Goal: Task Accomplishment & Management: Use online tool/utility

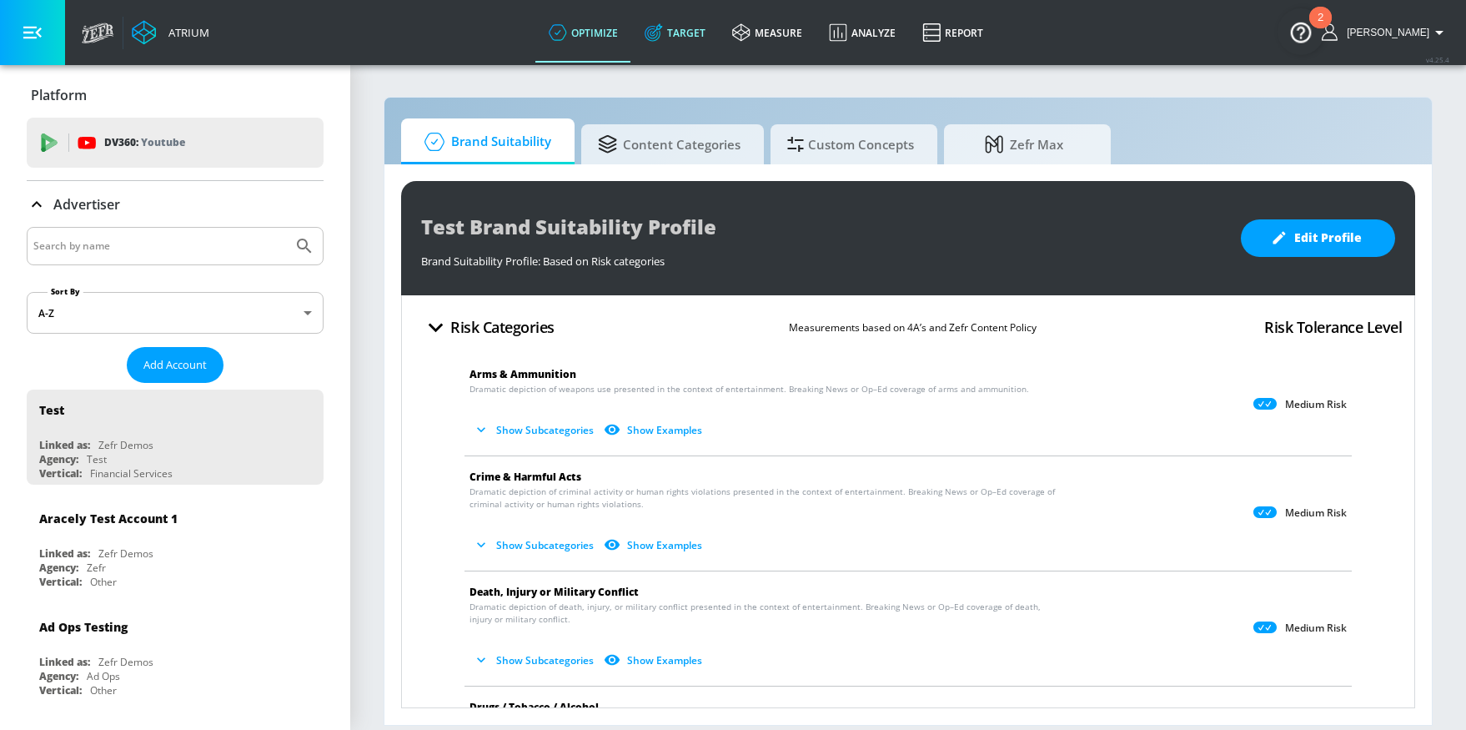
click at [719, 47] on link "Target" at bounding box center [675, 33] width 88 height 60
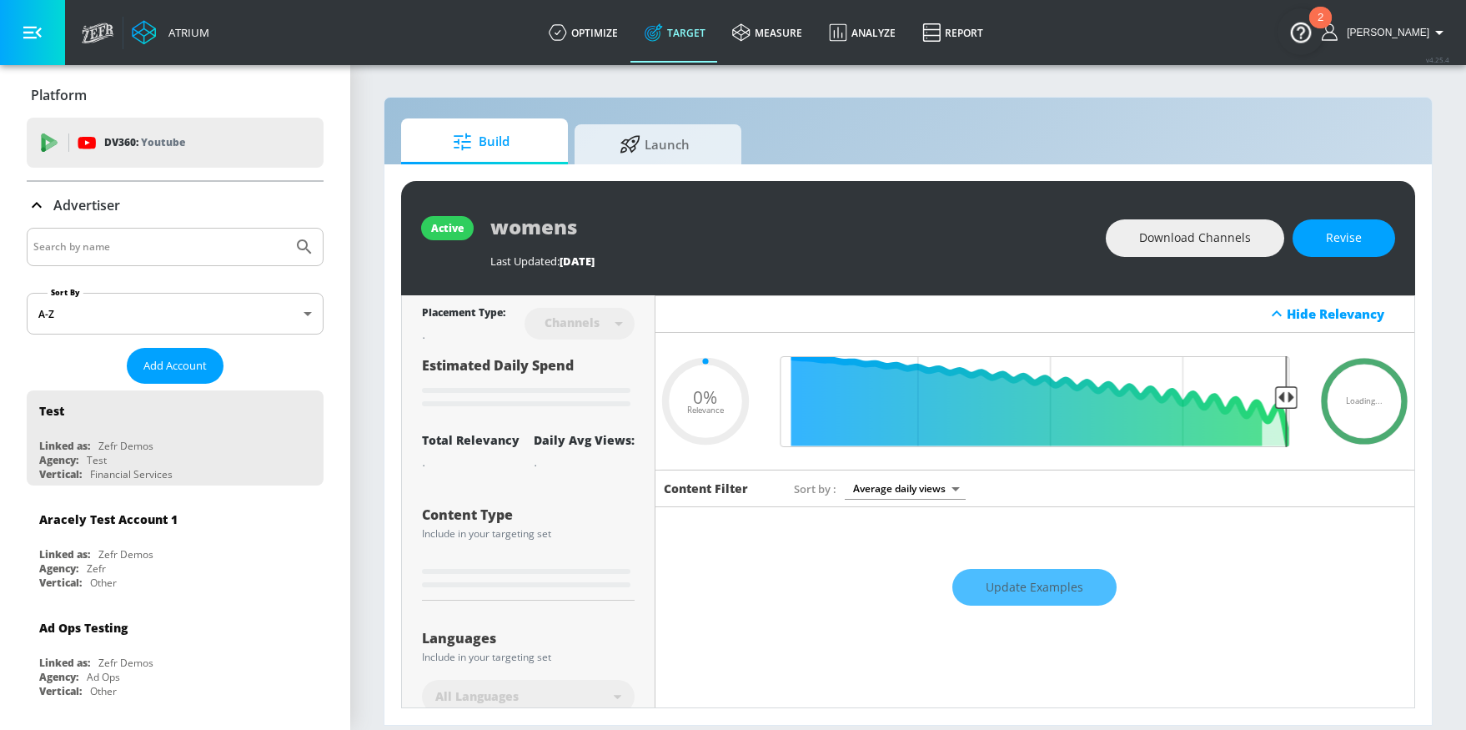
type input "0.05"
click at [610, 45] on link "optimize" at bounding box center [583, 33] width 96 height 60
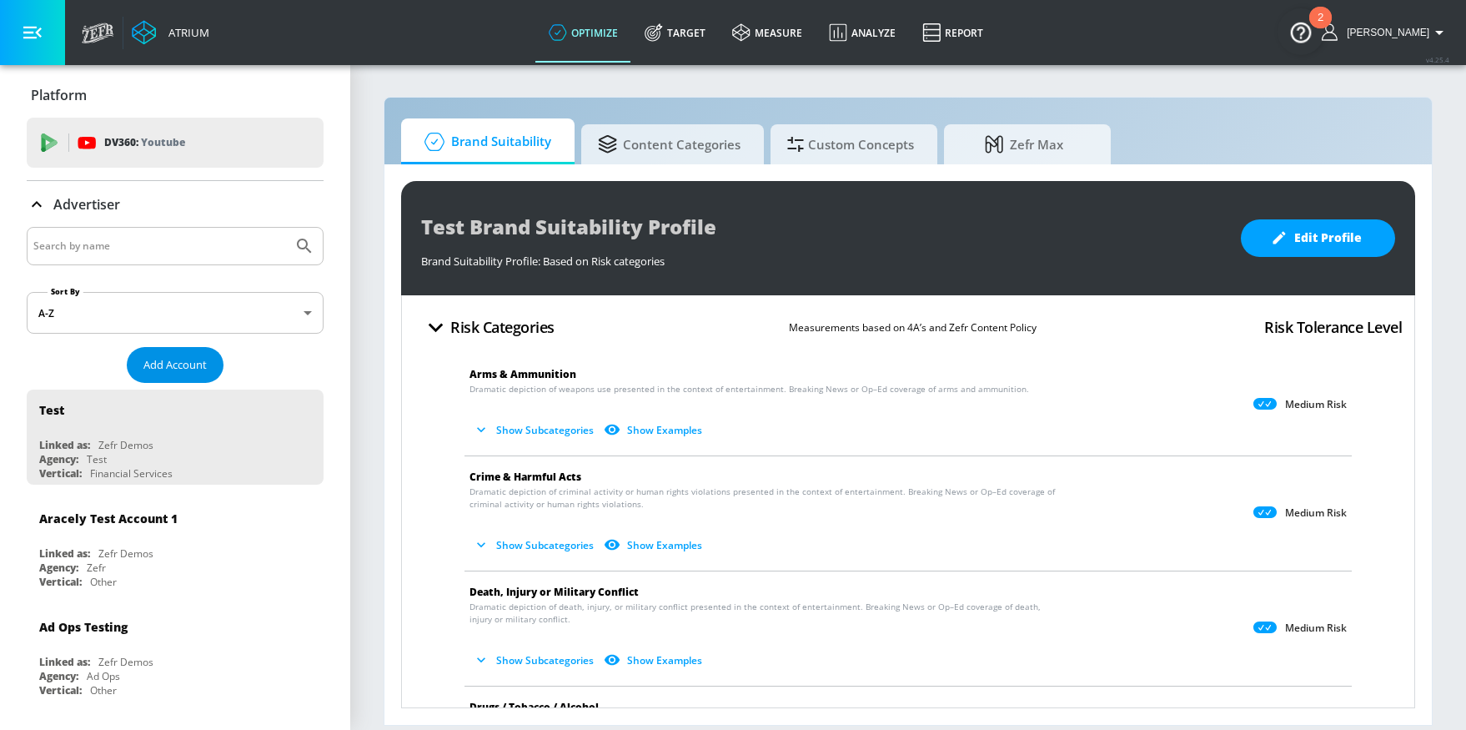
click at [177, 371] on span "Add Account" at bounding box center [174, 364] width 63 height 19
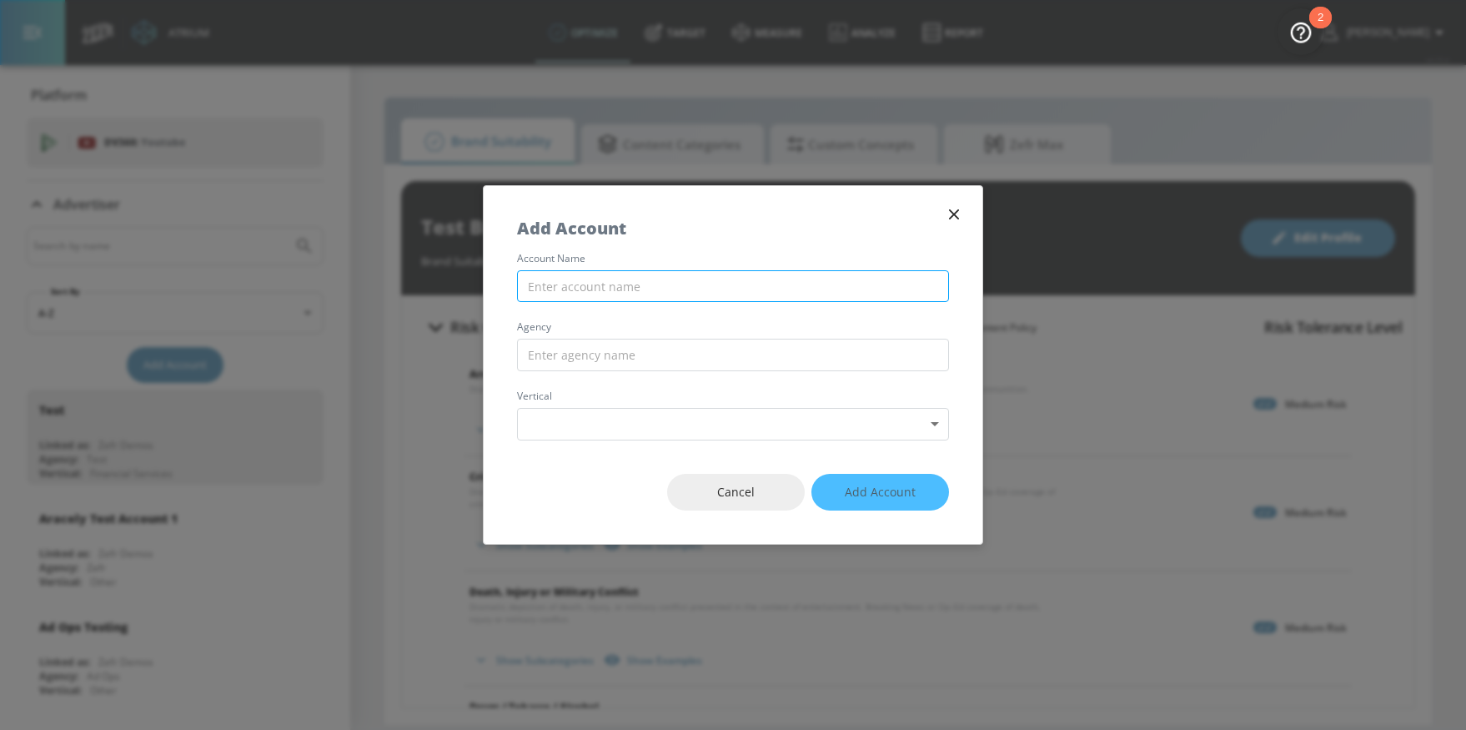
click at [627, 289] on input "text" at bounding box center [733, 286] width 432 height 33
type input "Paramount [GEOGRAPHIC_DATA]"
type input "SparkFoundry"
click at [642, 423] on body "Atrium optimize Target measure Analyze Report optimize Target measure Analyze R…" at bounding box center [733, 365] width 1466 height 730
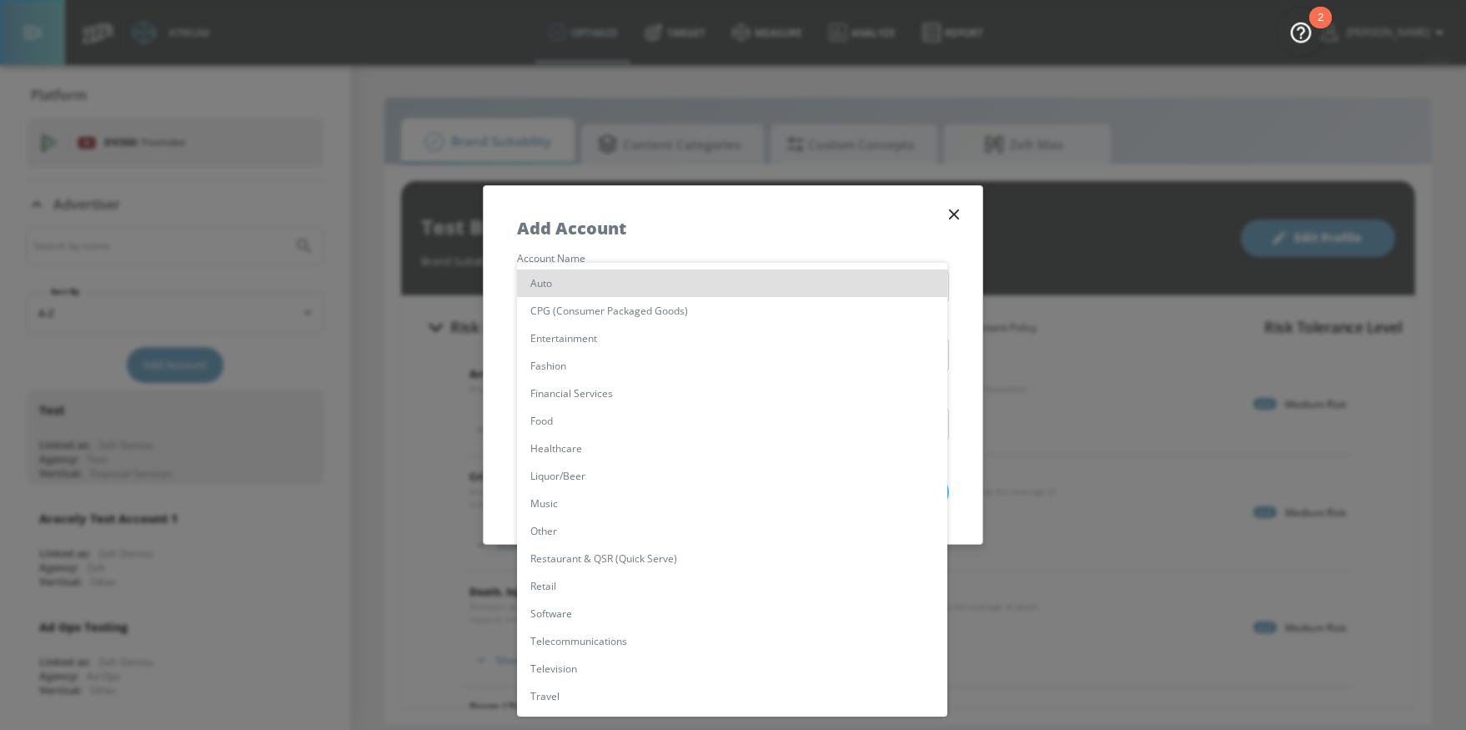
click at [595, 339] on li "Entertainment" at bounding box center [732, 338] width 430 height 28
type input "[object Object]"
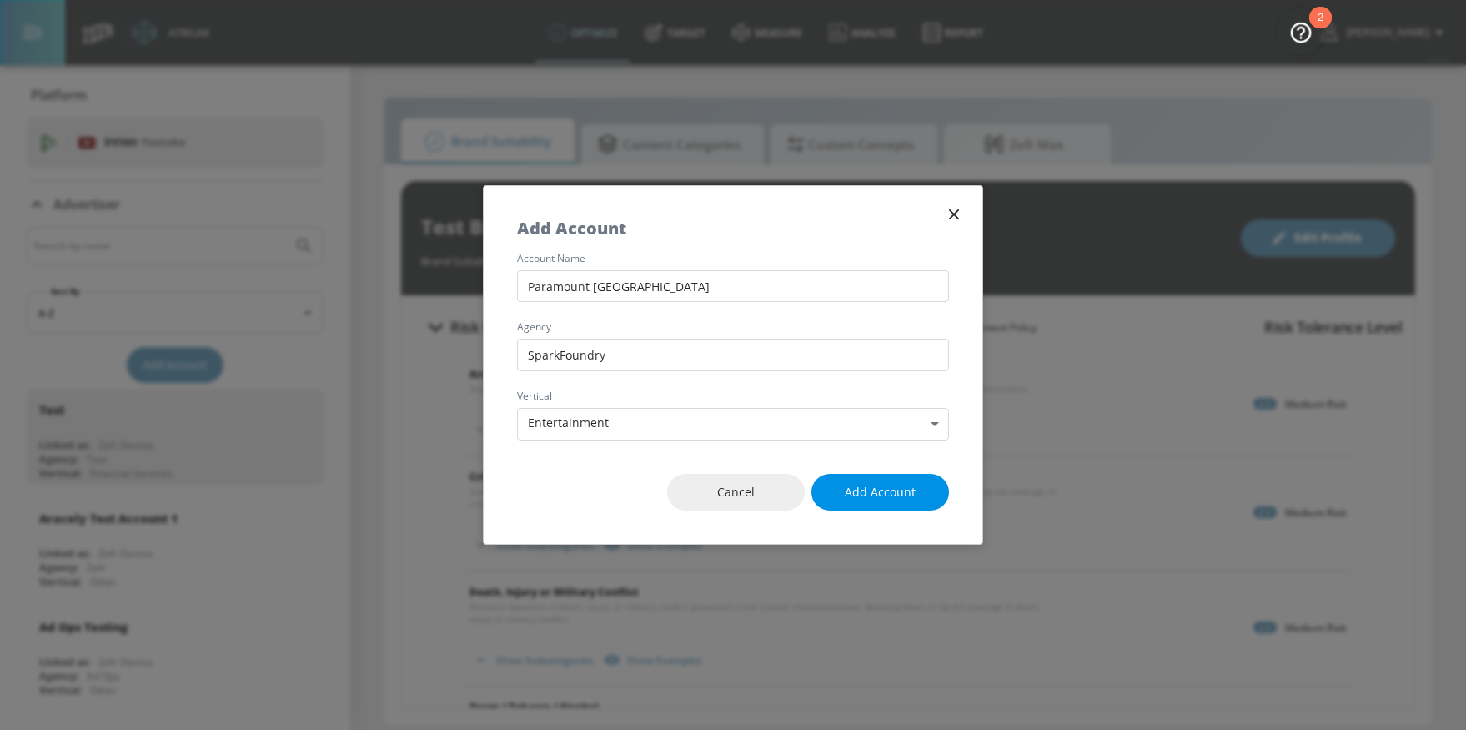
click at [909, 491] on span "Add Account" at bounding box center [880, 492] width 71 height 21
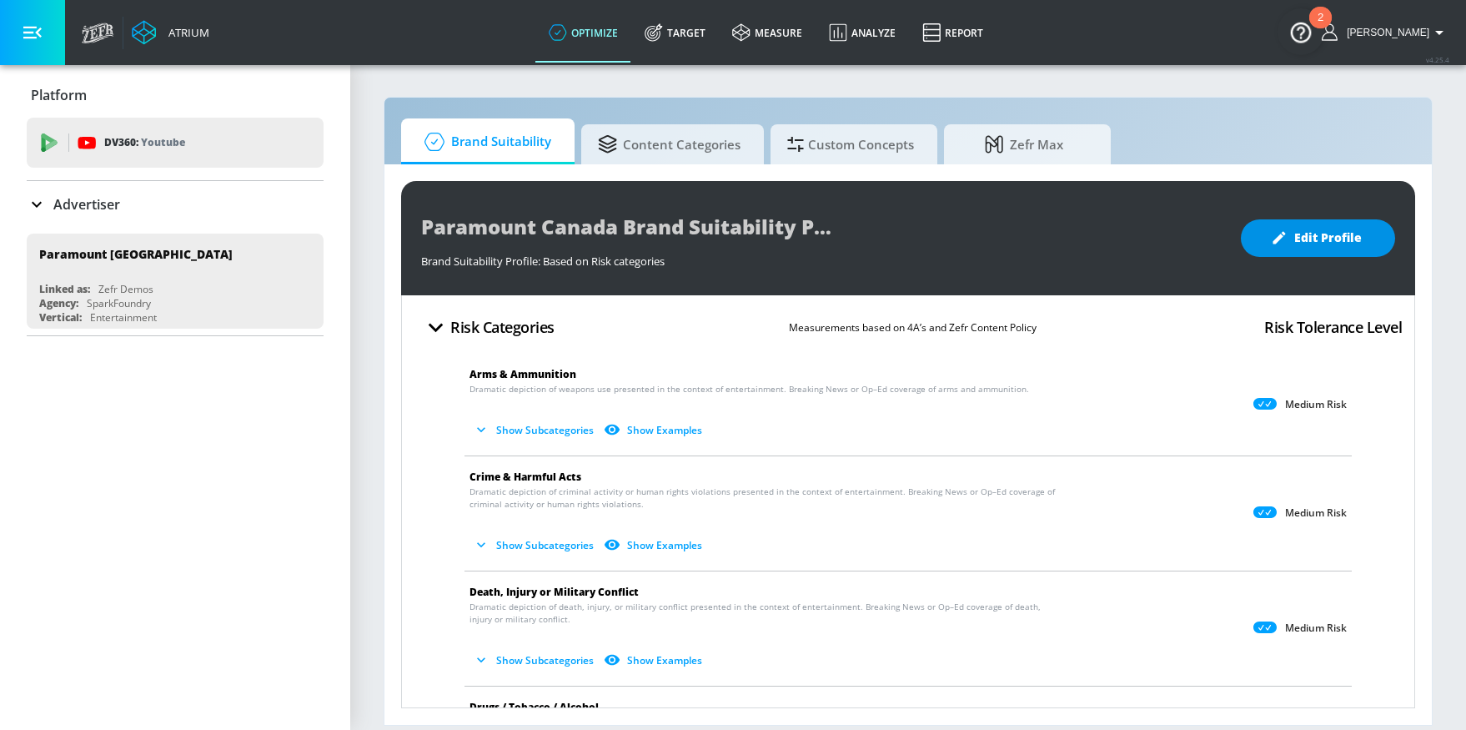
click at [1326, 228] on span "Edit Profile" at bounding box center [1318, 238] width 88 height 21
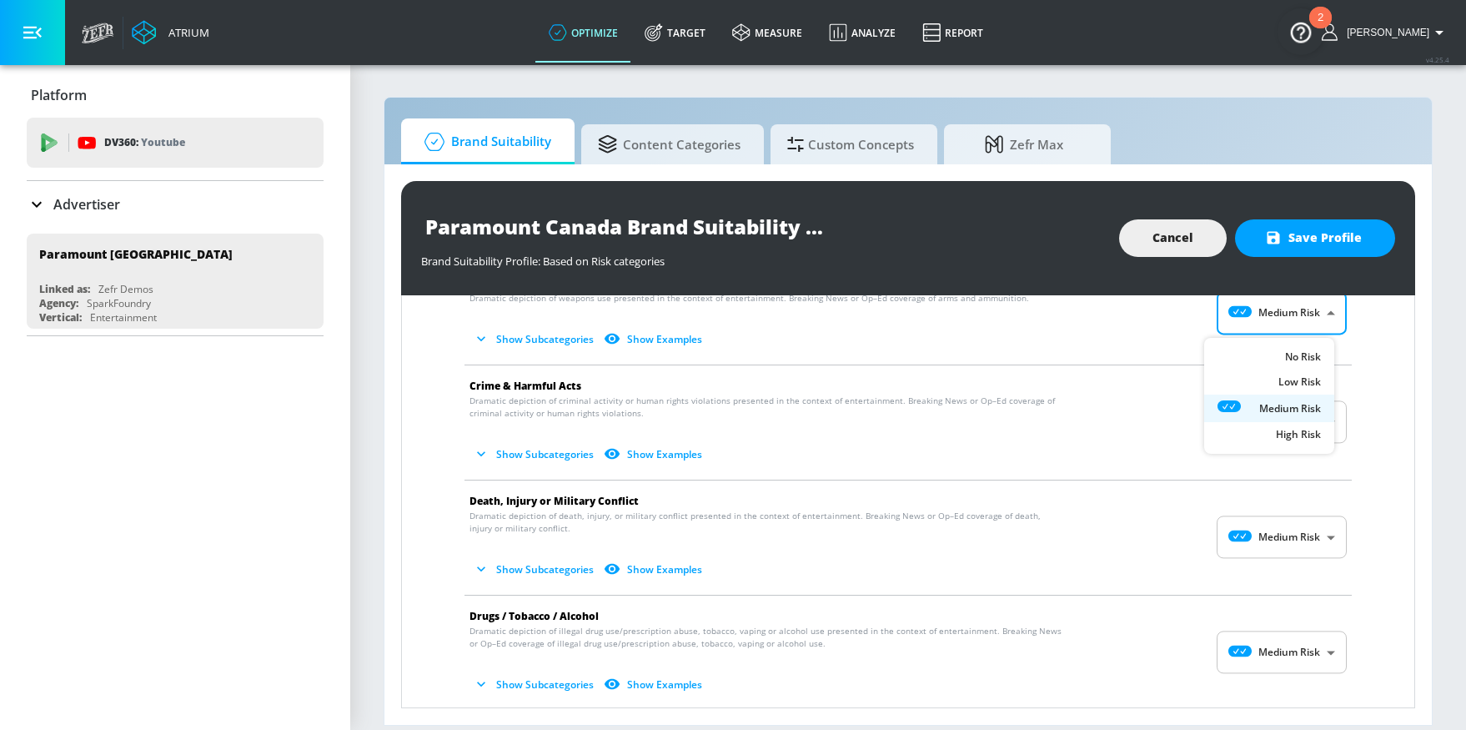
click at [1252, 305] on body "Atrium optimize Target measure Analyze Report optimize Target measure Analyze R…" at bounding box center [733, 365] width 1466 height 730
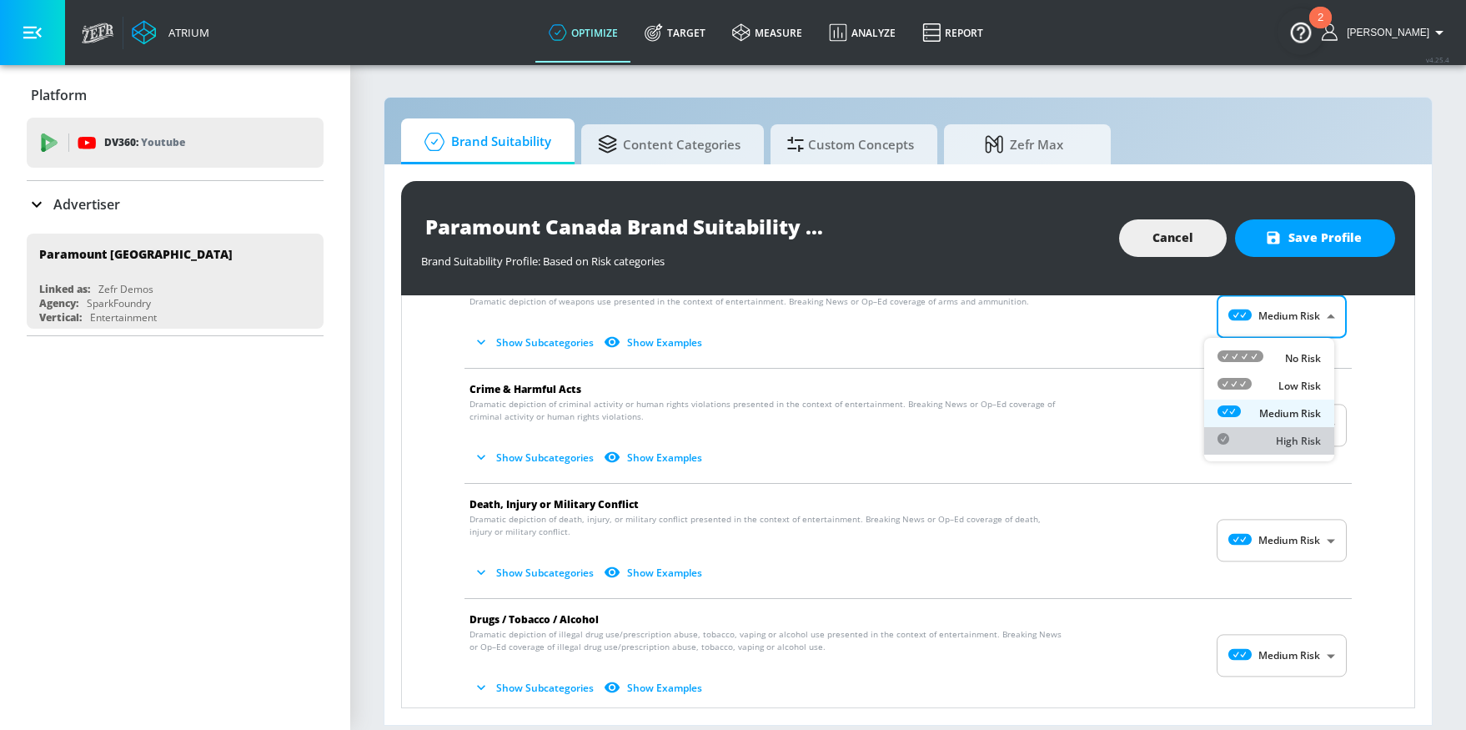
click at [1276, 441] on p "High Risk" at bounding box center [1298, 441] width 45 height 15
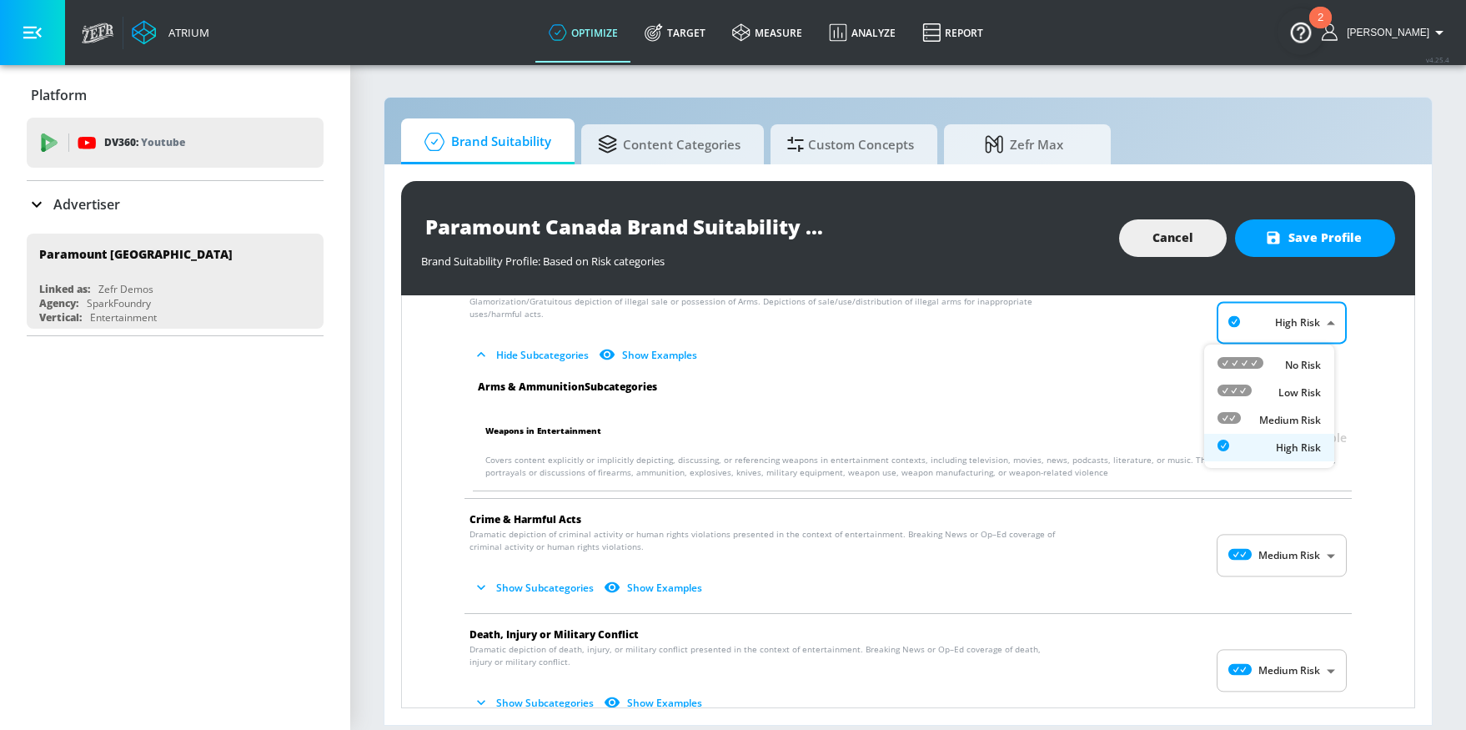
click at [1260, 319] on body "Atrium optimize Target measure Analyze Report optimize Target measure Analyze R…" at bounding box center [733, 365] width 1466 height 730
click at [1286, 361] on p "No Risk" at bounding box center [1303, 365] width 36 height 15
type input "MINIMAL"
checkbox input "false"
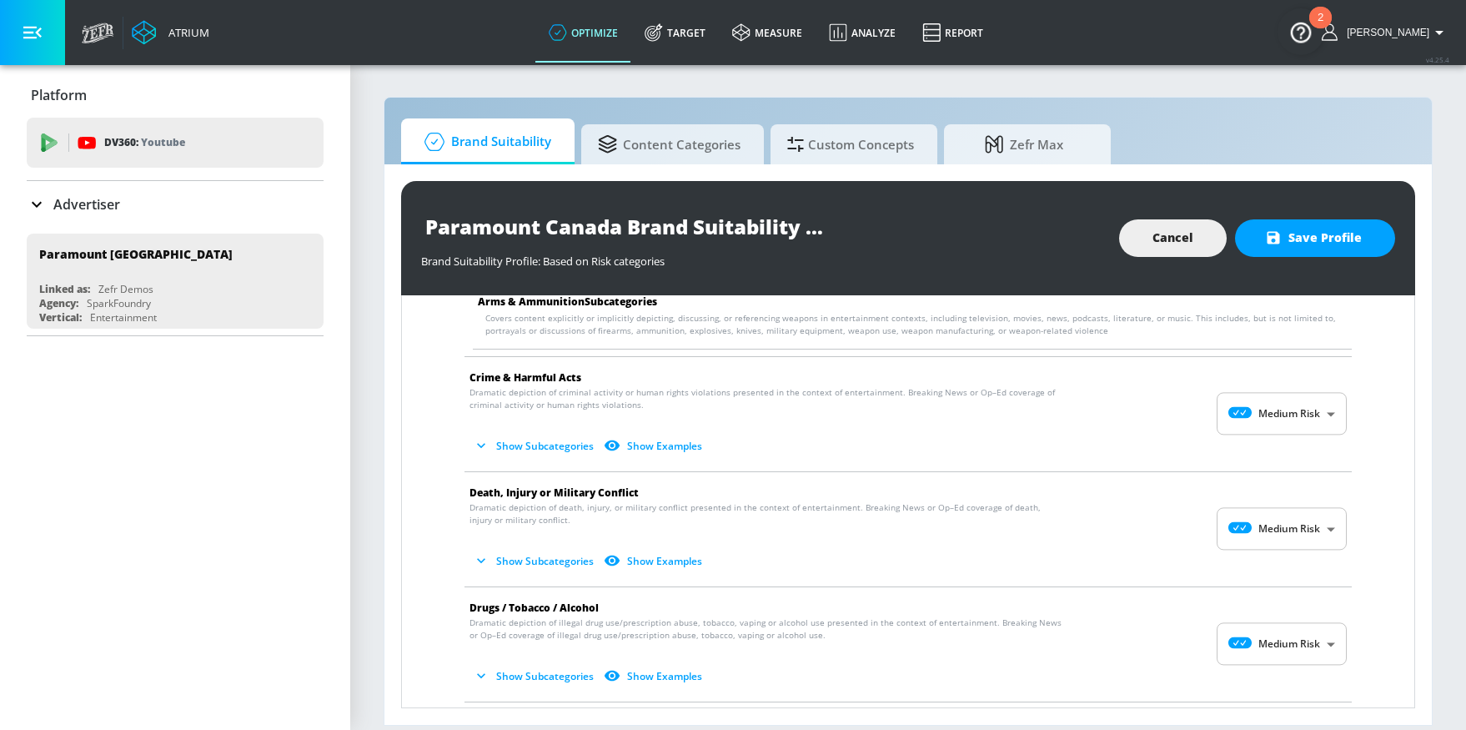
scroll to position [233, 0]
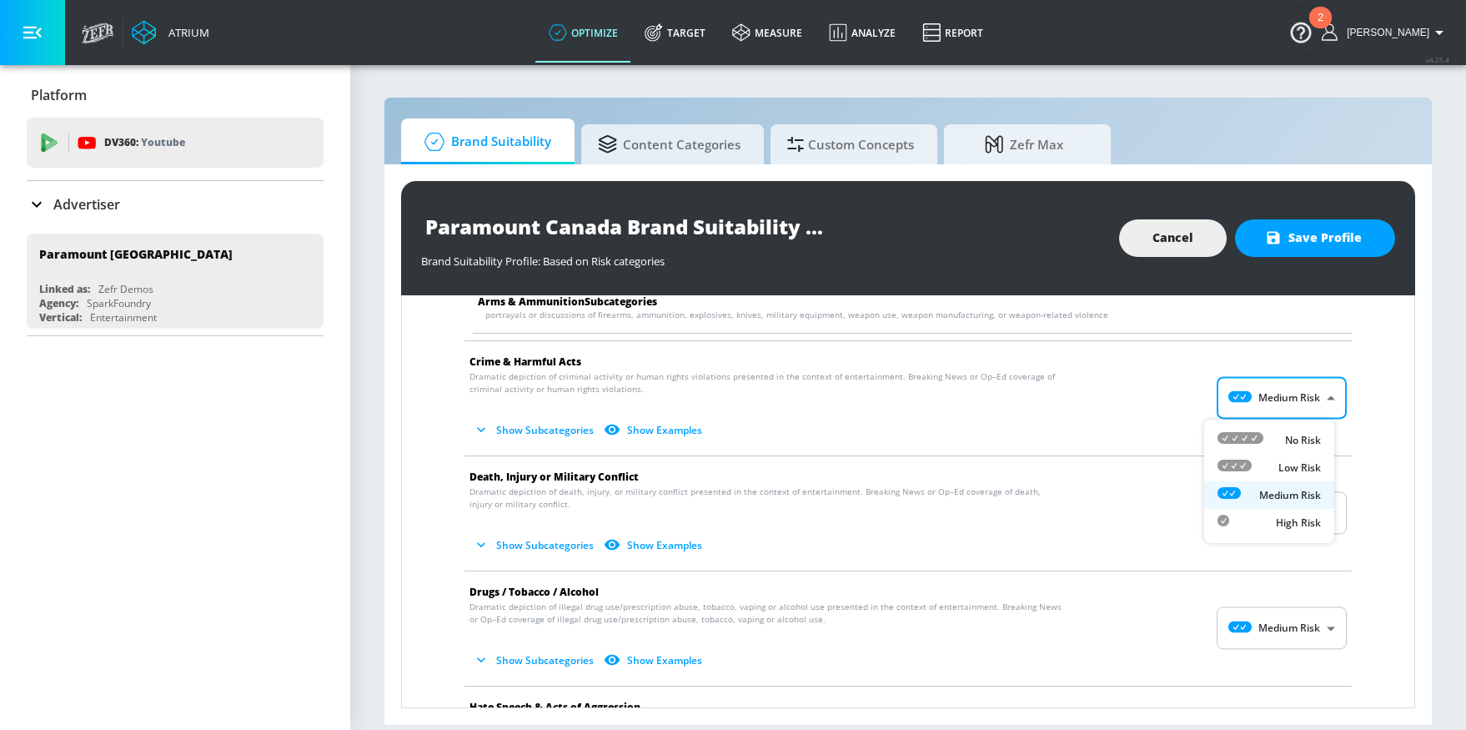
click at [1259, 403] on body "Atrium optimize Target measure Analyze Report optimize Target measure Analyze R…" at bounding box center [733, 365] width 1466 height 730
click at [1287, 435] on p "No Risk" at bounding box center [1303, 440] width 36 height 15
type input "MINIMAL"
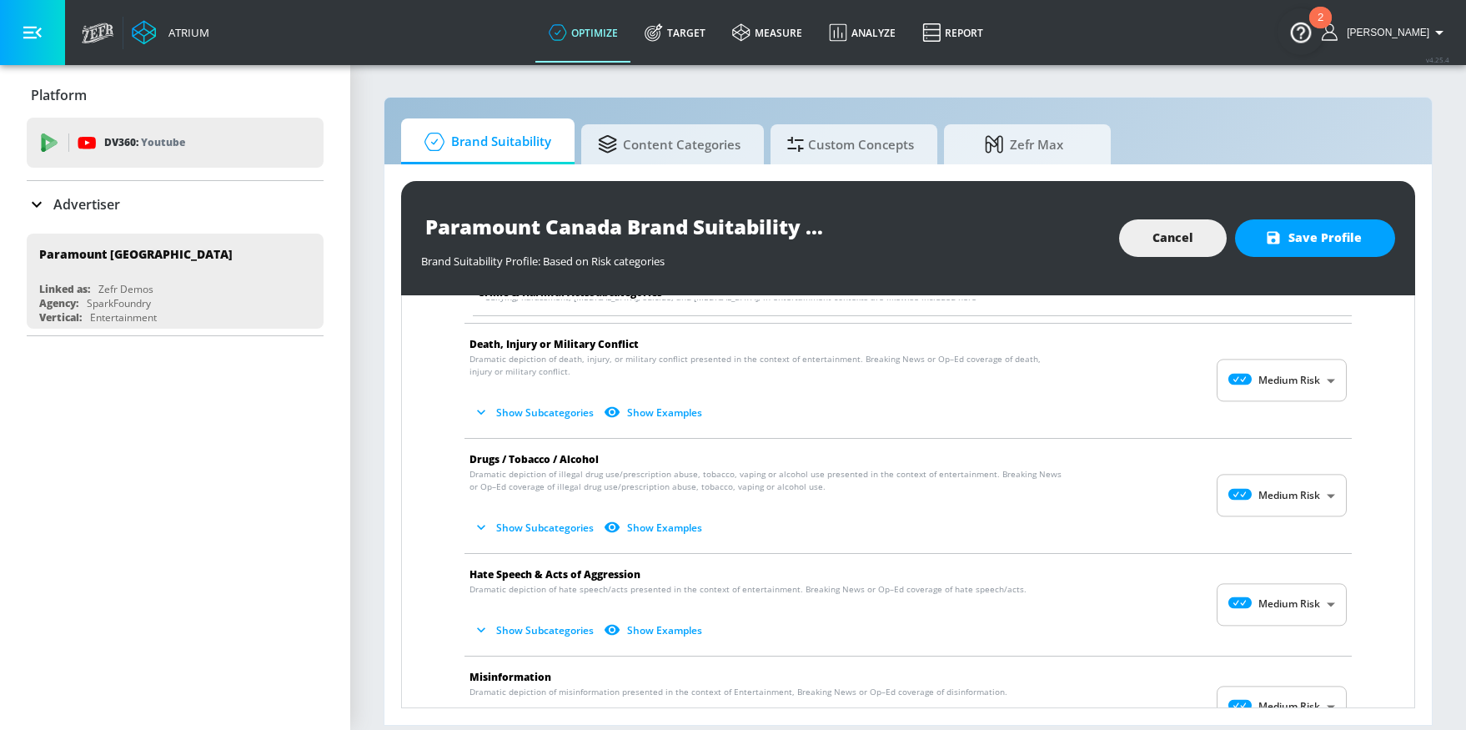
scroll to position [488, 0]
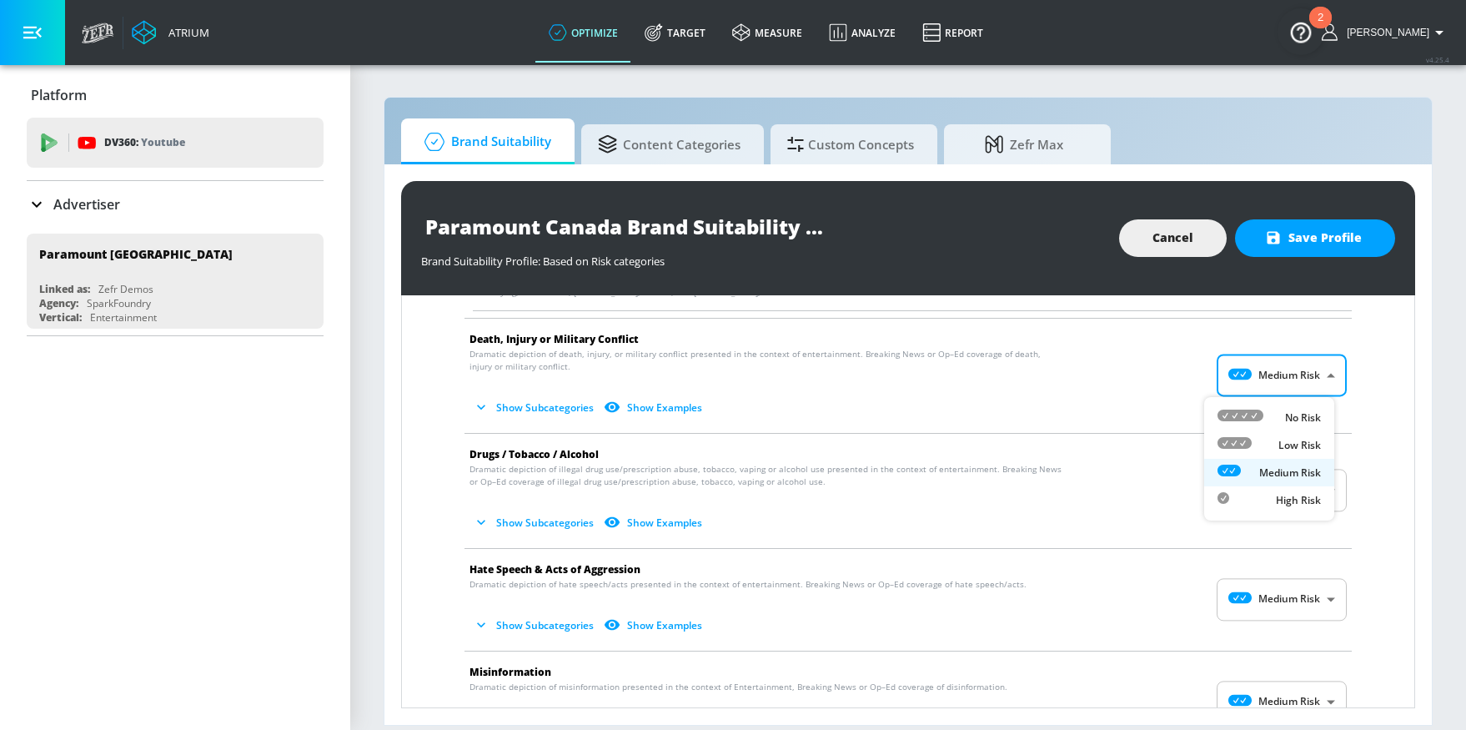
click at [1261, 391] on body "Atrium optimize Target measure Analyze Report optimize Target measure Analyze R…" at bounding box center [733, 365] width 1466 height 730
click at [1252, 424] on div at bounding box center [1241, 418] width 46 height 18
type input "MINIMAL"
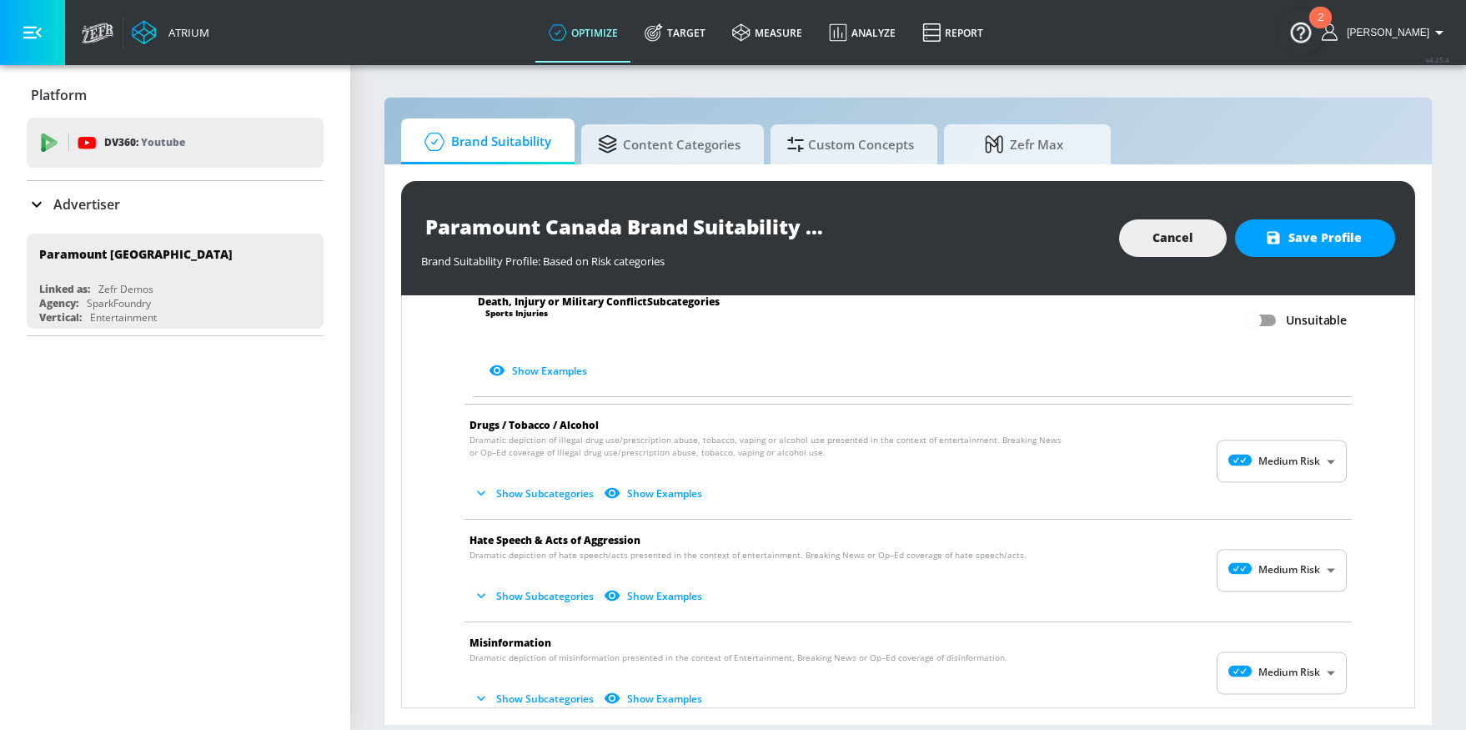
scroll to position [988, 0]
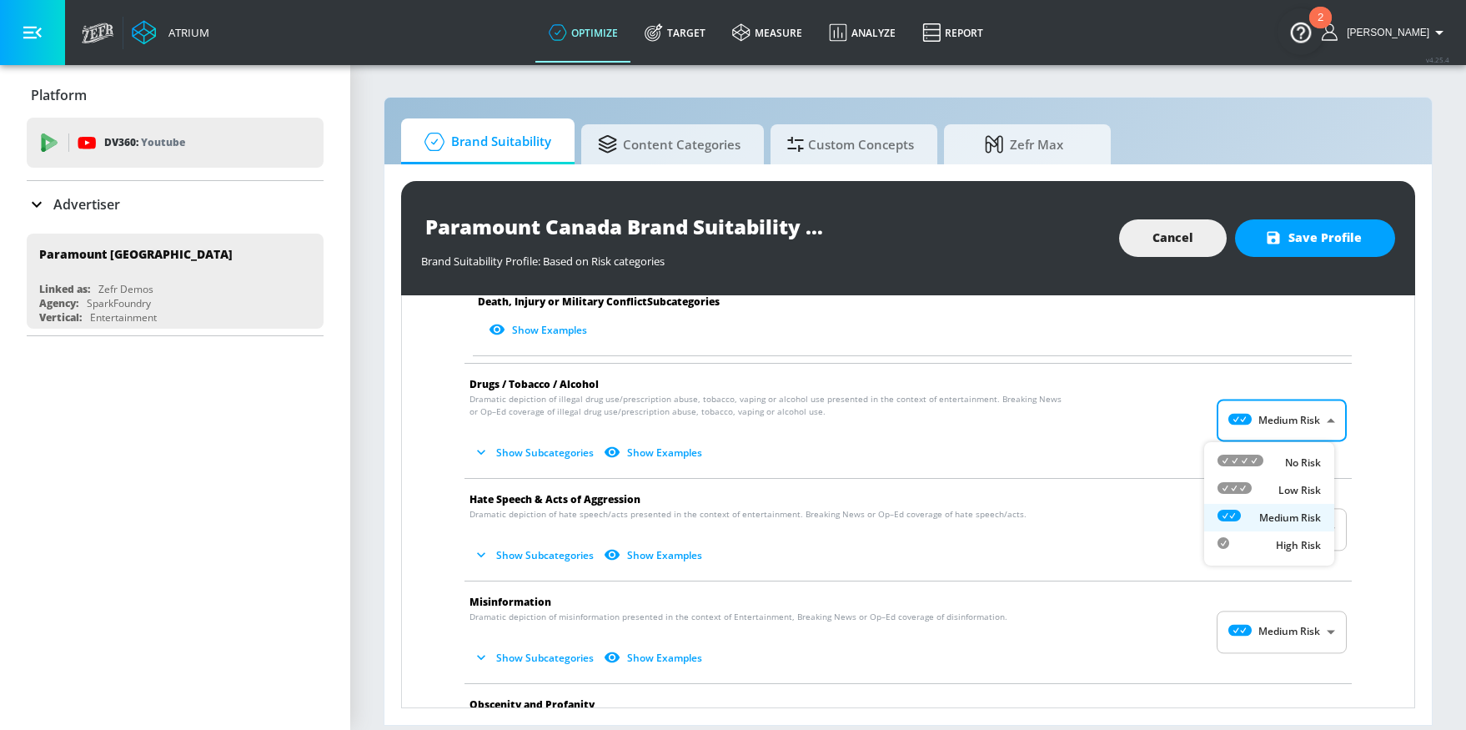
click at [1286, 426] on body "Atrium optimize Target measure Analyze Report optimize Target measure Analyze R…" at bounding box center [733, 365] width 1466 height 730
click at [1276, 495] on div "Low Risk" at bounding box center [1269, 490] width 103 height 18
type input "LOW"
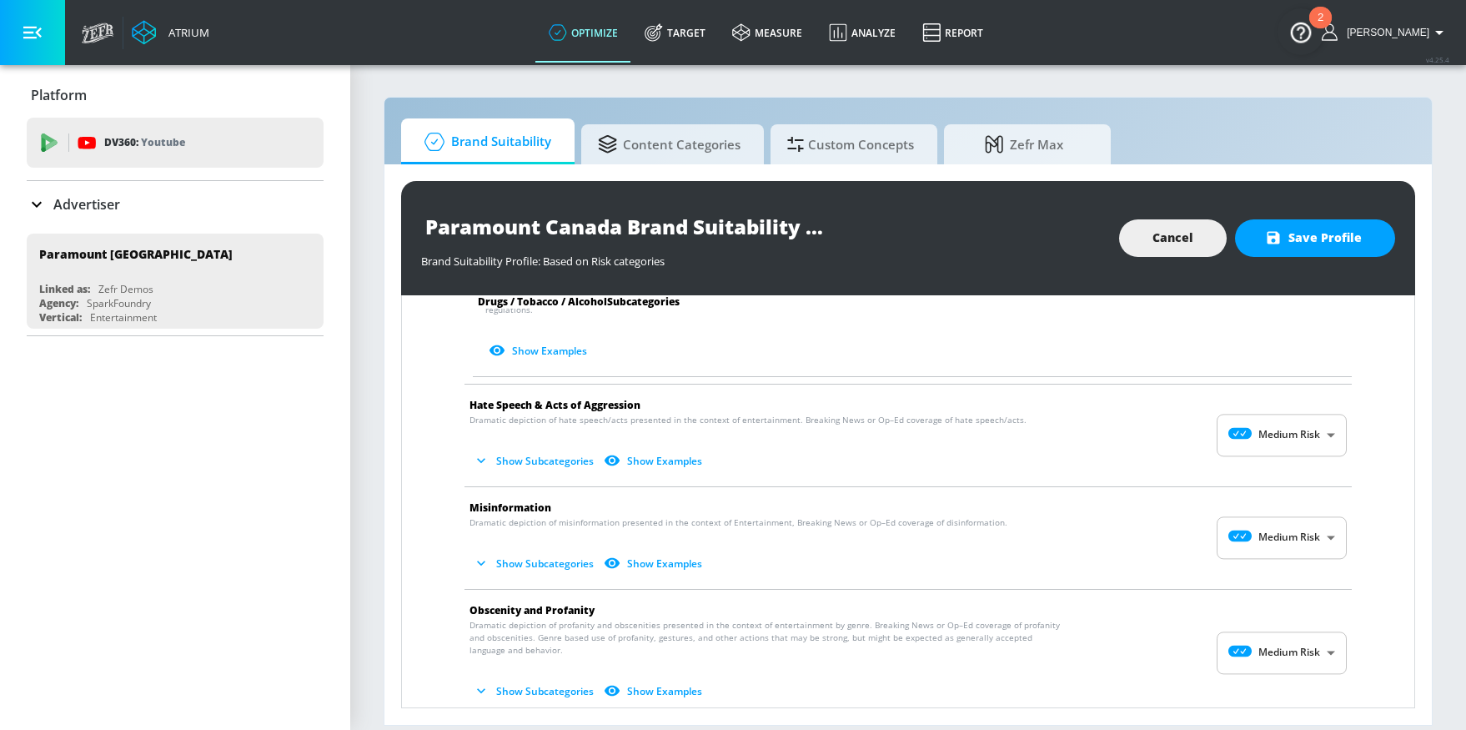
scroll to position [1534, 0]
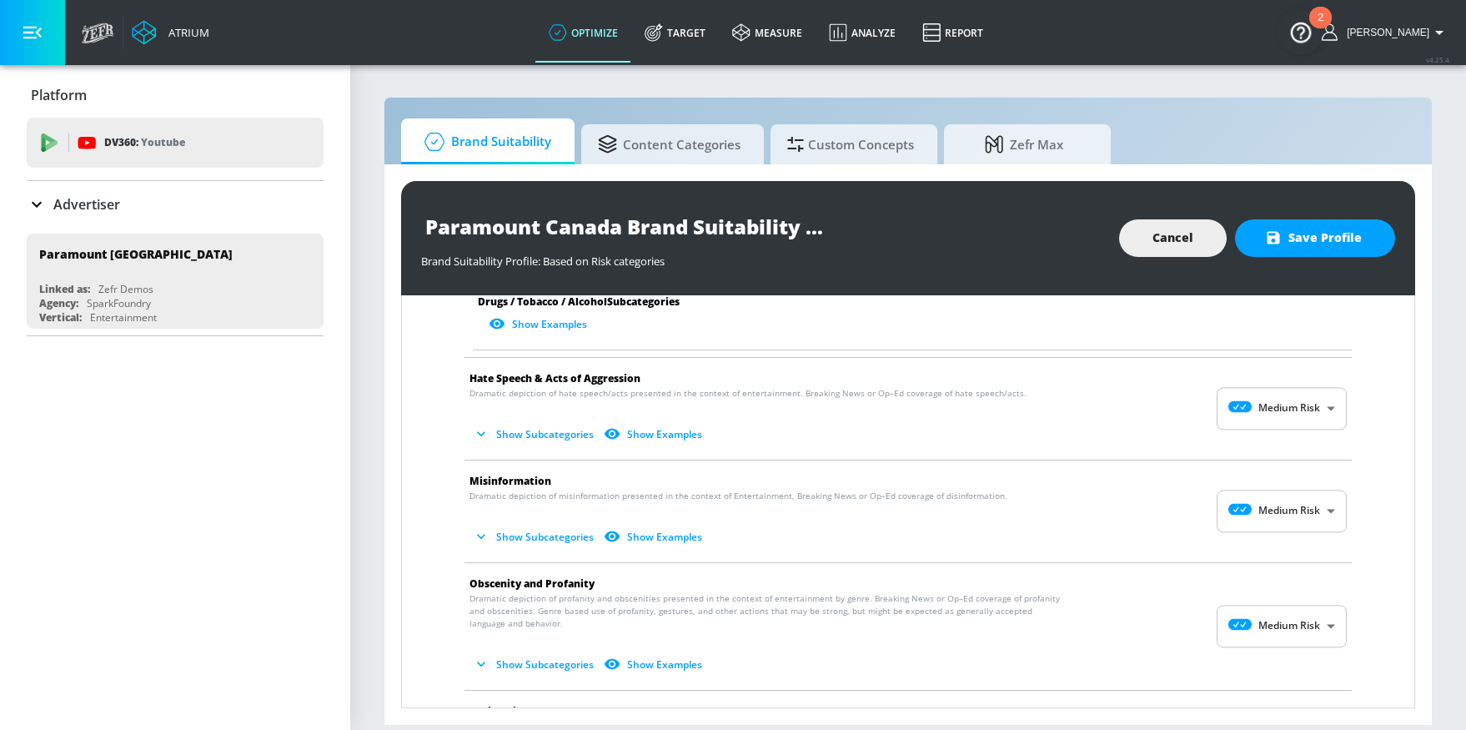
click at [1251, 400] on body "Atrium optimize Target measure Analyze Report optimize Target measure Analyze R…" at bounding box center [733, 365] width 1466 height 730
click at [1277, 434] on div "No Risk" at bounding box center [1269, 438] width 103 height 18
type input "MINIMAL"
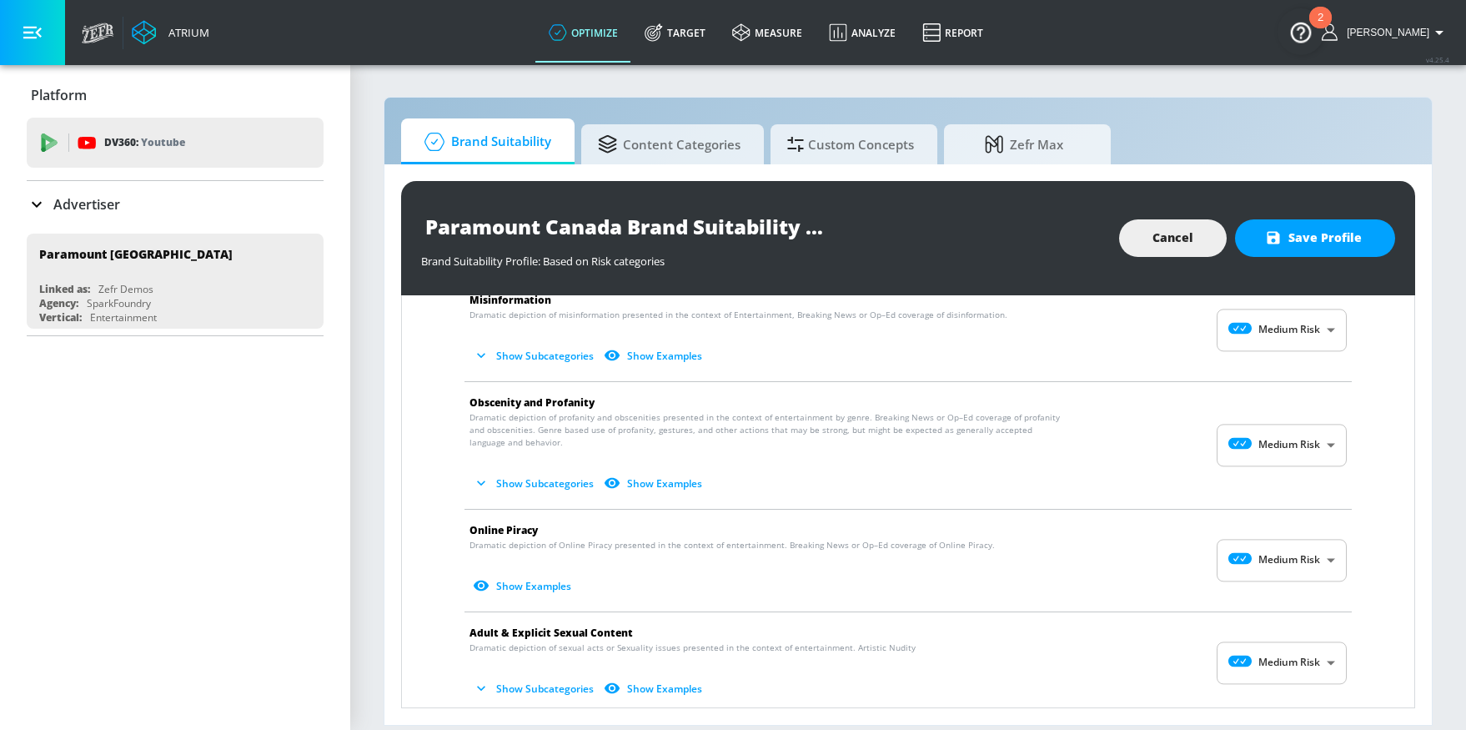
scroll to position [1852, 0]
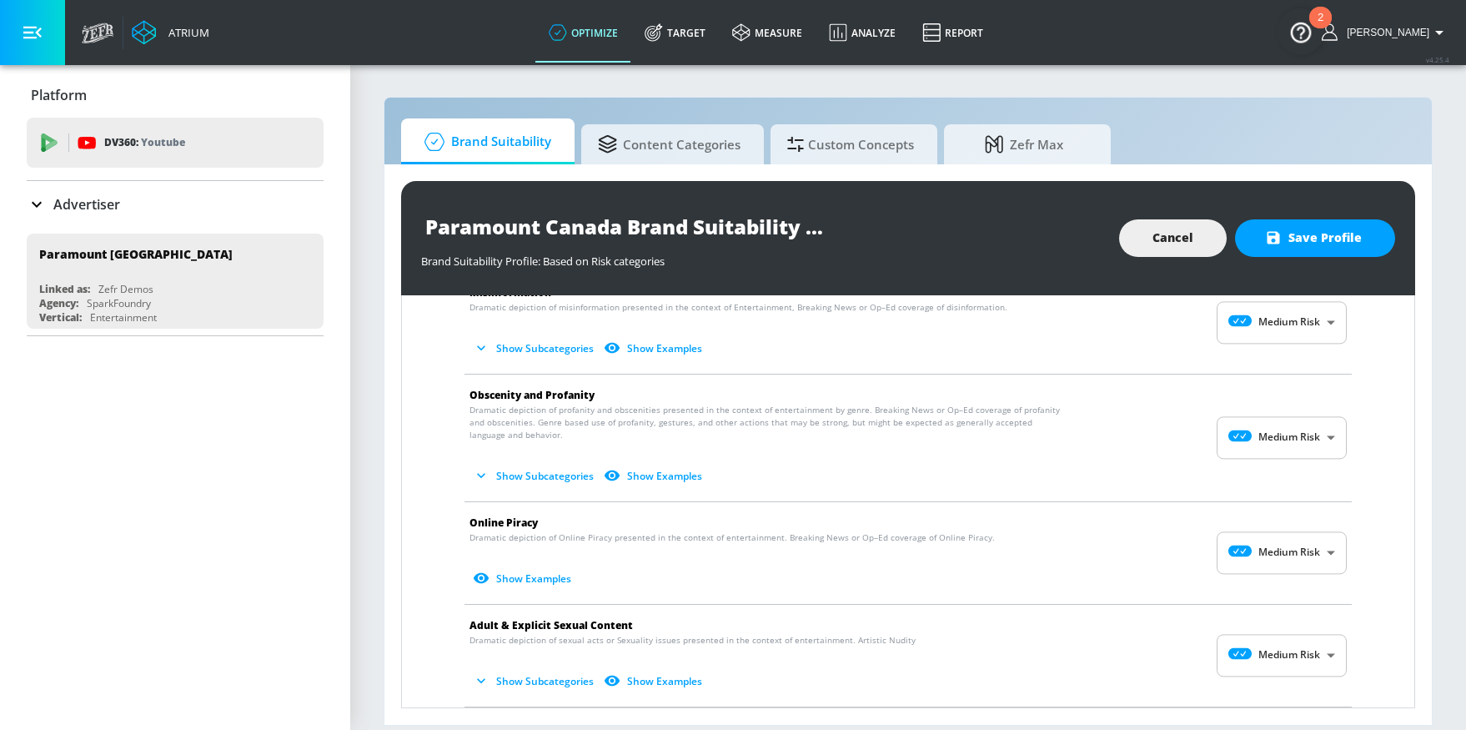
click at [1256, 408] on body "Atrium optimize Target measure Analyze Report optimize Target measure Analyze R…" at bounding box center [733, 365] width 1466 height 730
click at [1261, 489] on div "Low Risk" at bounding box center [1269, 494] width 103 height 18
type input "LOW"
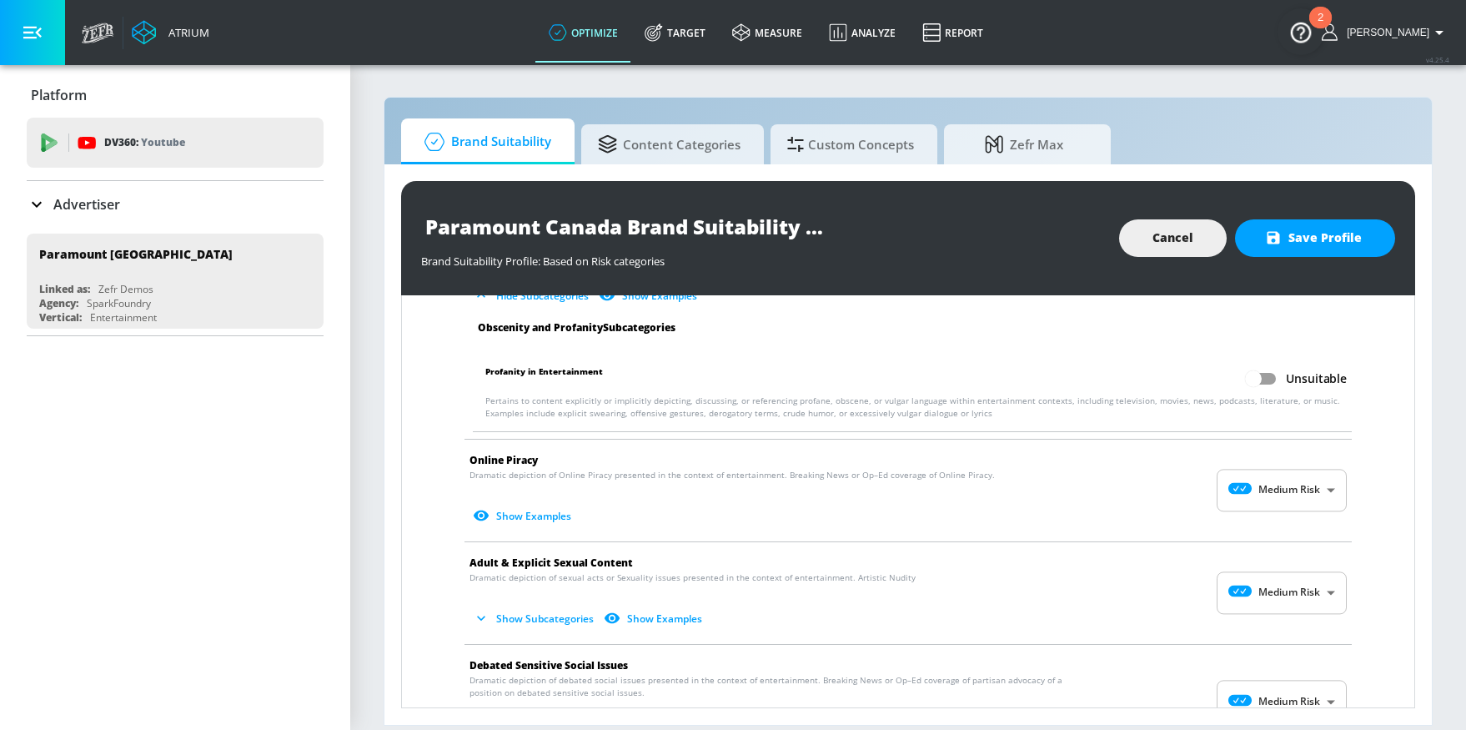
scroll to position [2037, 0]
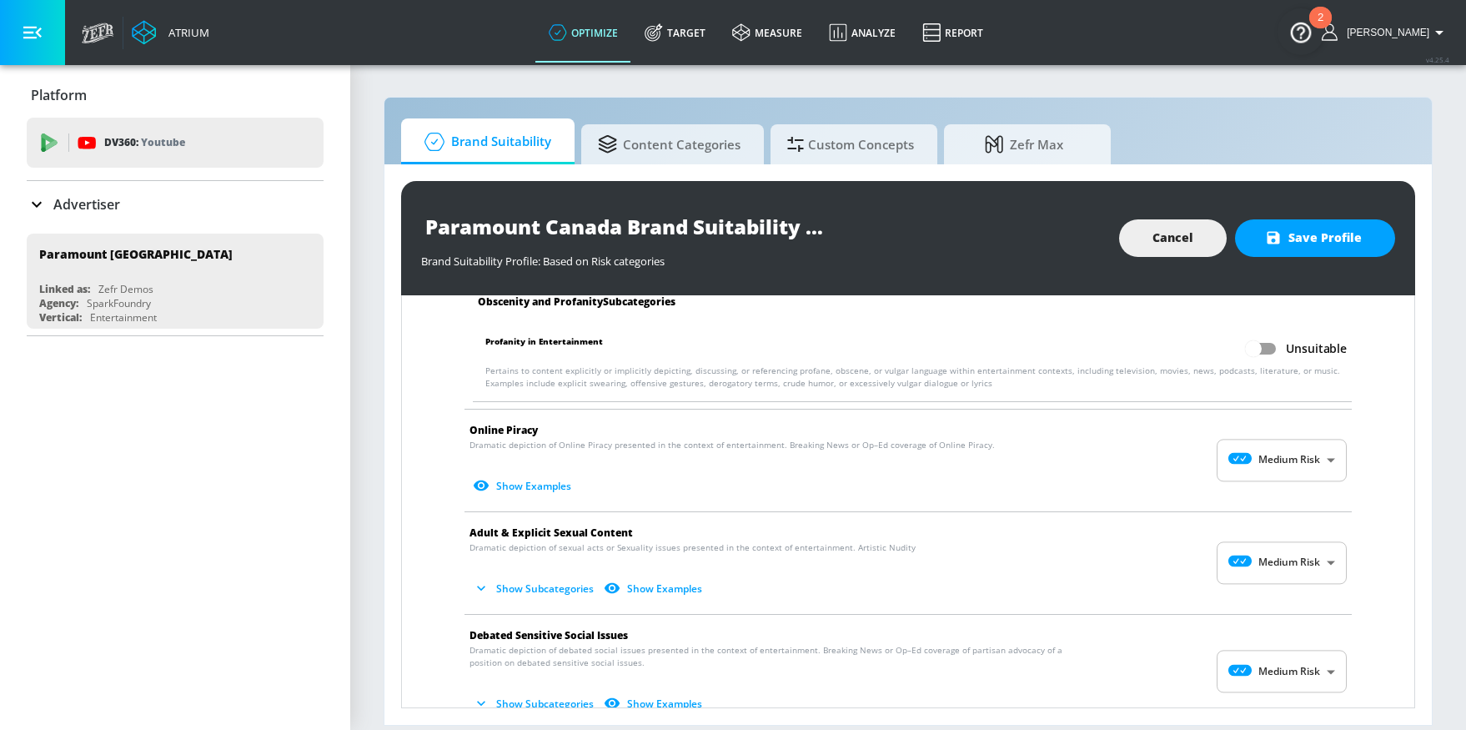
click at [1253, 449] on body "Atrium optimize Target measure Analyze Report optimize Target measure Analyze R…" at bounding box center [733, 365] width 1466 height 730
click at [1137, 544] on div at bounding box center [733, 365] width 1466 height 730
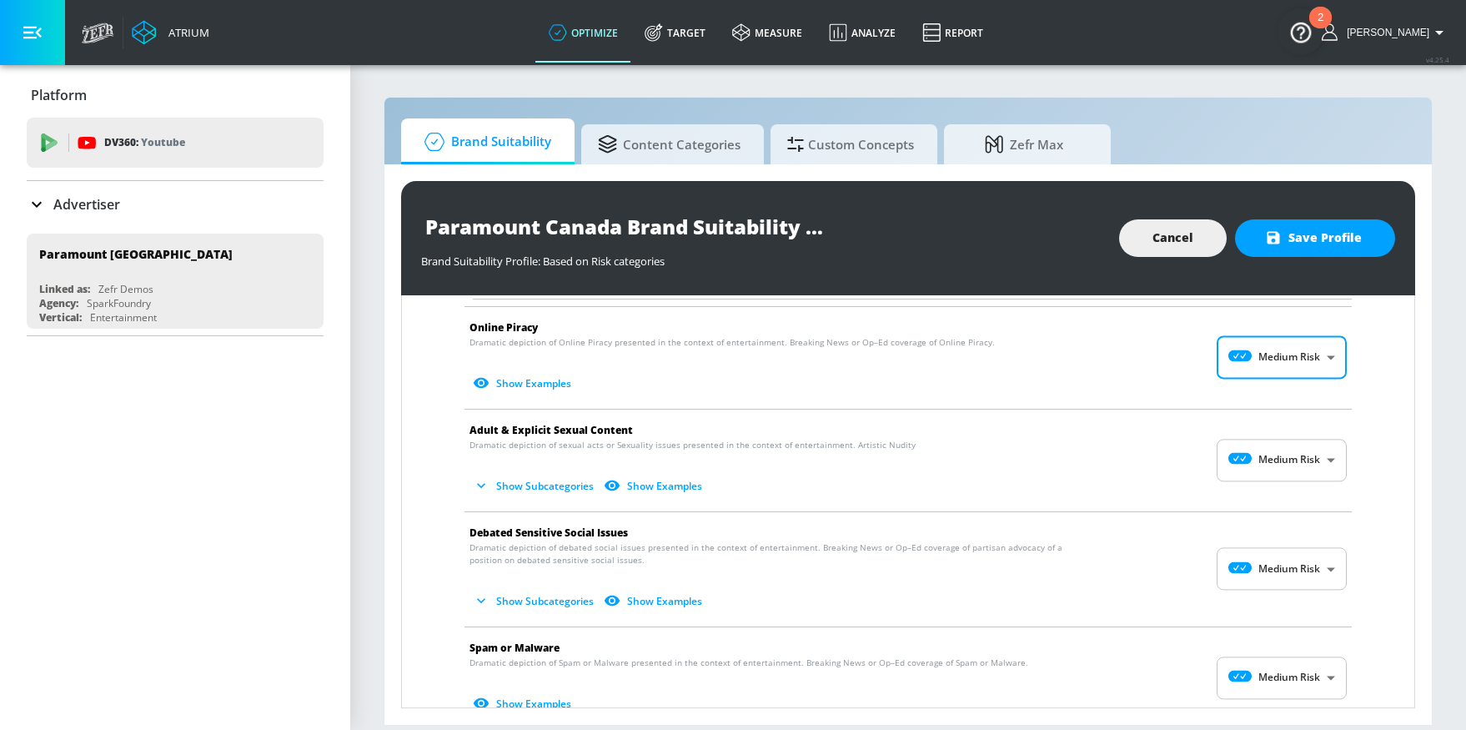
scroll to position [2233, 0]
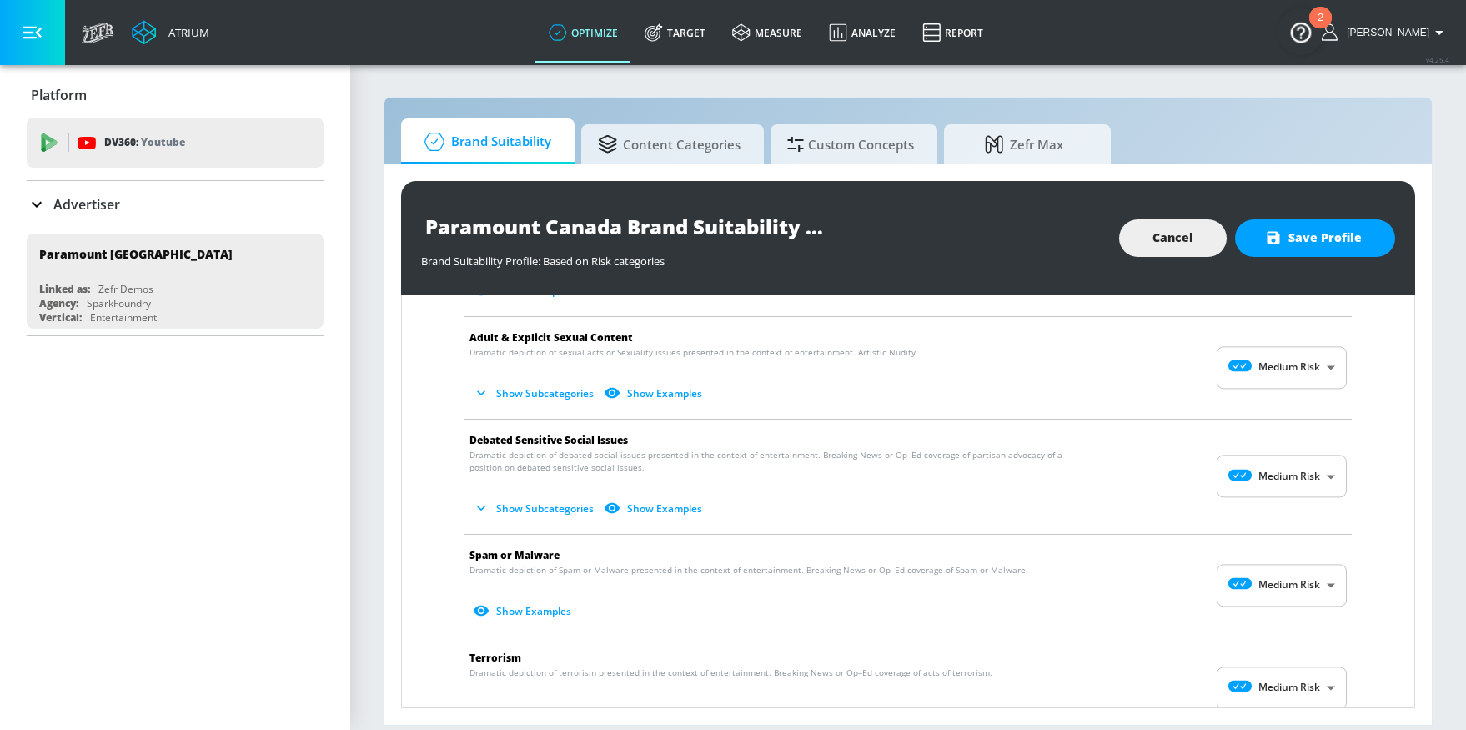
click at [1261, 367] on body "Atrium optimize Target measure Analyze Report optimize Target measure Analyze R…" at bounding box center [733, 365] width 1466 height 730
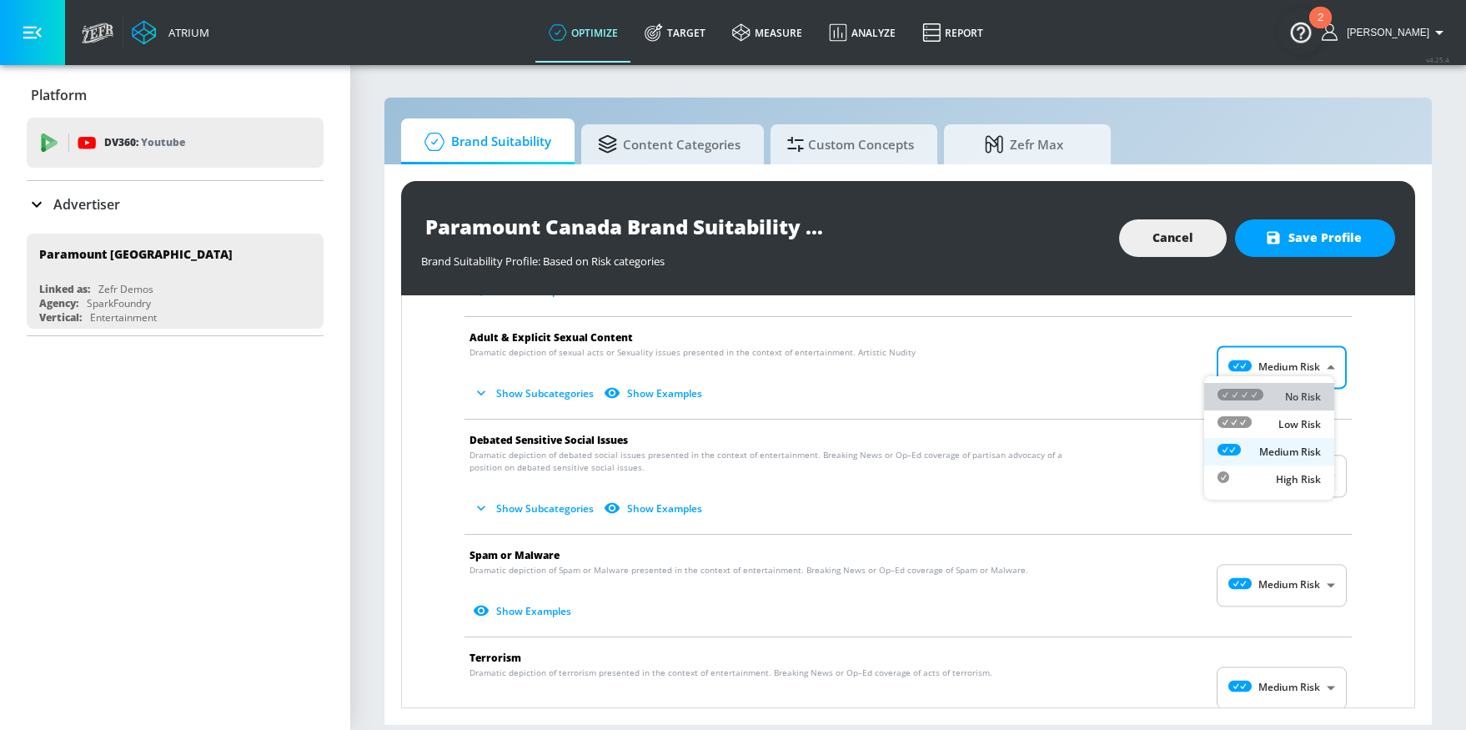
click at [1276, 388] on div "No Risk" at bounding box center [1269, 397] width 103 height 18
type input "MINIMAL"
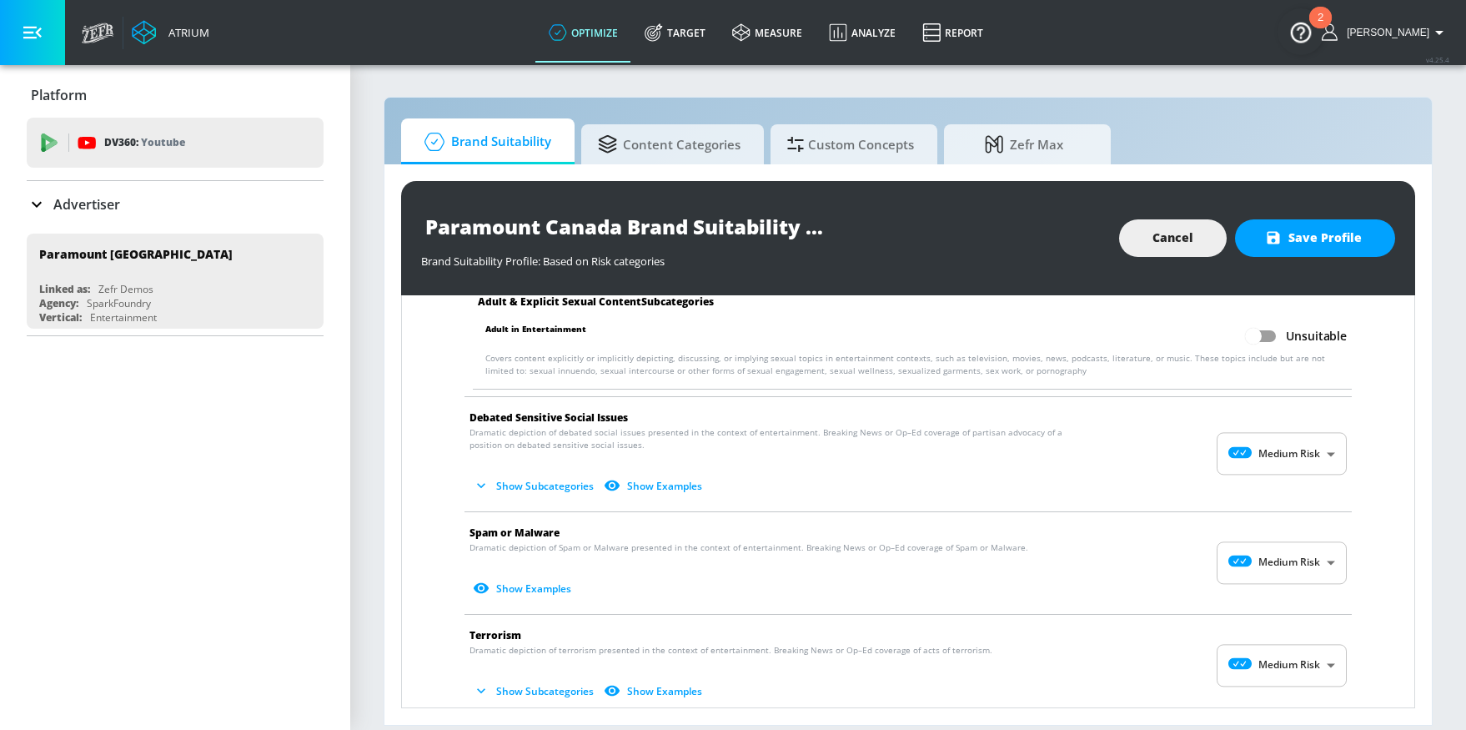
scroll to position [2381, 0]
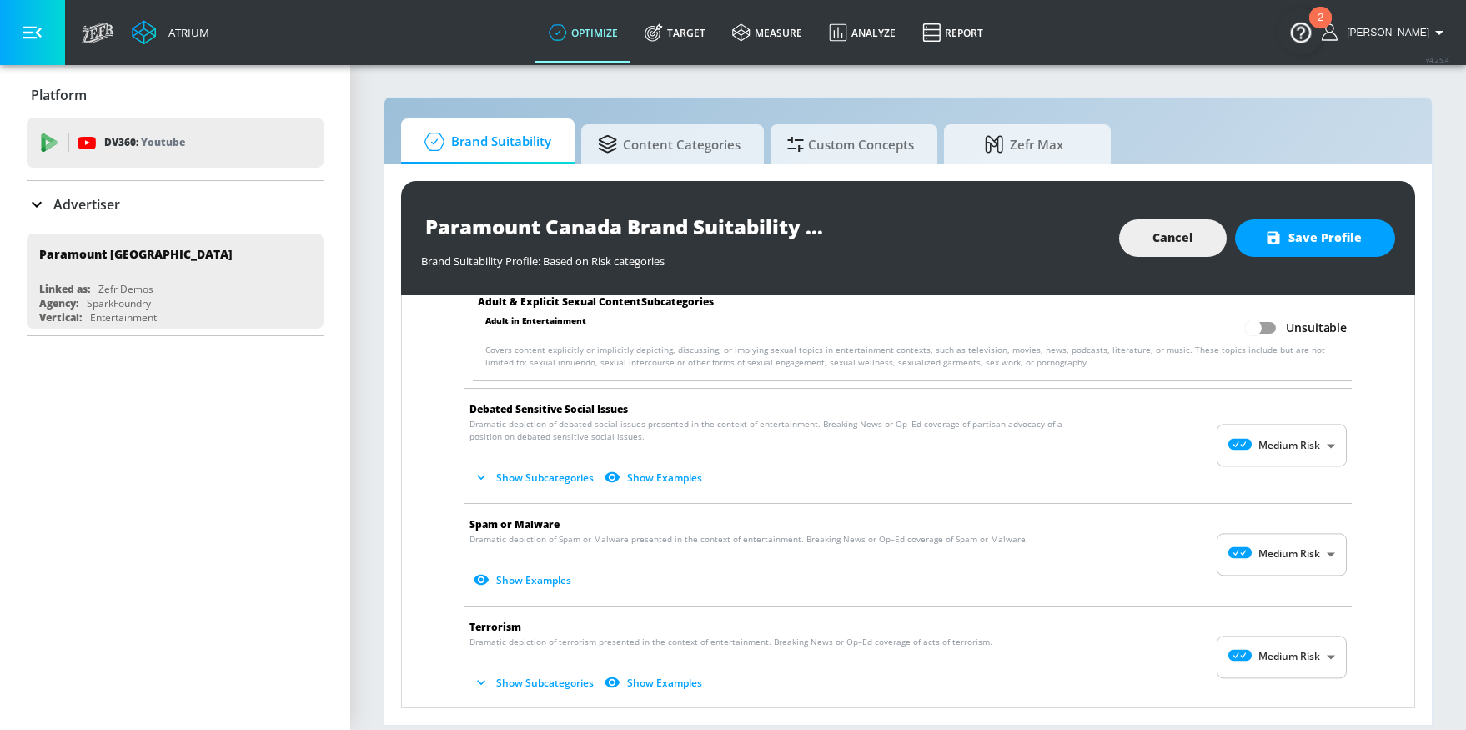
click at [1286, 436] on body "Atrium optimize Target measure Analyze Report optimize Target measure Analyze R…" at bounding box center [733, 365] width 1466 height 730
click at [1286, 471] on p "No Risk" at bounding box center [1303, 475] width 36 height 15
type input "MINIMAL"
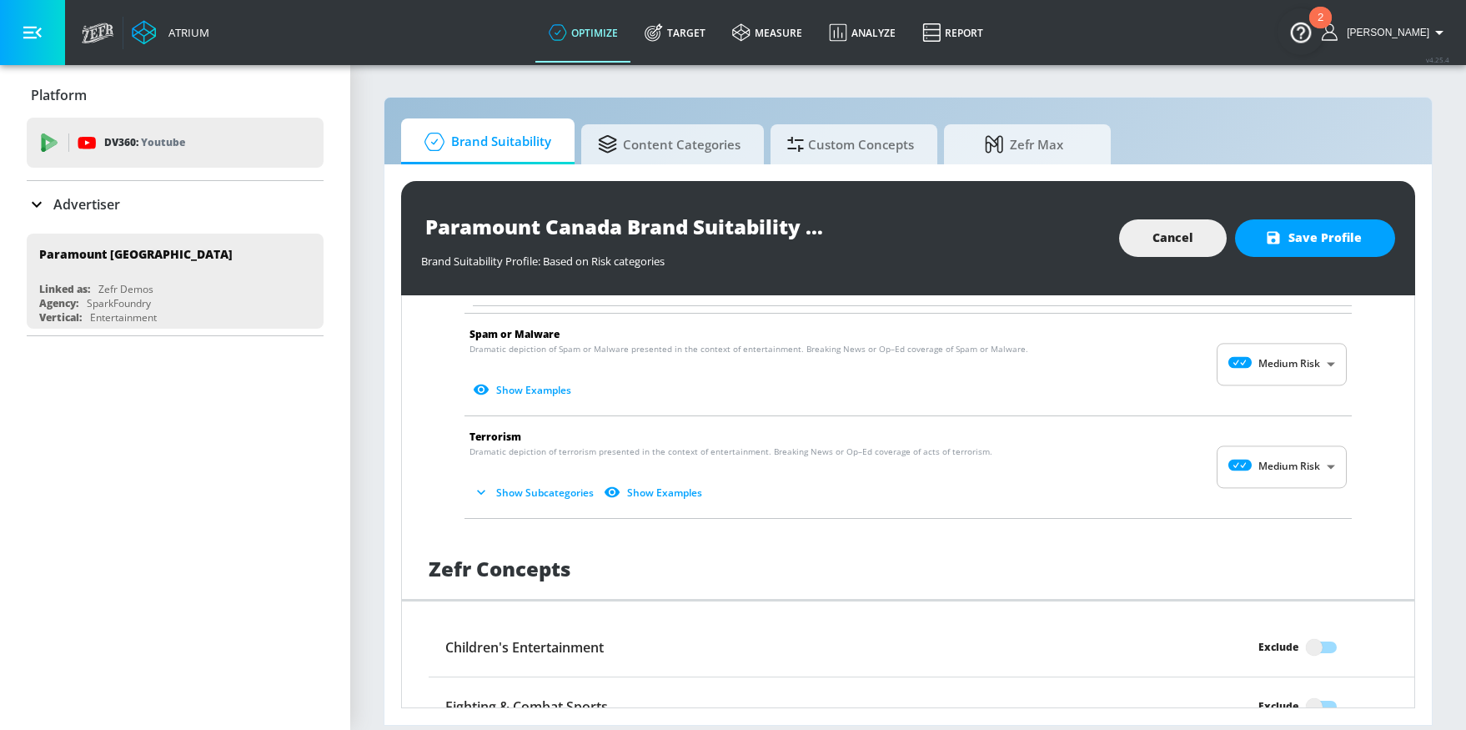
scroll to position [2634, 0]
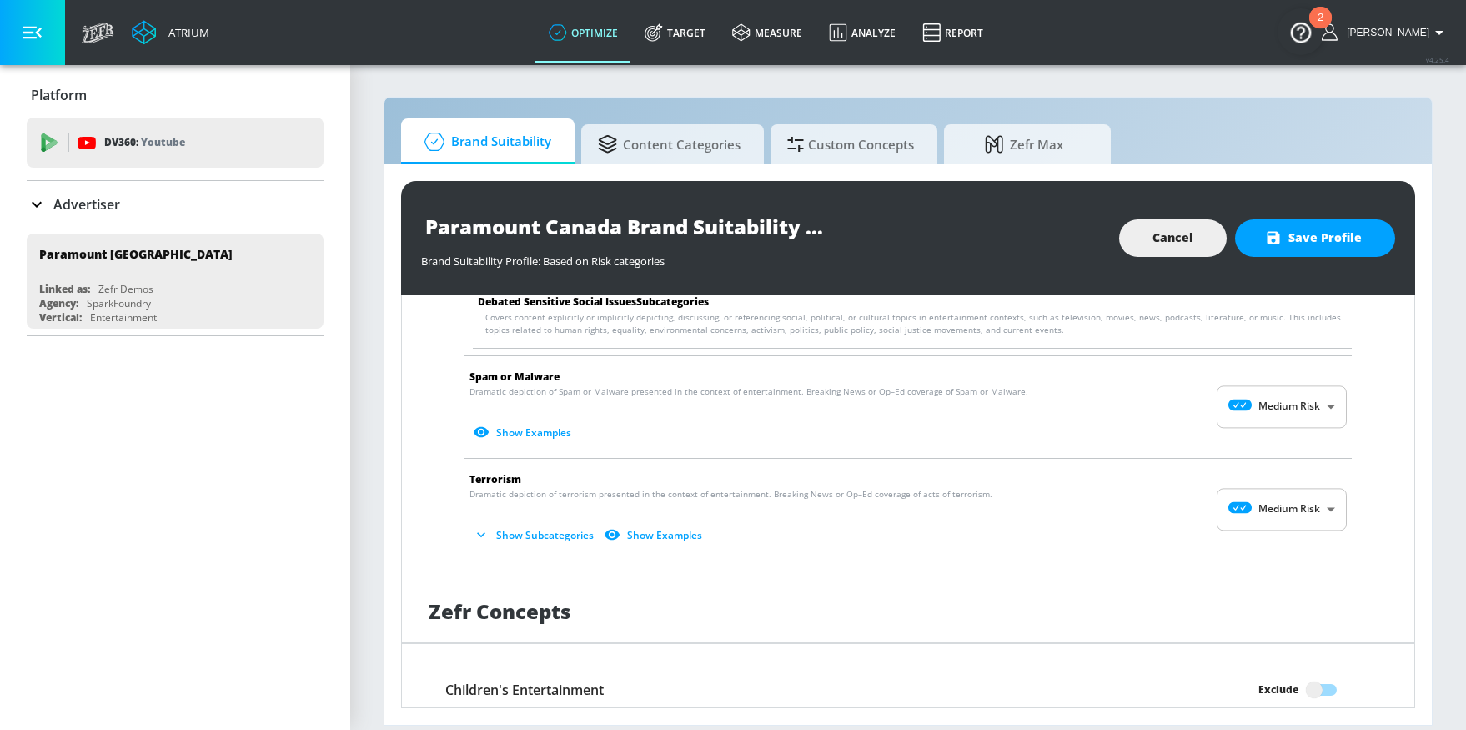
click at [1288, 407] on body "Atrium optimize Target measure Analyze Report optimize Target measure Analyze R…" at bounding box center [733, 365] width 1466 height 730
click at [1380, 429] on div at bounding box center [733, 365] width 1466 height 730
click at [1325, 507] on body "Atrium optimize Target measure Analyze Report optimize Target measure Analyze R…" at bounding box center [733, 365] width 1466 height 730
click at [1293, 533] on p "No Risk" at bounding box center [1303, 538] width 36 height 15
type input "MINIMAL"
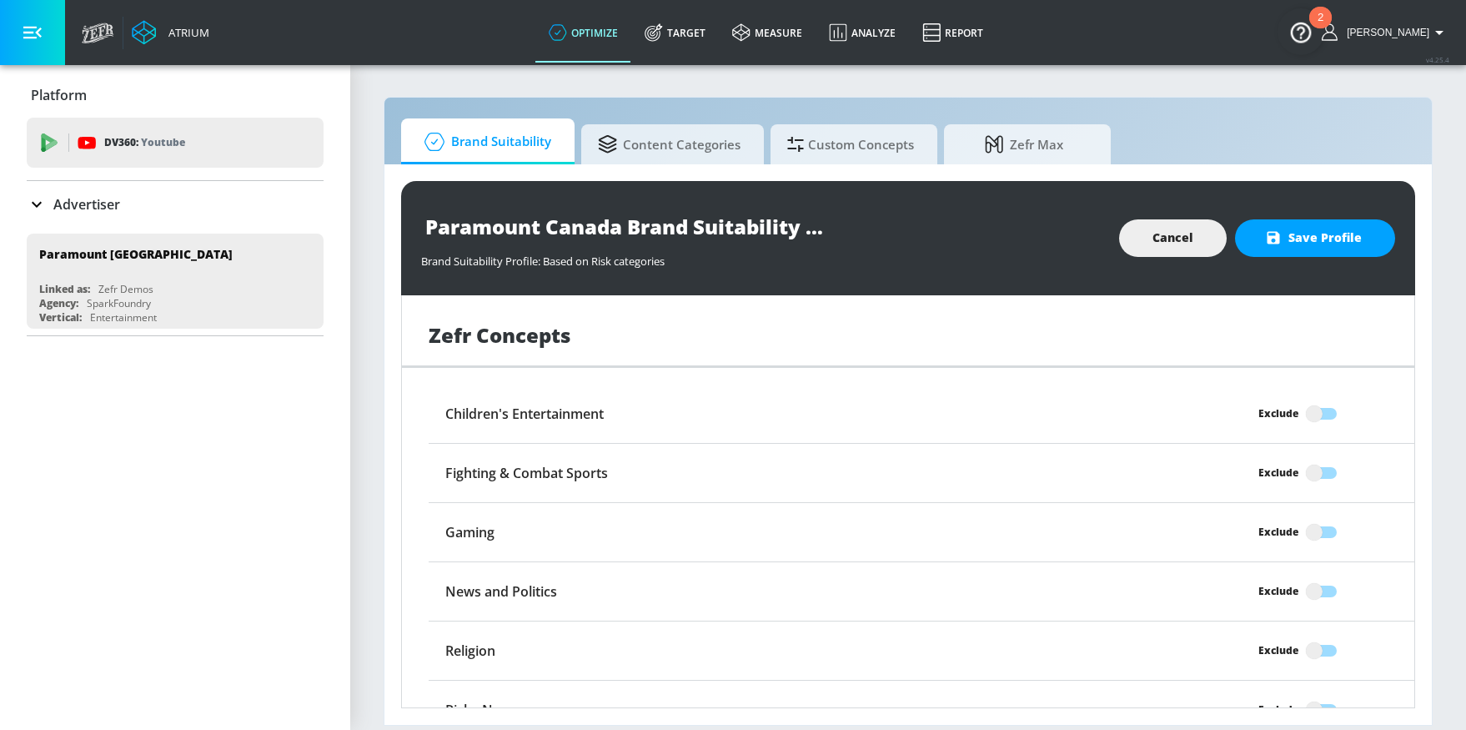
scroll to position [3046, 0]
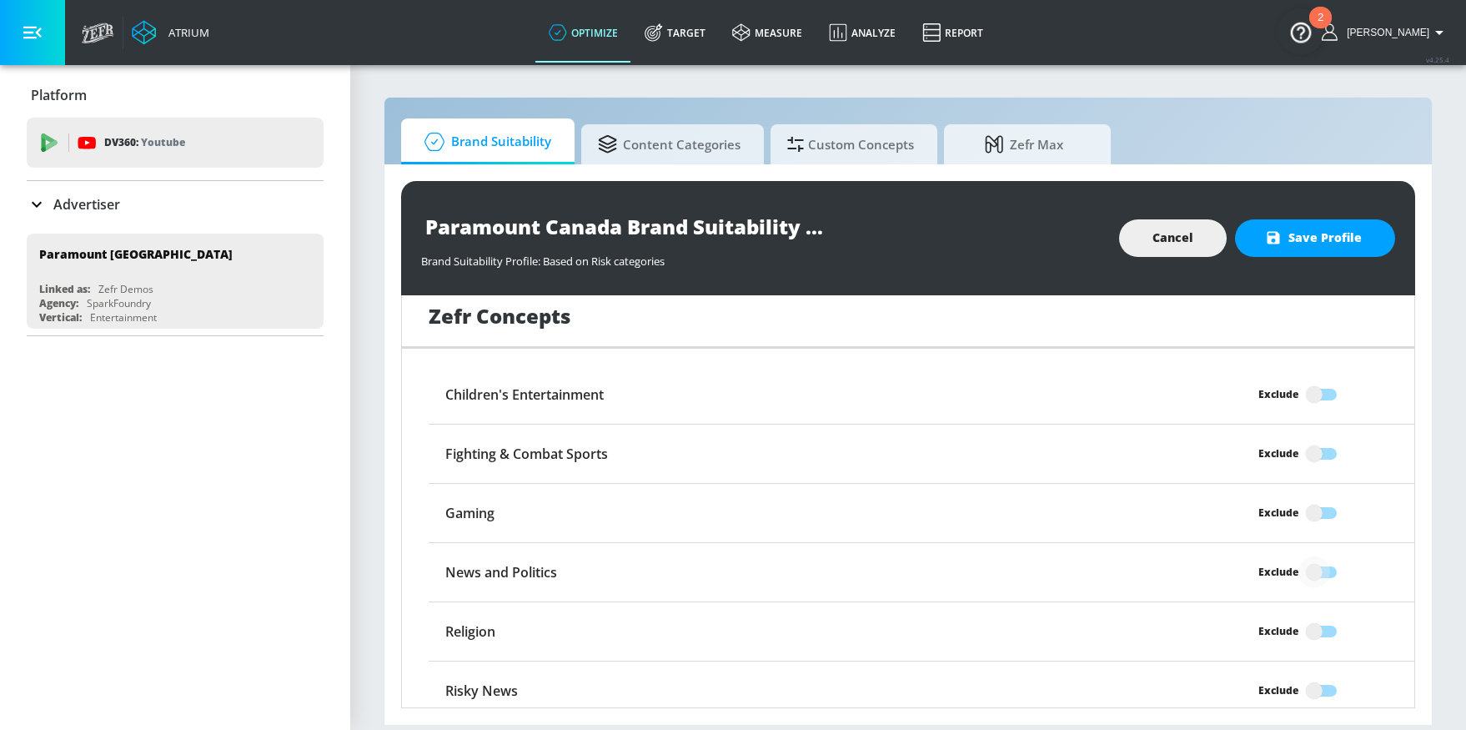
click at [1299, 556] on input "Exclude" at bounding box center [1314, 572] width 95 height 32
checkbox input "true"
drag, startPoint x: 1317, startPoint y: 683, endPoint x: 1322, endPoint y: 500, distance: 183.5
click at [1317, 682] on input "Exclude" at bounding box center [1314, 691] width 95 height 32
checkbox input "true"
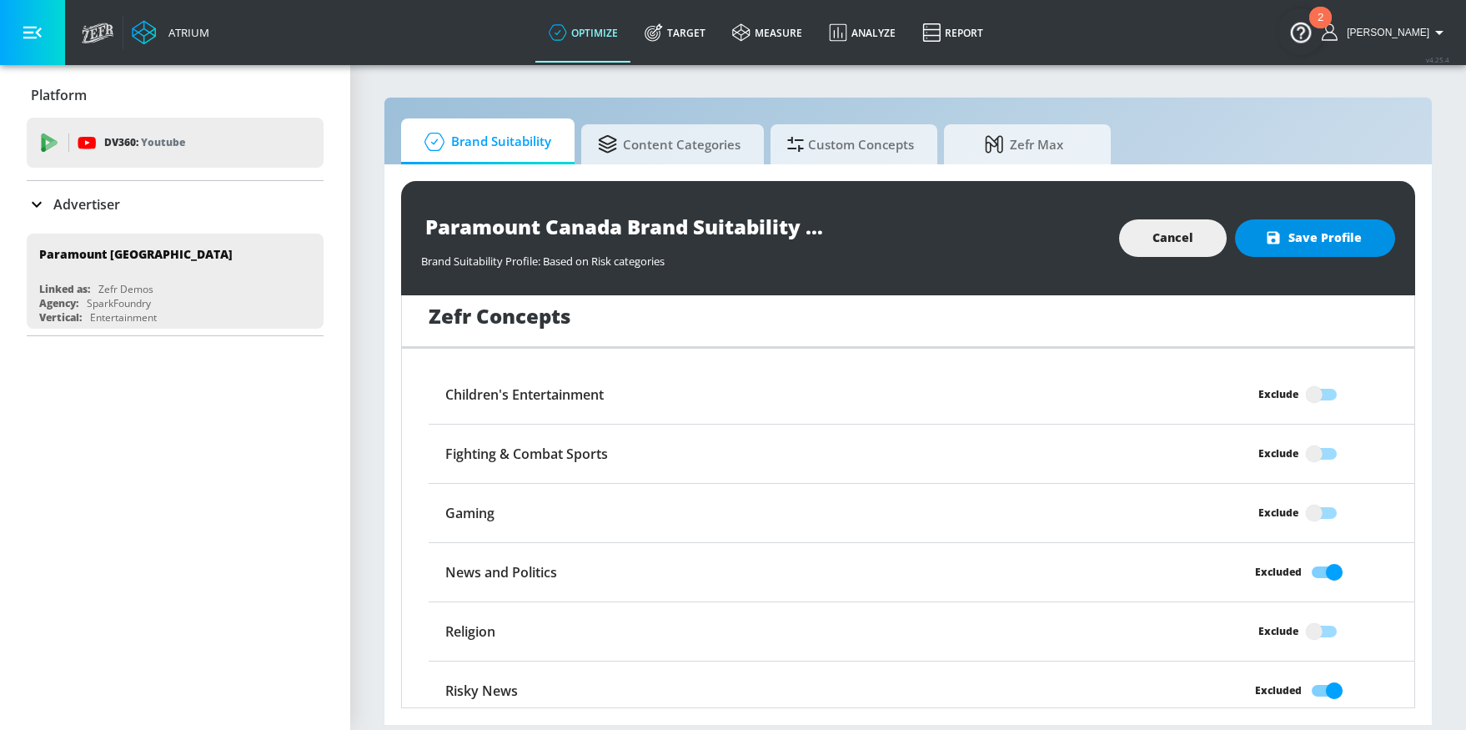
click at [1303, 249] on button "Save Profile" at bounding box center [1315, 238] width 160 height 38
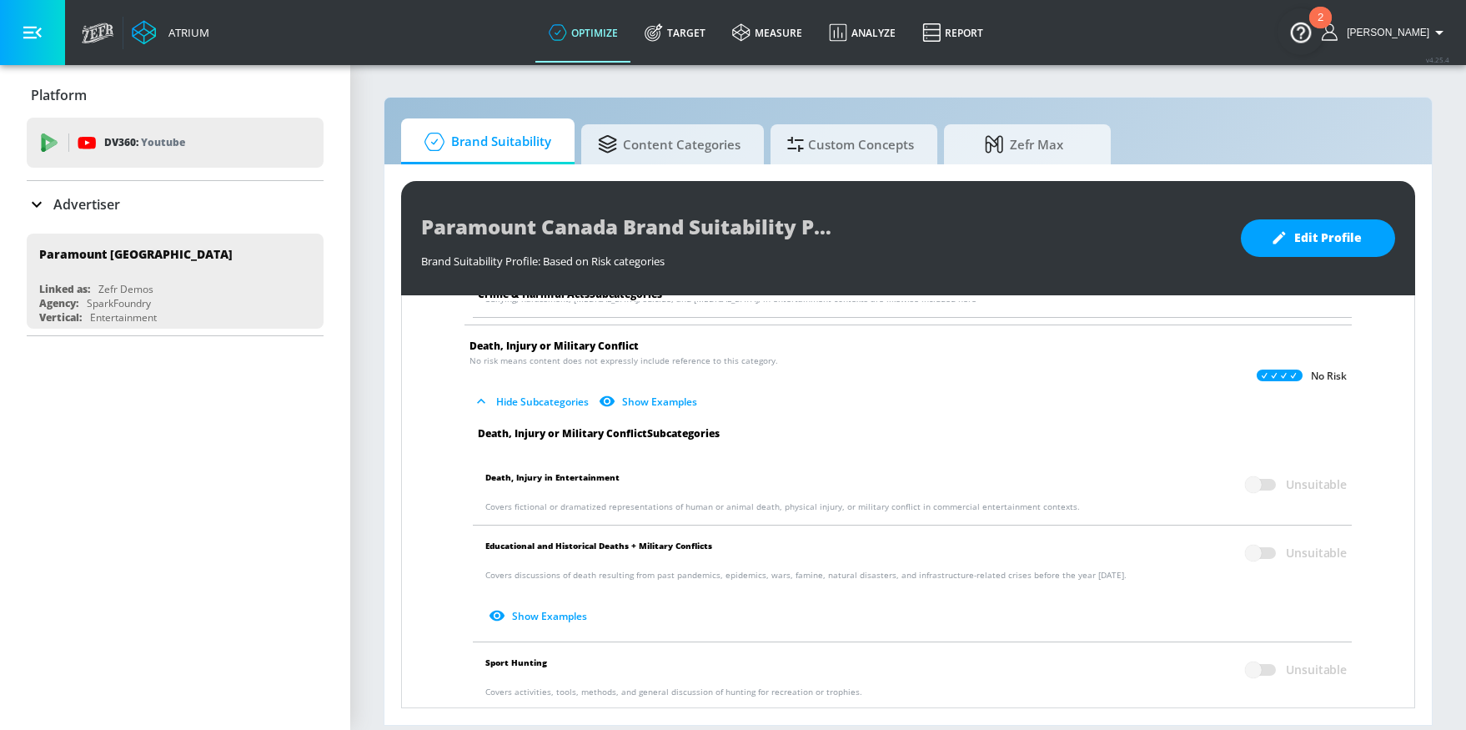
scroll to position [0, 0]
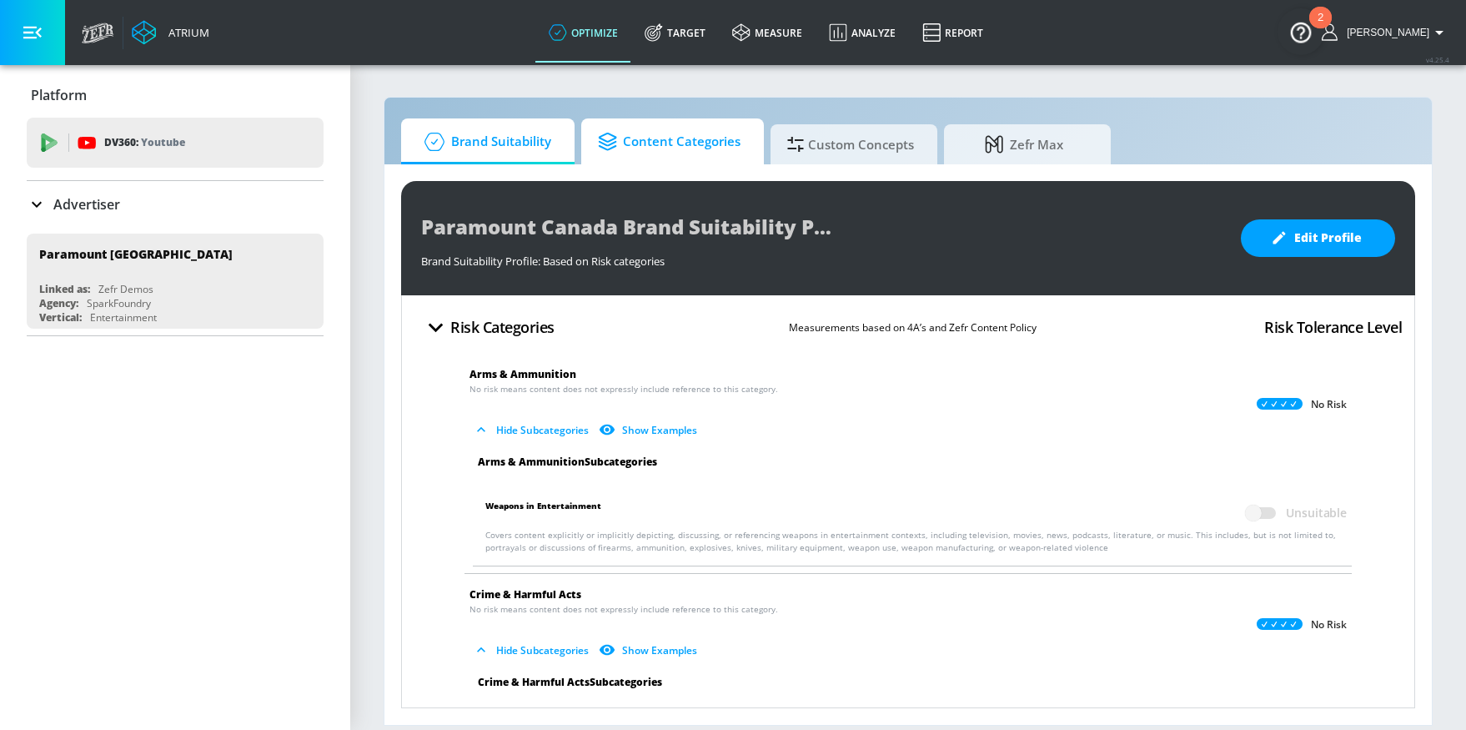
click at [667, 148] on span "Content Categories" at bounding box center [669, 142] width 143 height 40
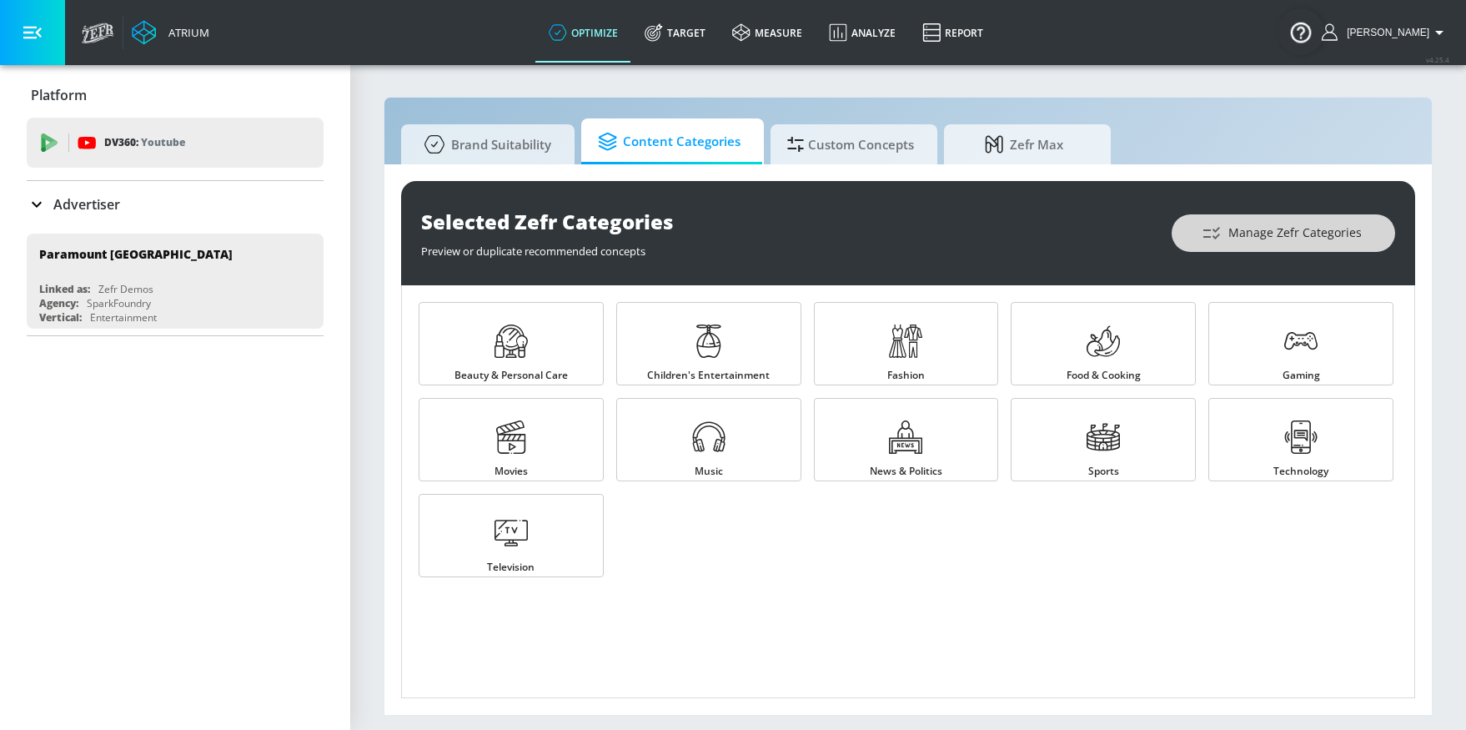
click at [1237, 238] on span "Manage Zefr Categories" at bounding box center [1283, 233] width 157 height 21
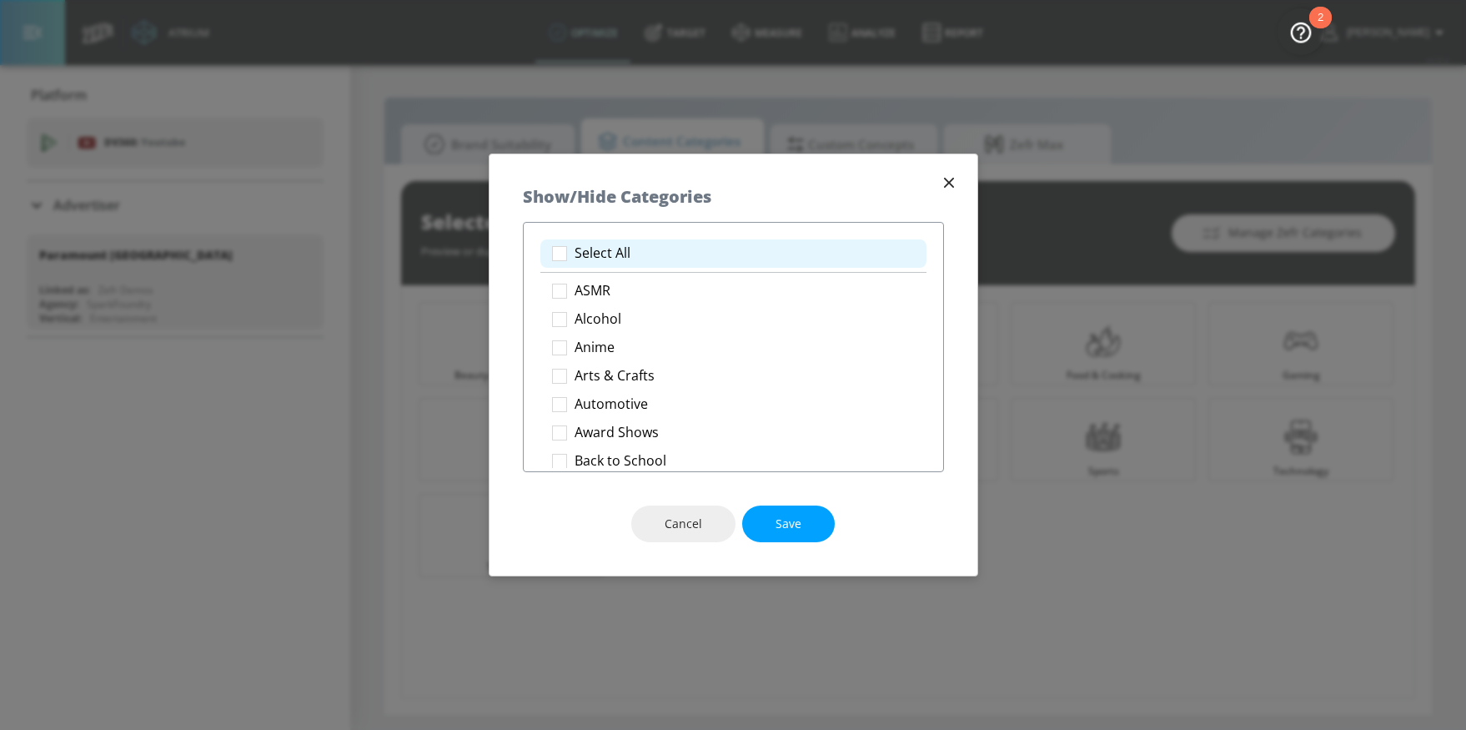
click at [623, 243] on li "Select All" at bounding box center [733, 253] width 386 height 28
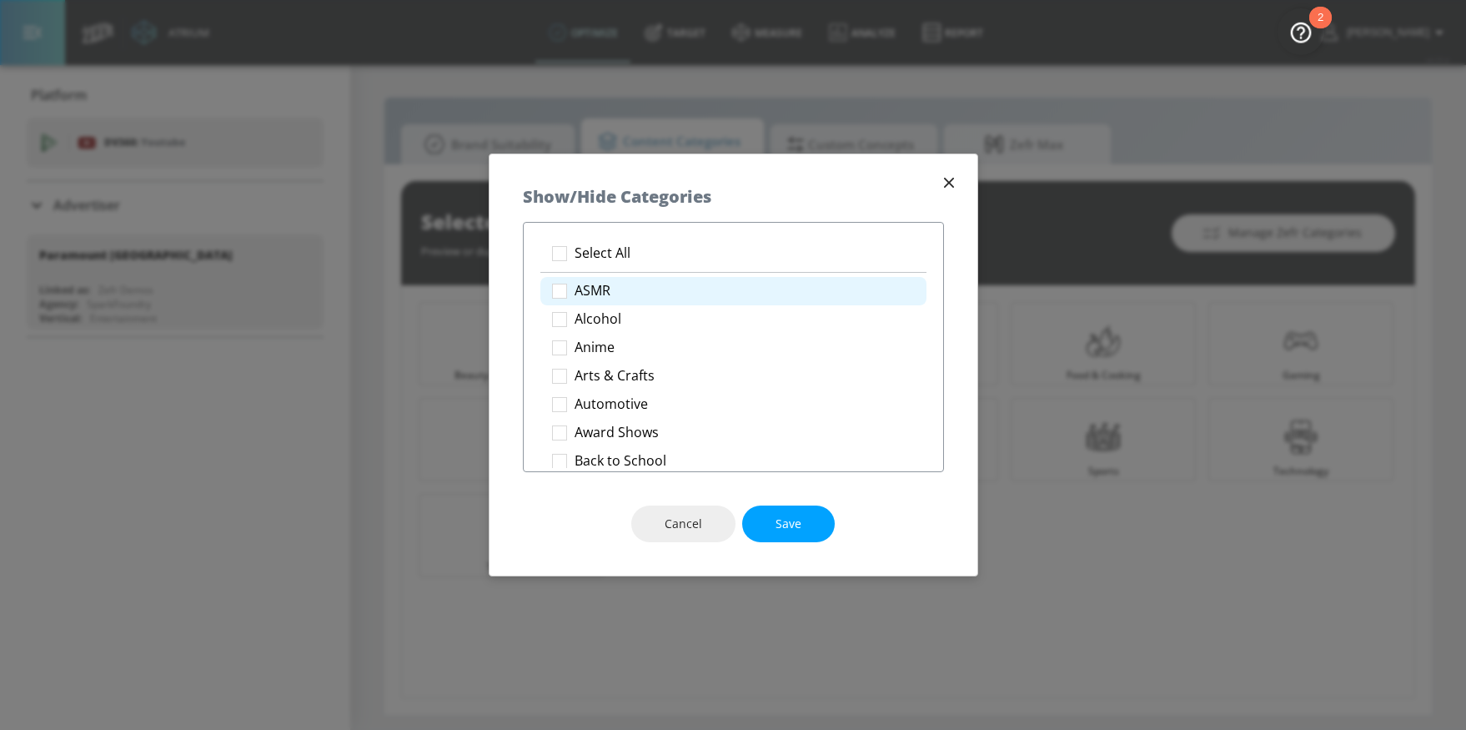
checkbox input "true"
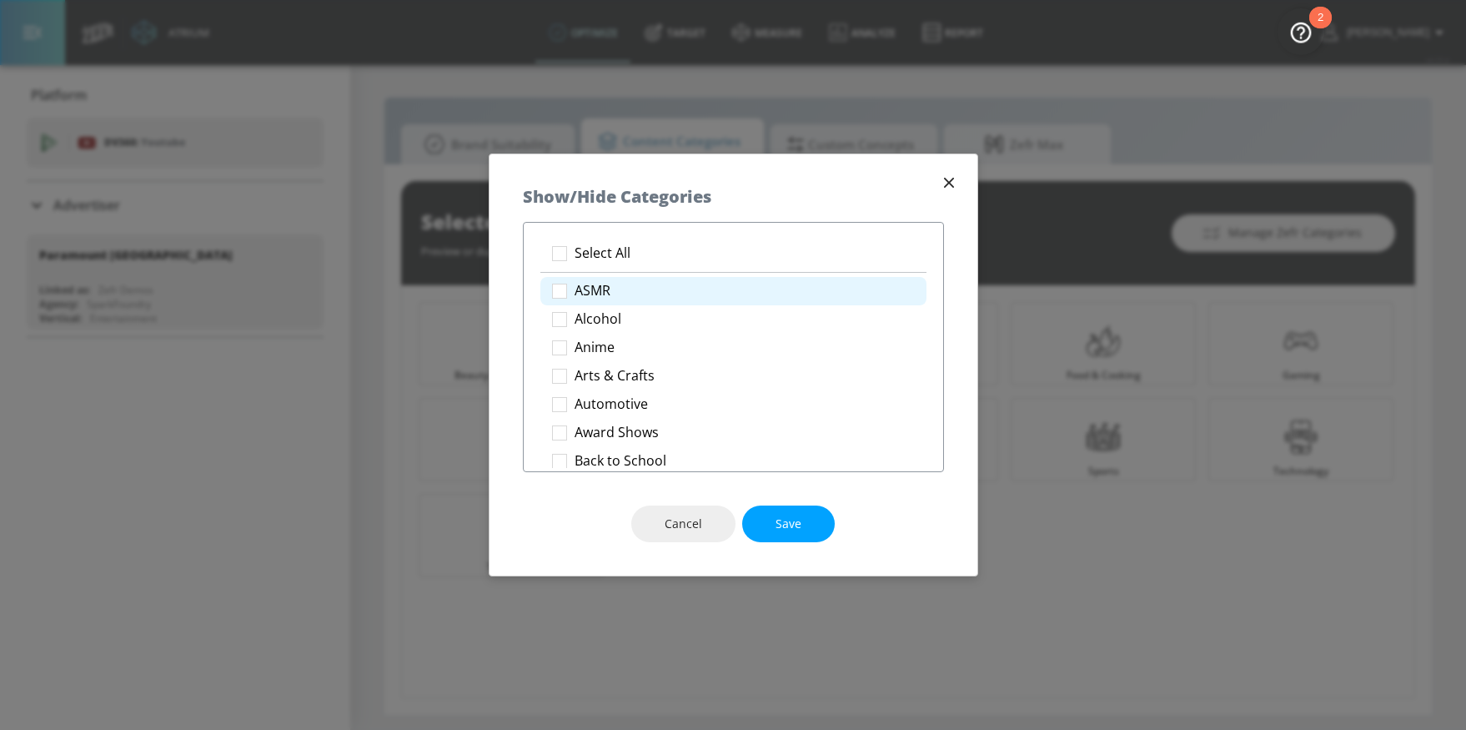
checkbox input "true"
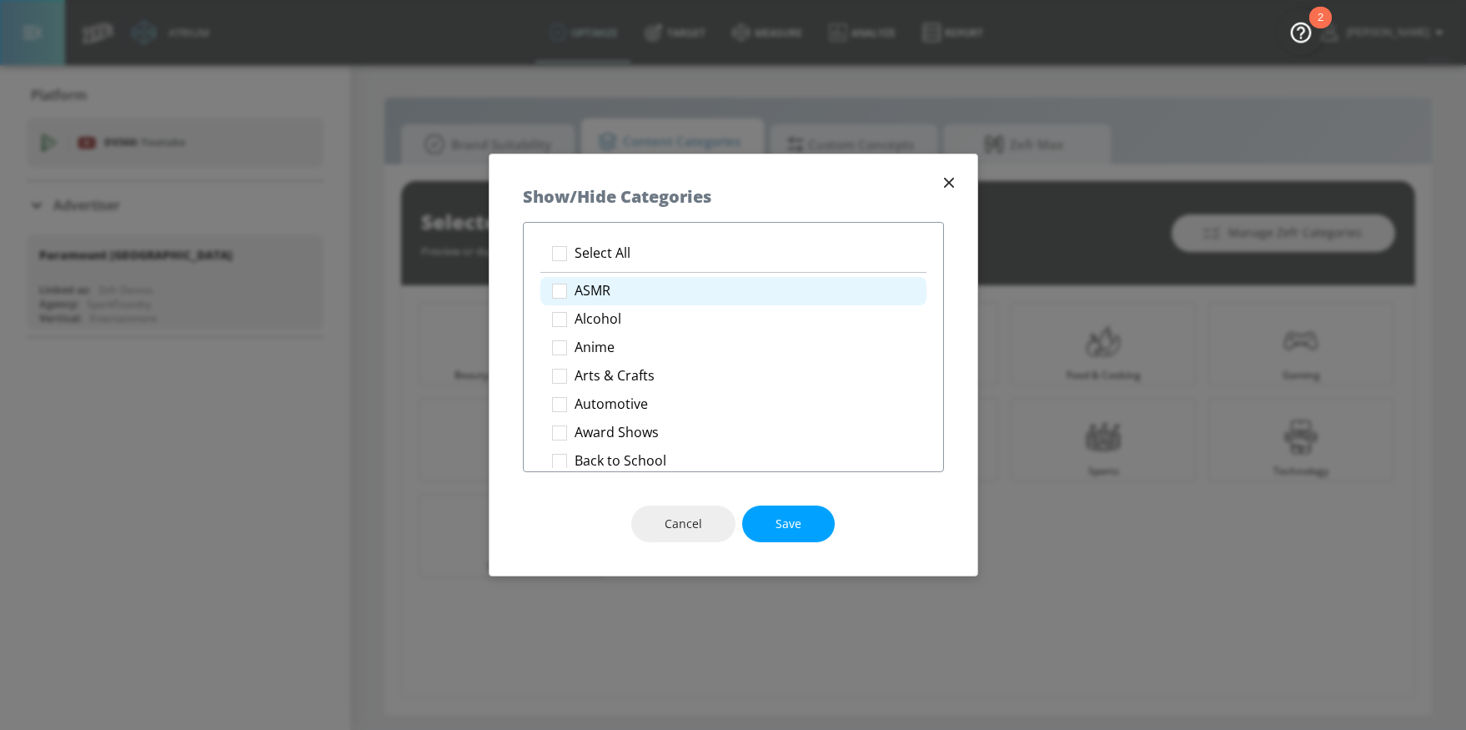
checkbox input "true"
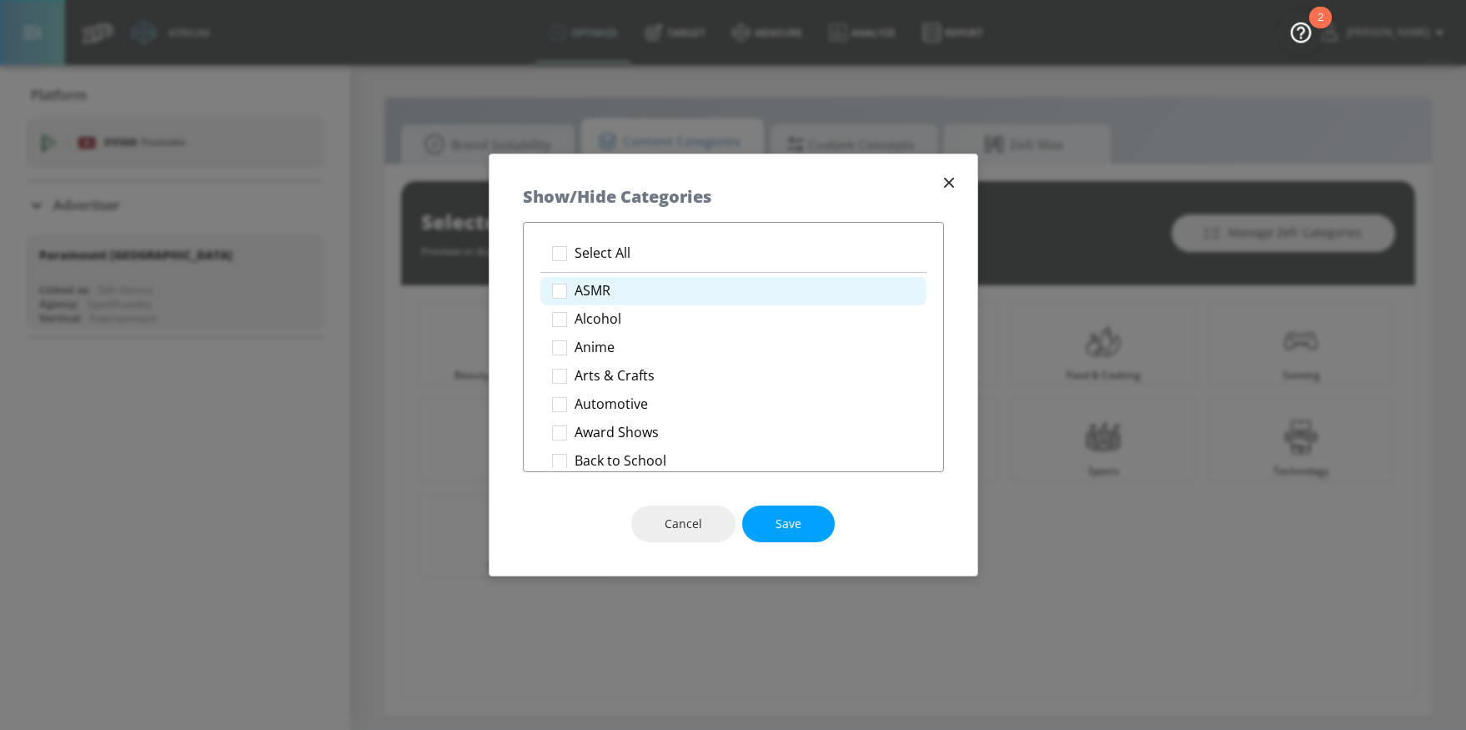
checkbox input "true"
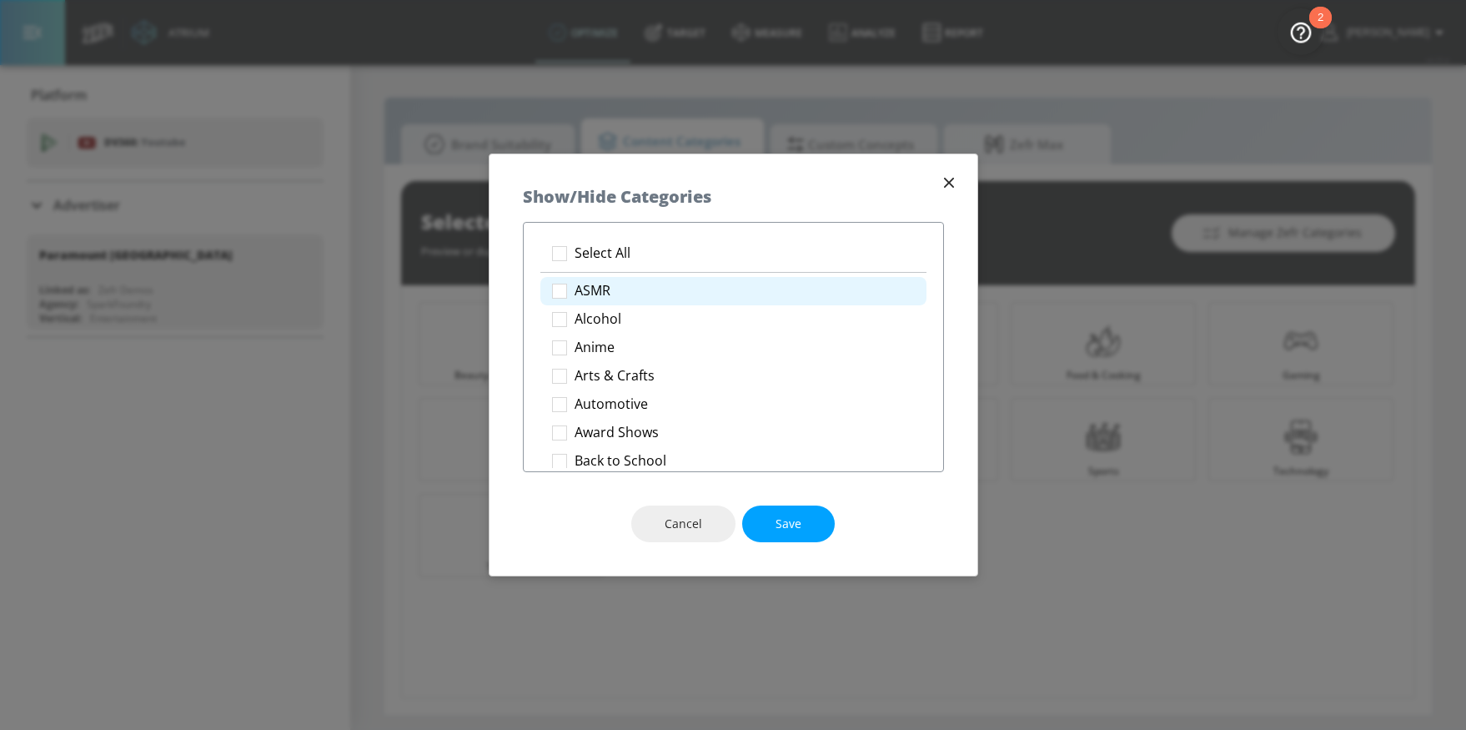
checkbox input "true"
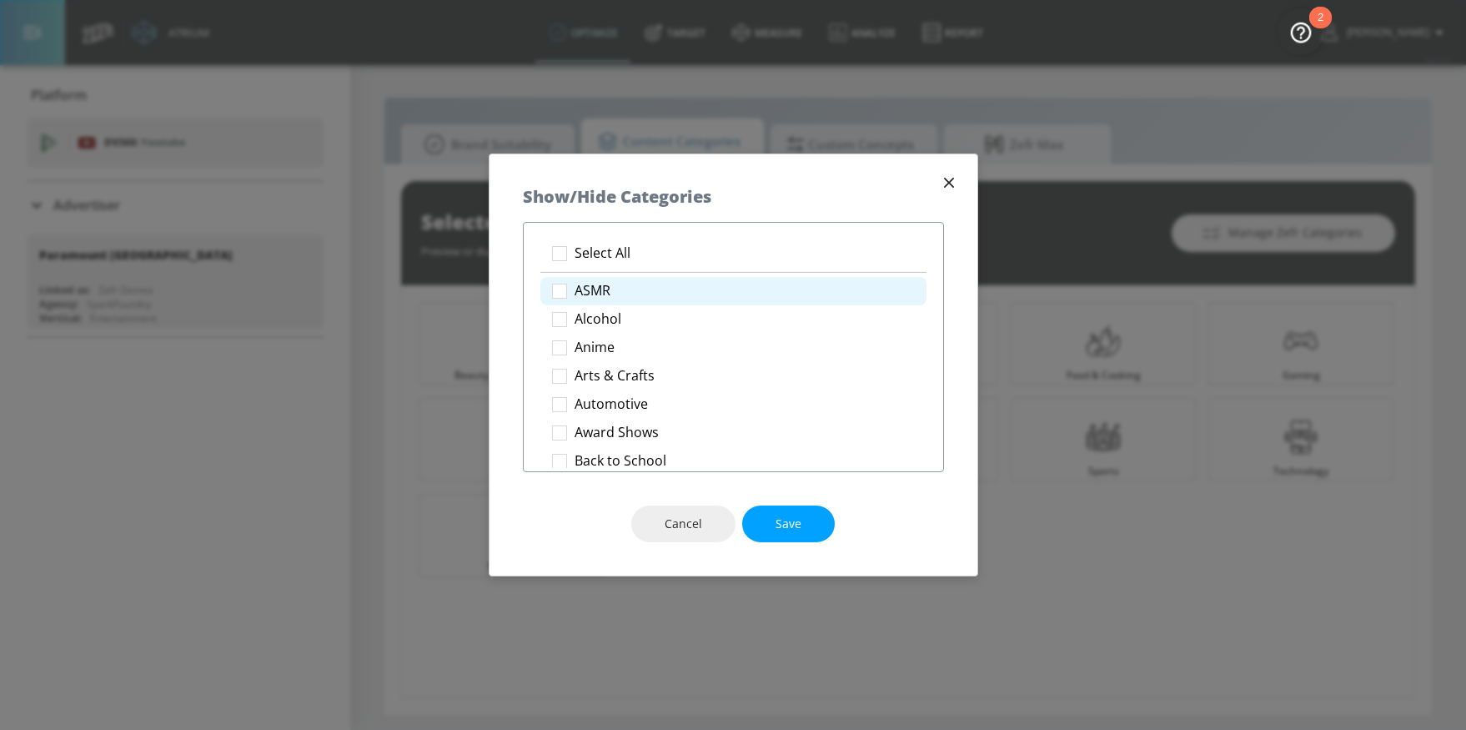
checkbox input "true"
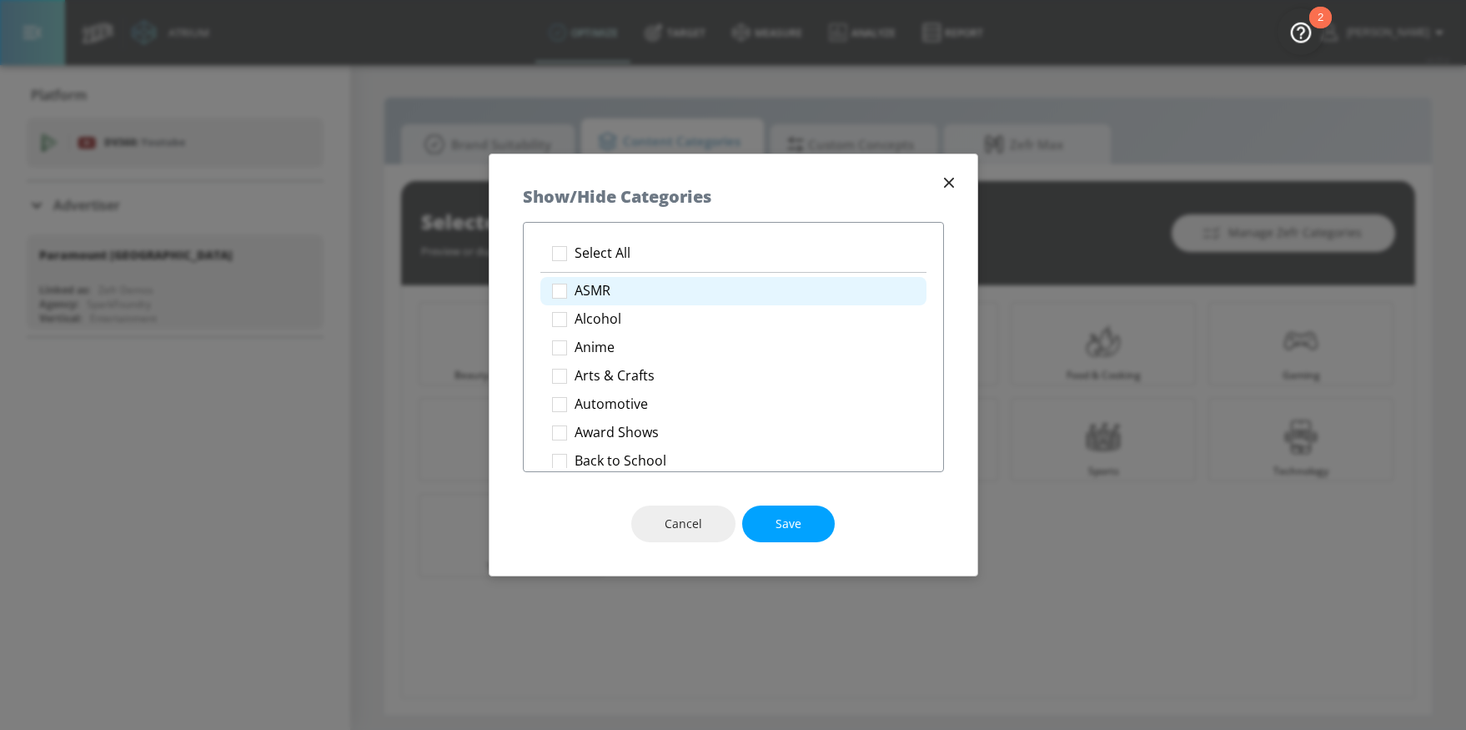
checkbox input "true"
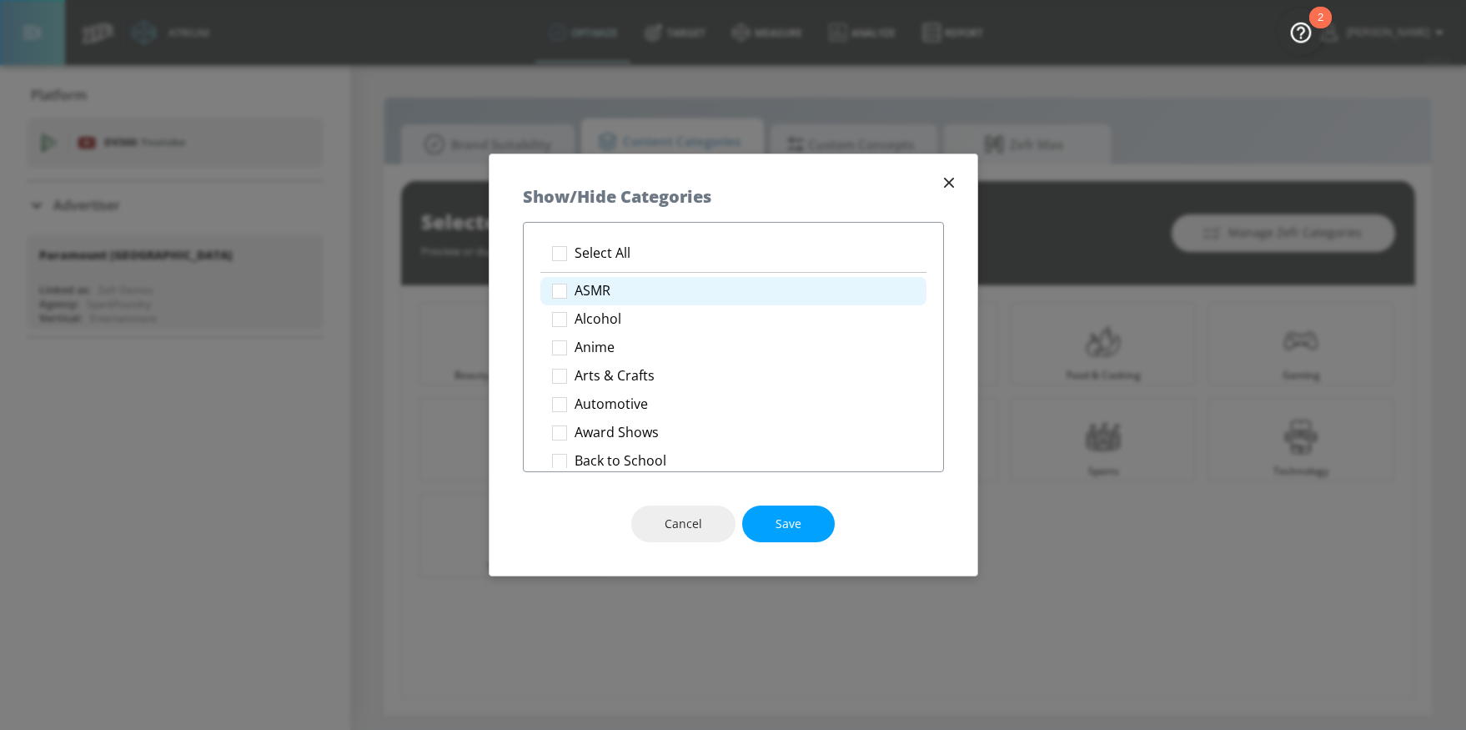
checkbox input "true"
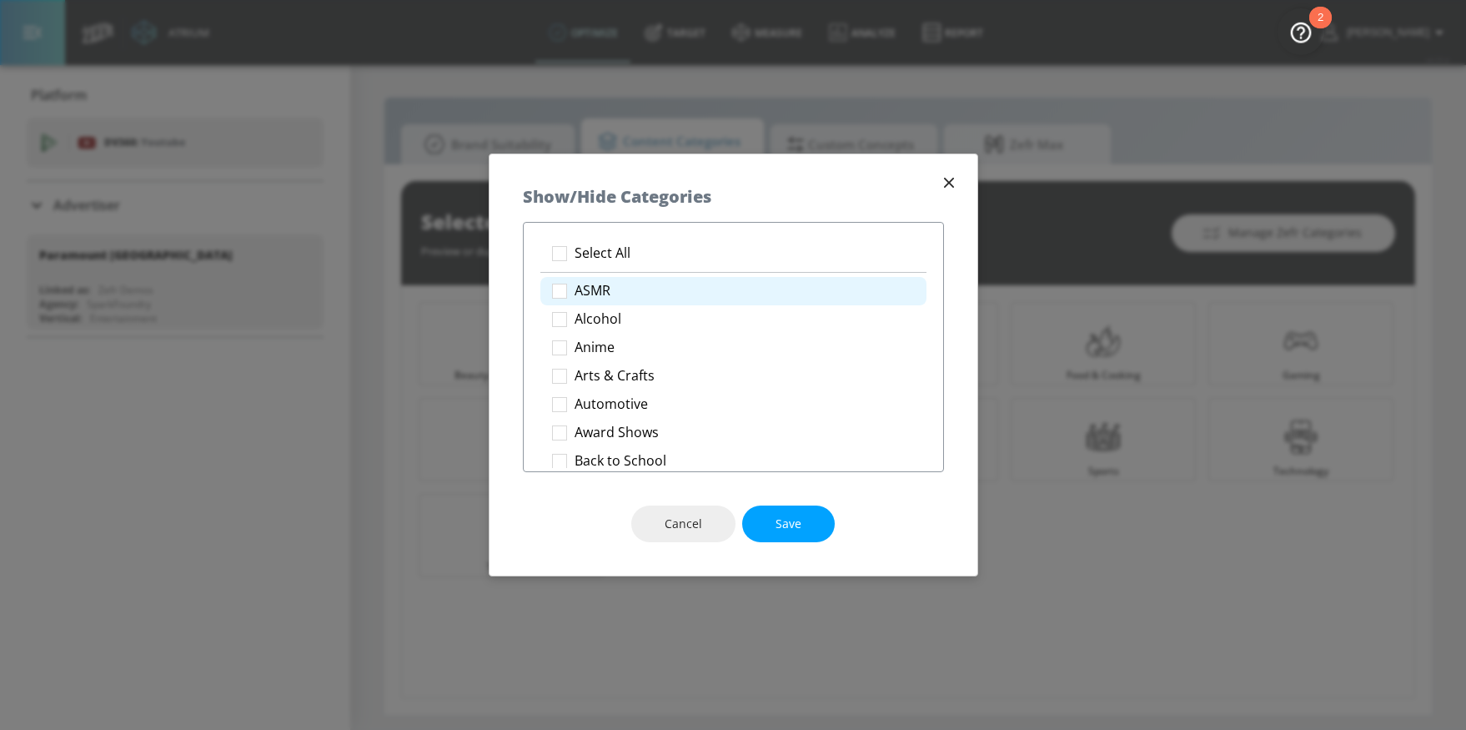
checkbox input "true"
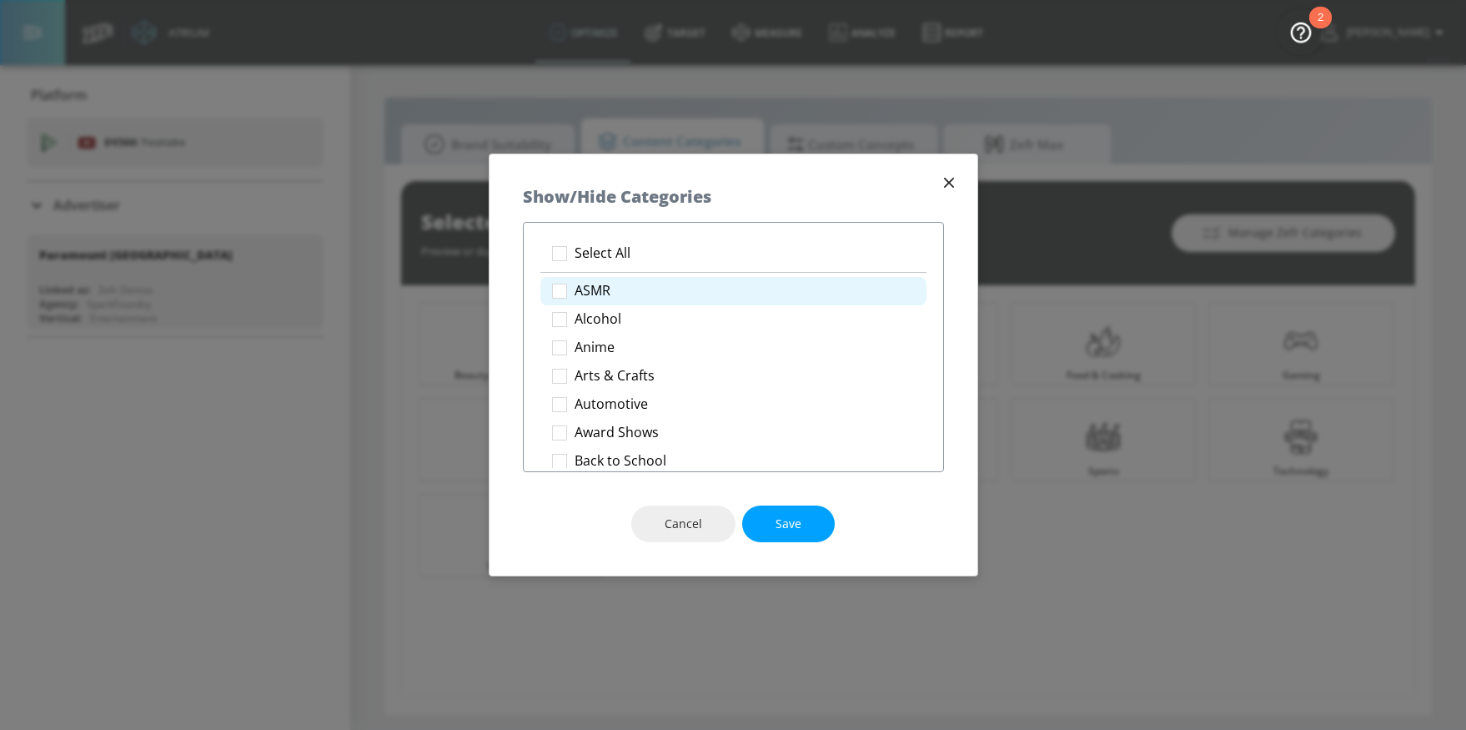
checkbox input "true"
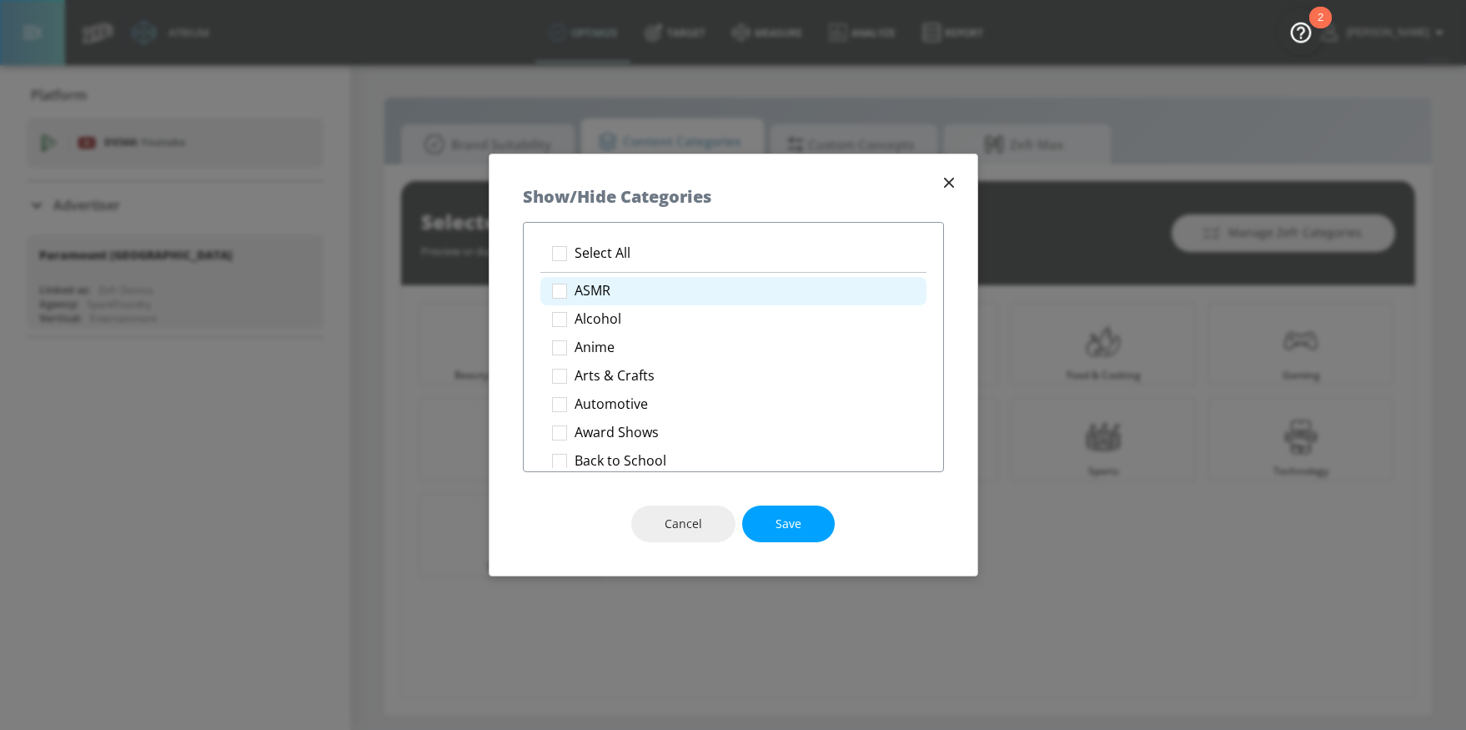
checkbox input "true"
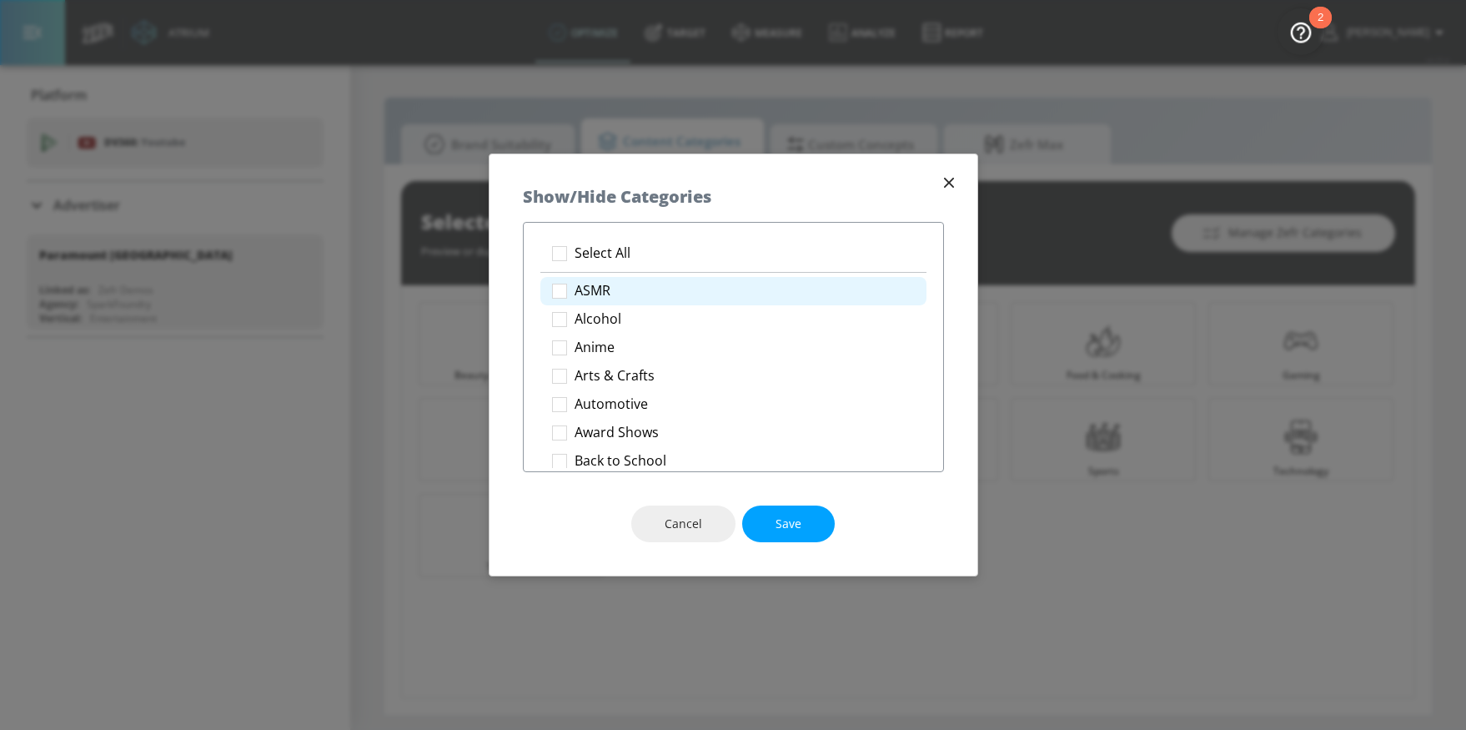
checkbox input "true"
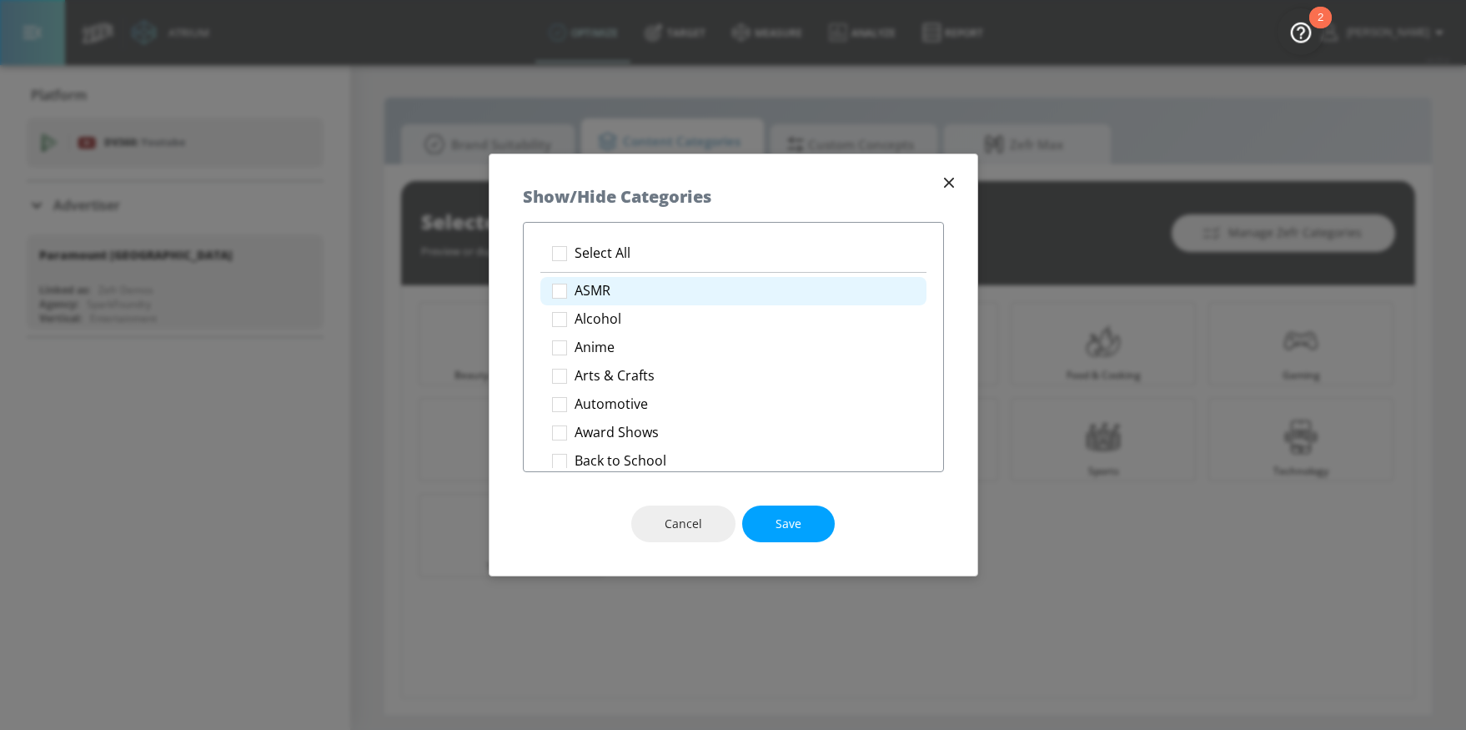
checkbox input "true"
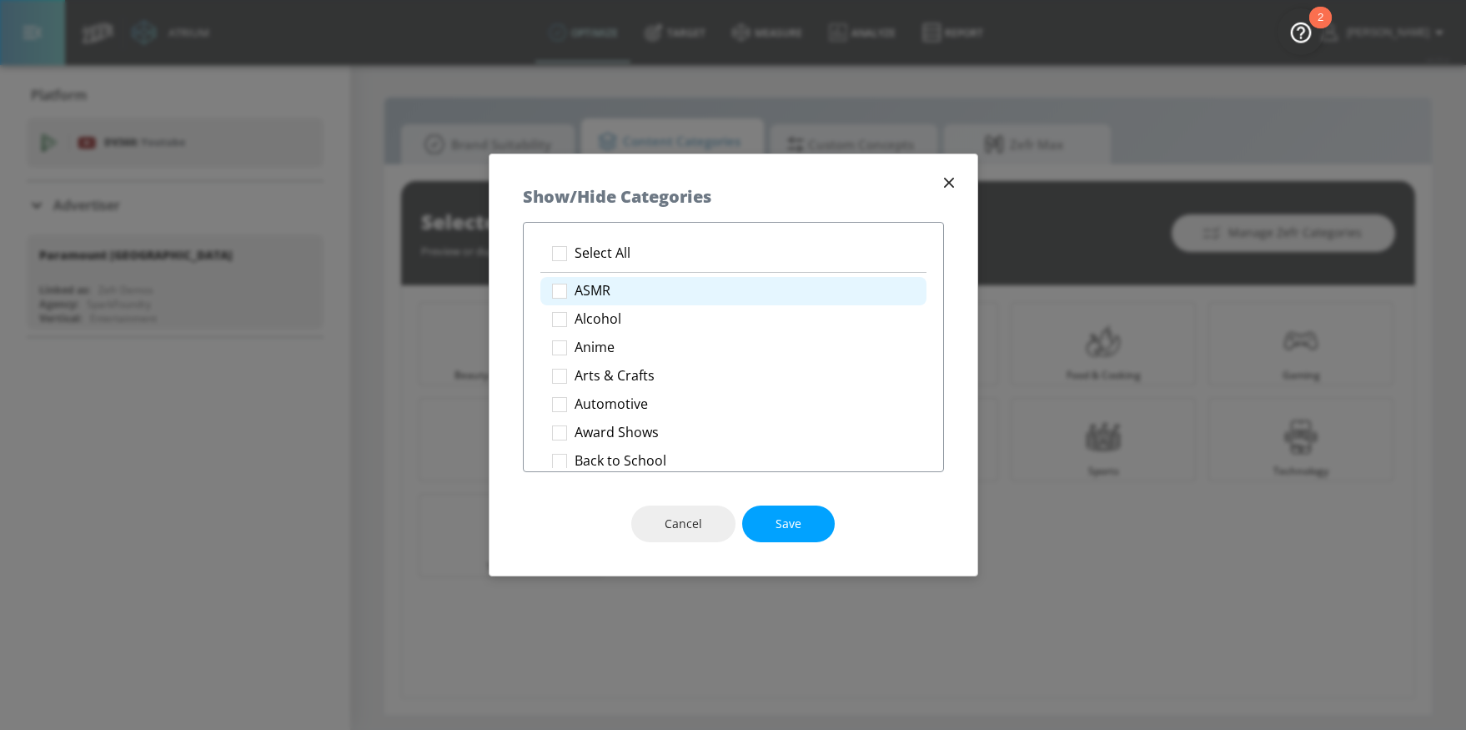
checkbox input "true"
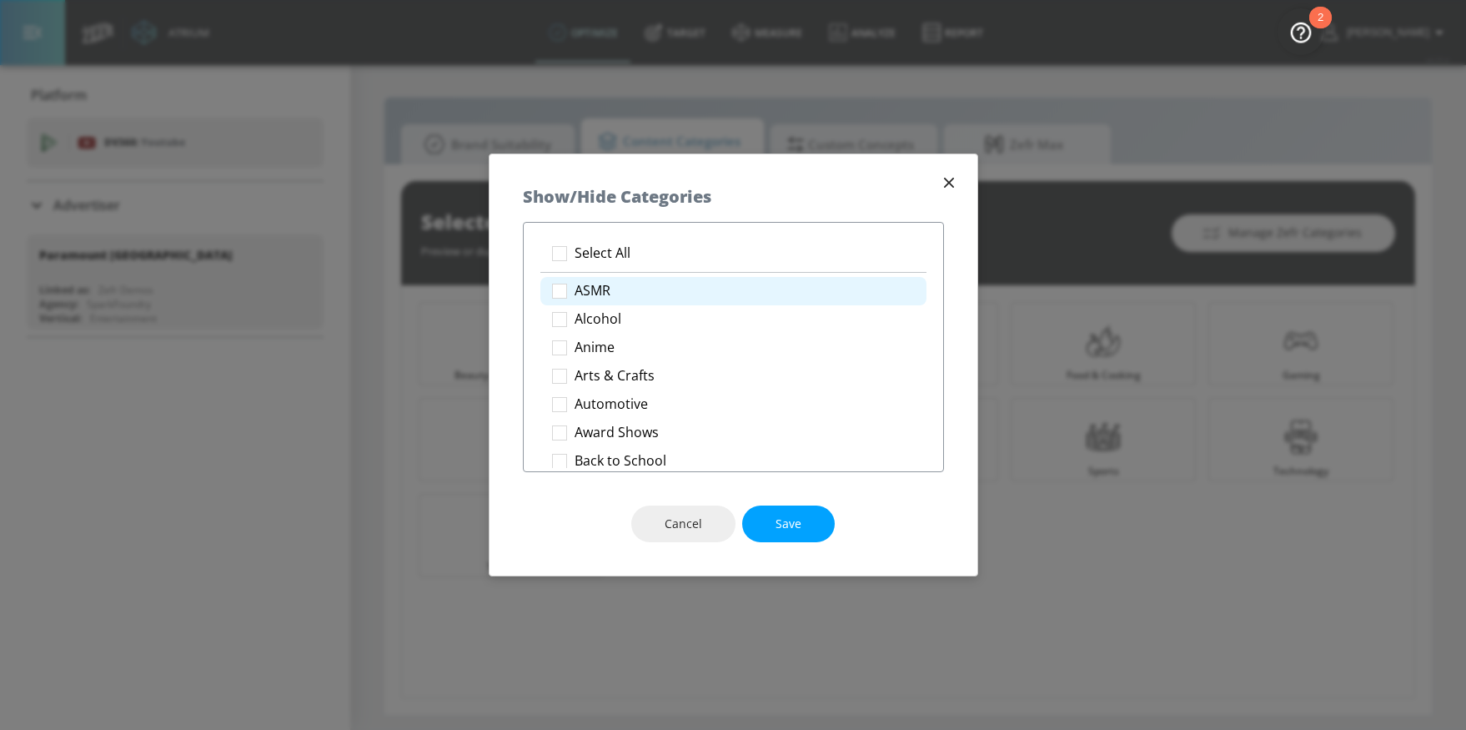
checkbox input "true"
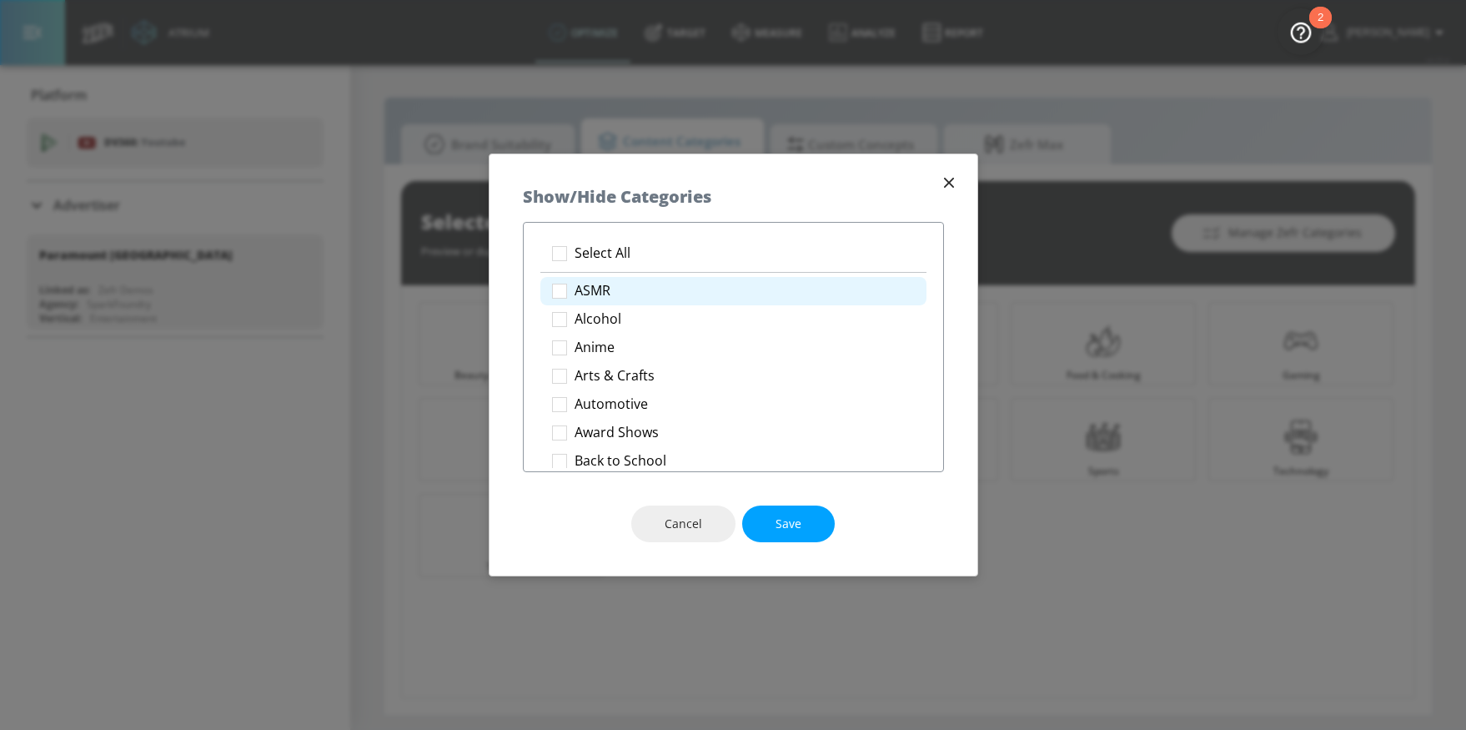
checkbox input "true"
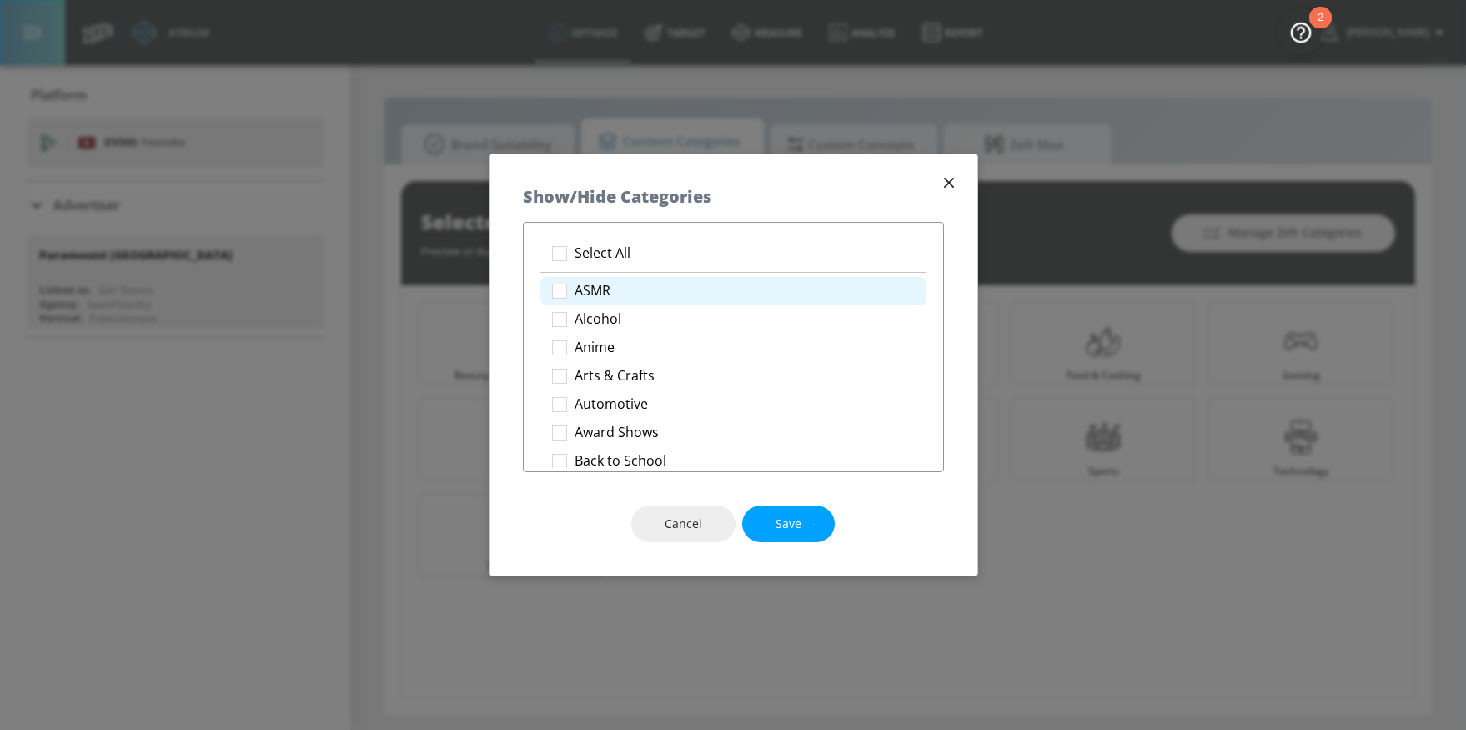
checkbox input "true"
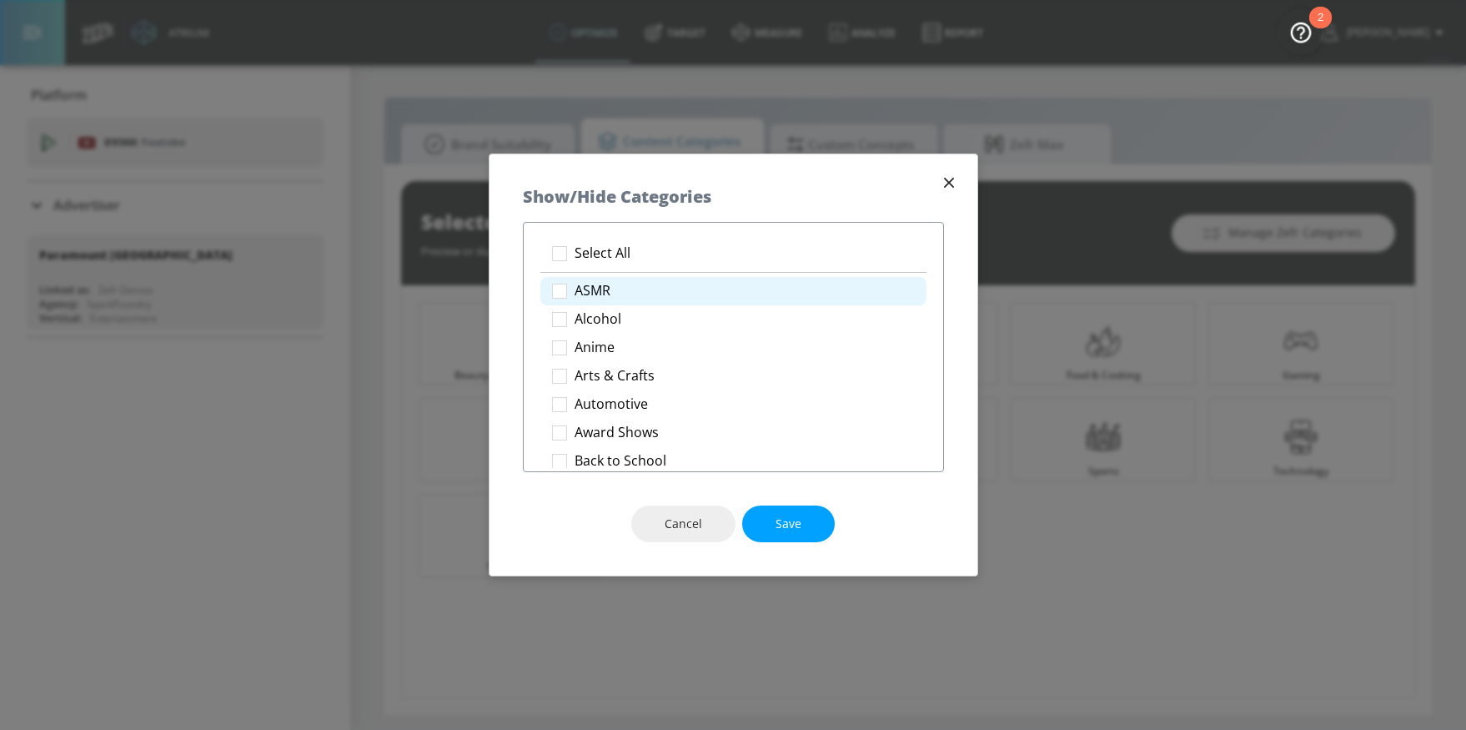
checkbox input "true"
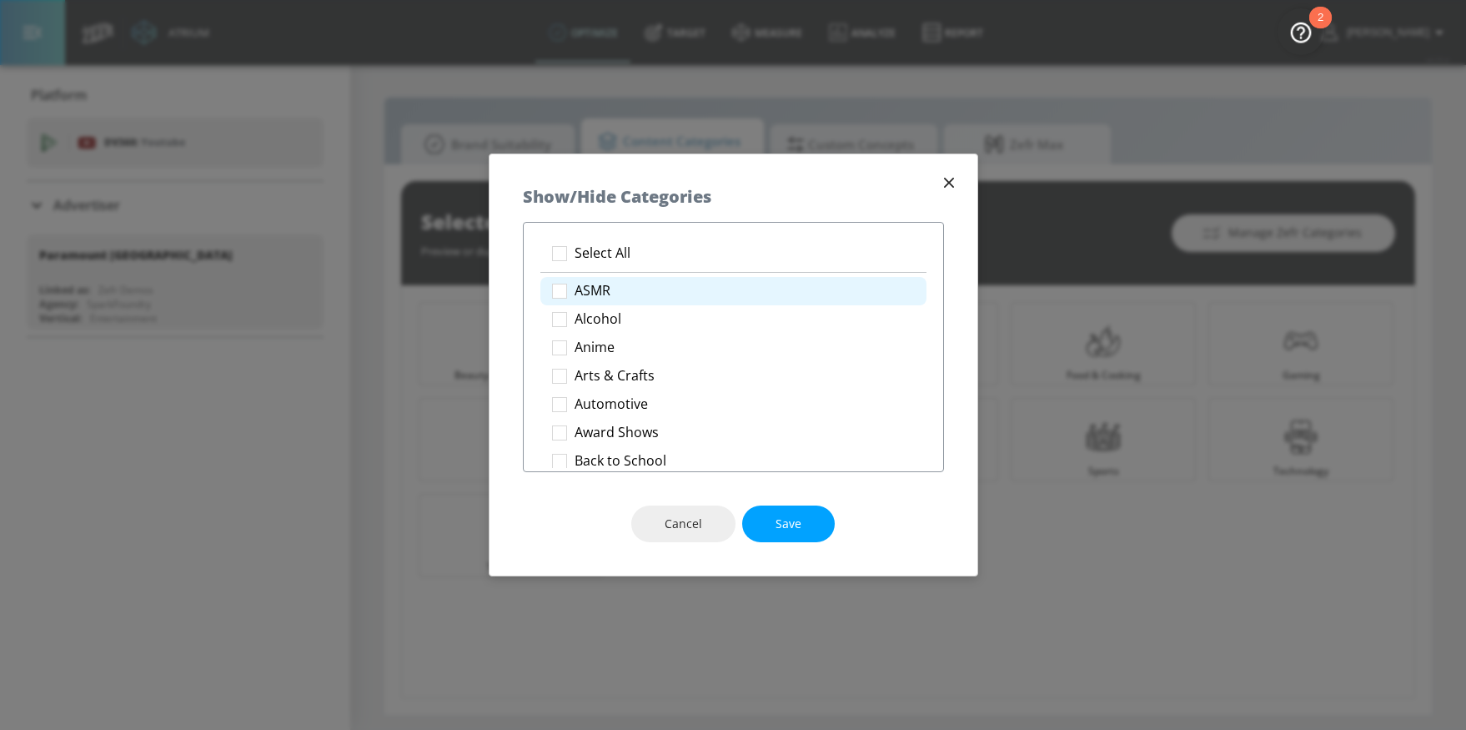
checkbox input "true"
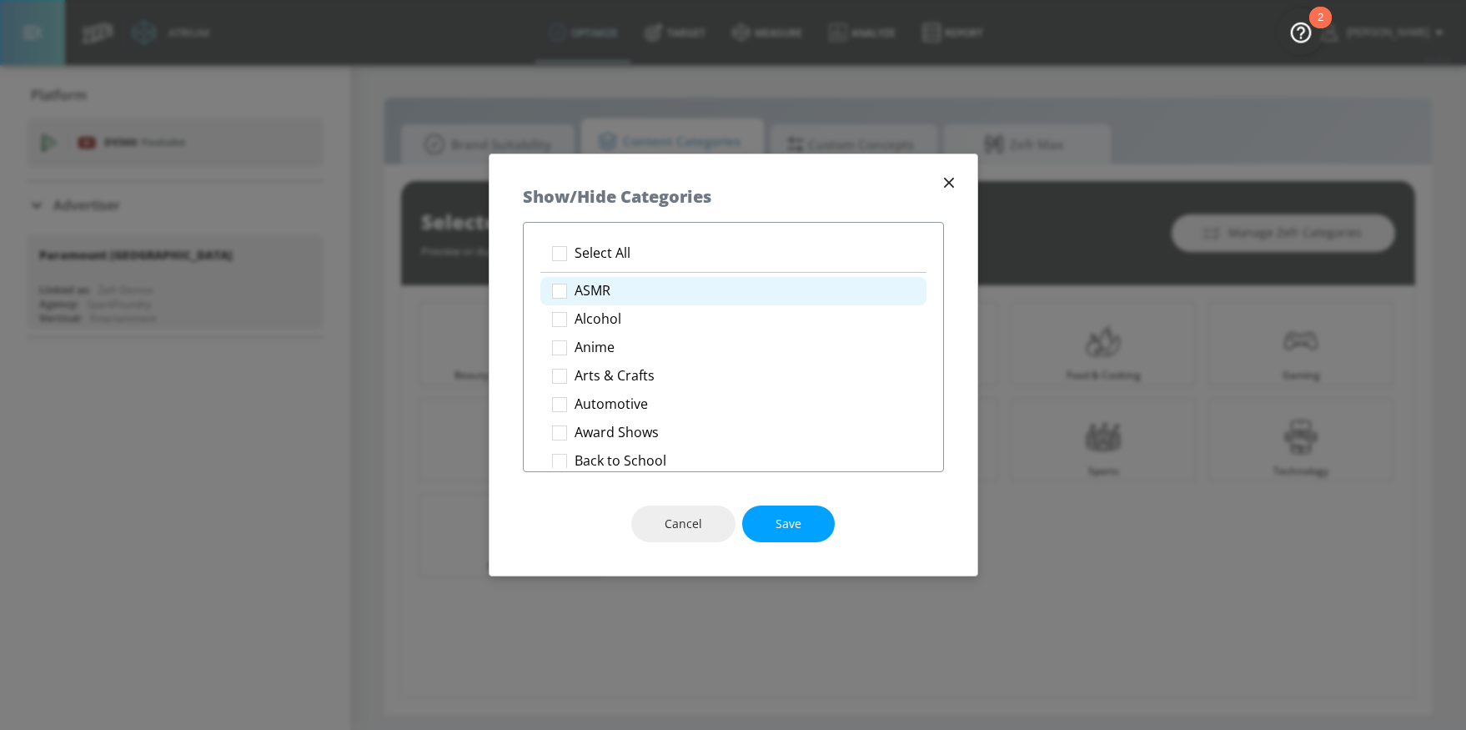
checkbox input "true"
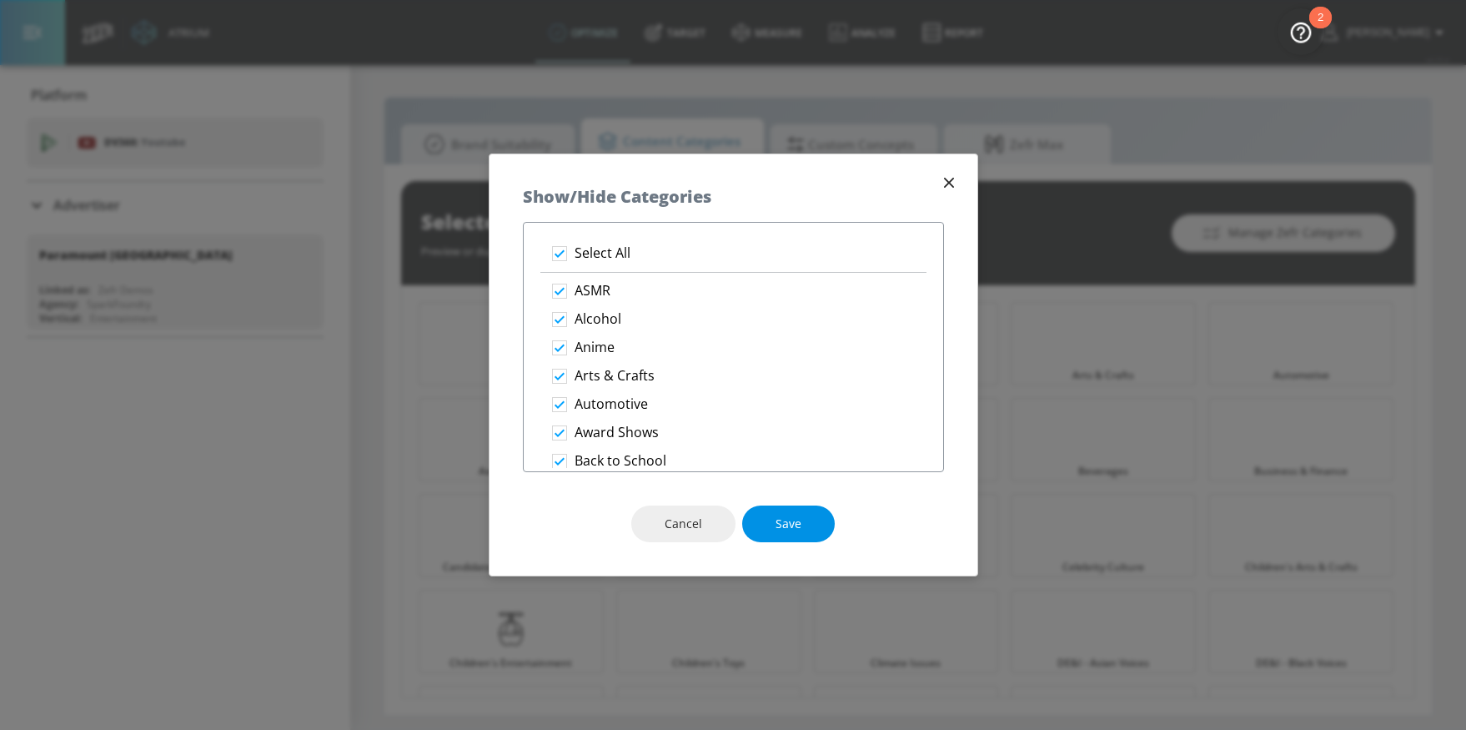
click at [789, 518] on span "Save" at bounding box center [789, 524] width 26 height 21
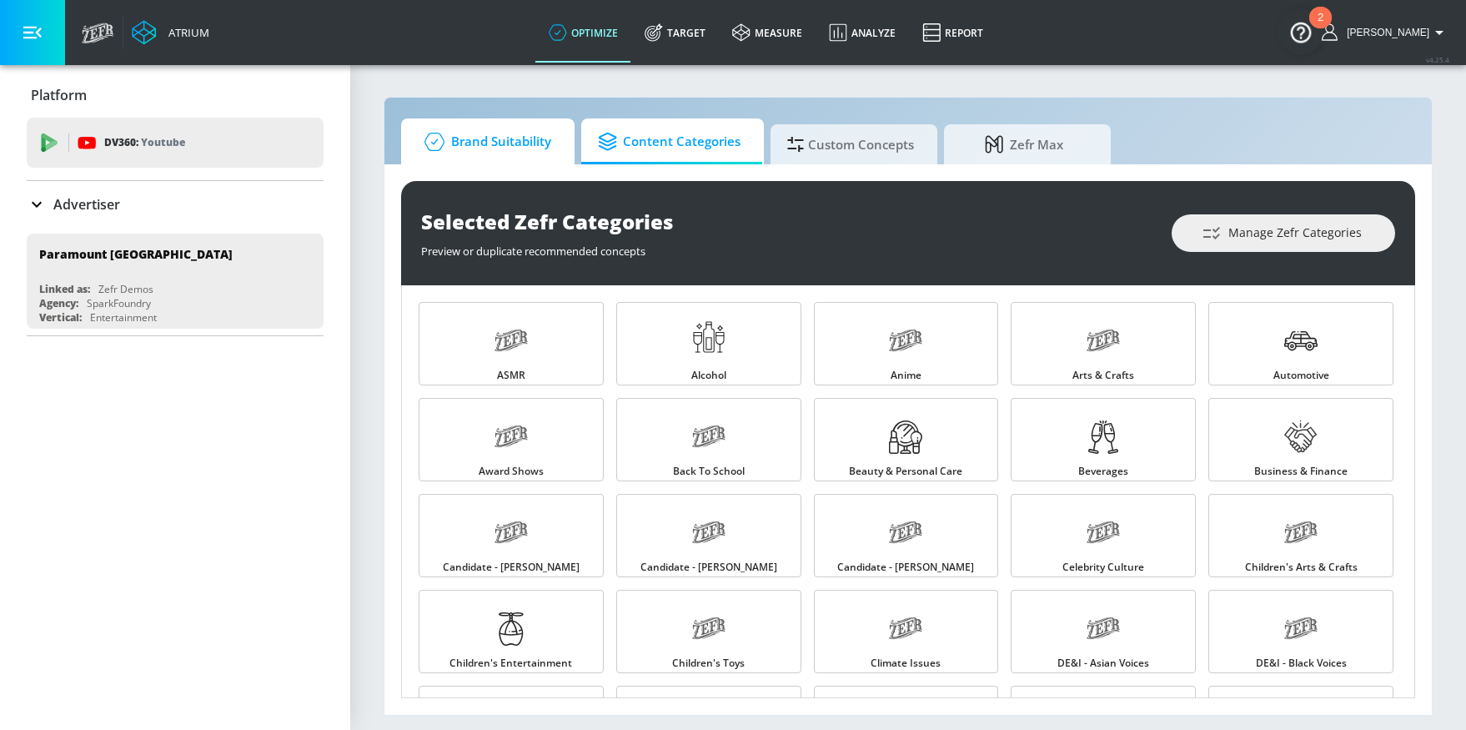
click at [509, 160] on span "Brand Suitability" at bounding box center [484, 142] width 133 height 40
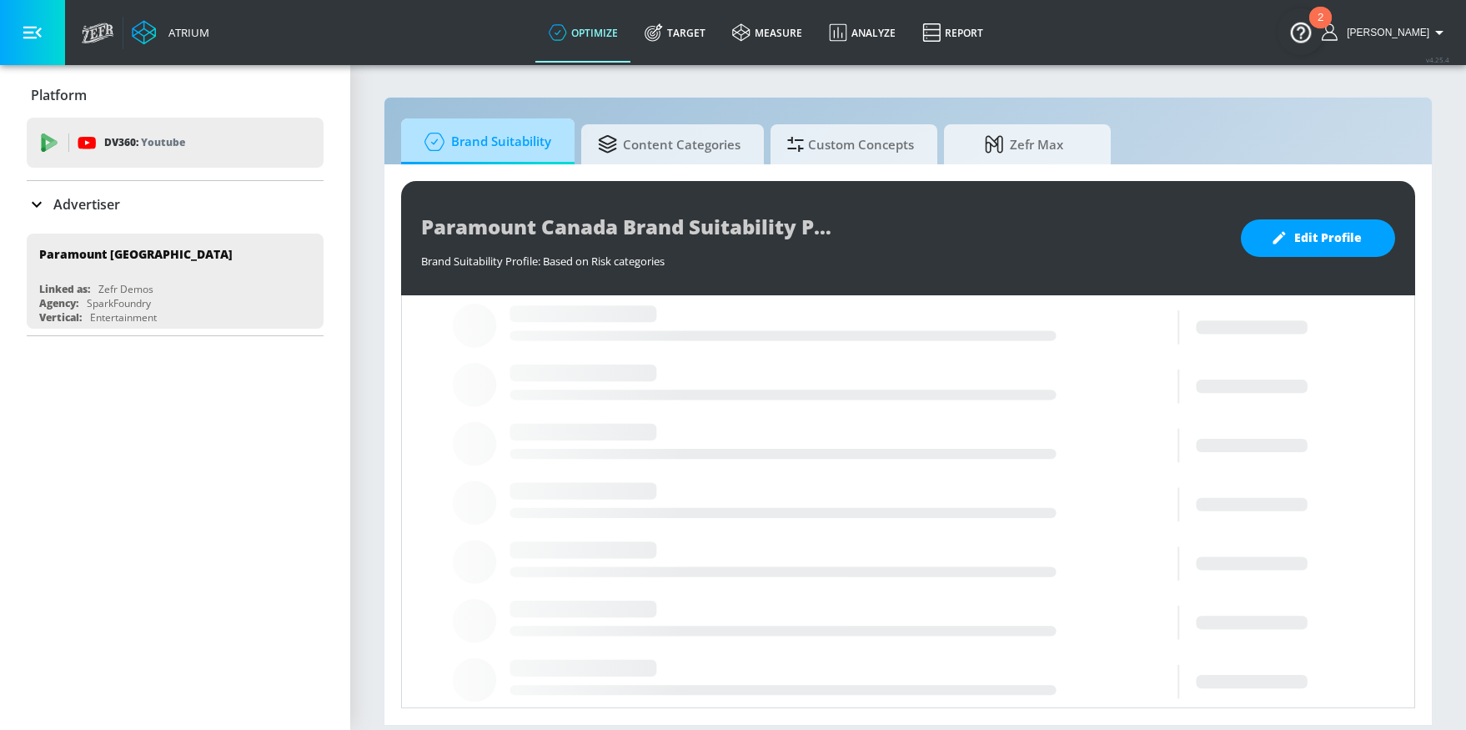
click at [514, 153] on span "Brand Suitability" at bounding box center [484, 142] width 133 height 40
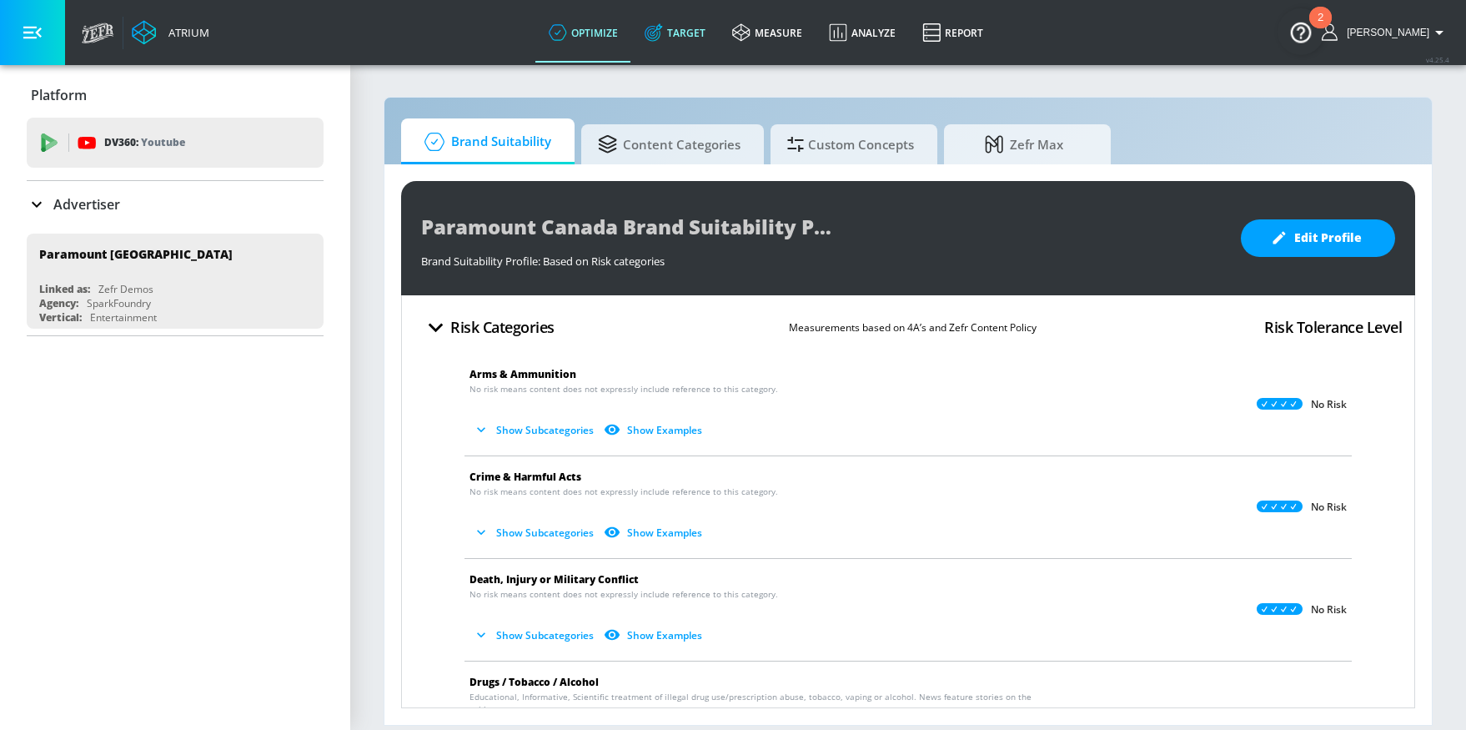
click at [693, 28] on link "Target" at bounding box center [675, 33] width 88 height 60
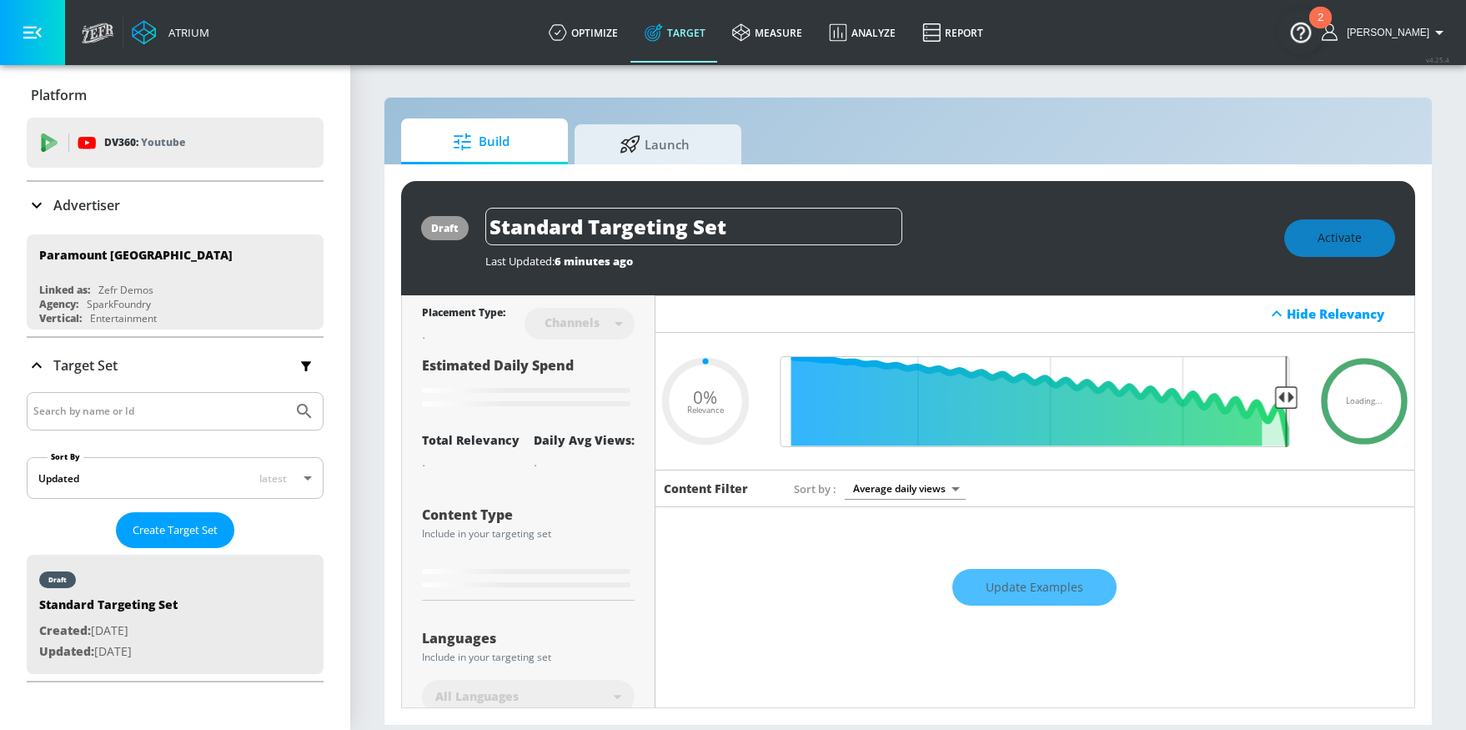
type input "0.6"
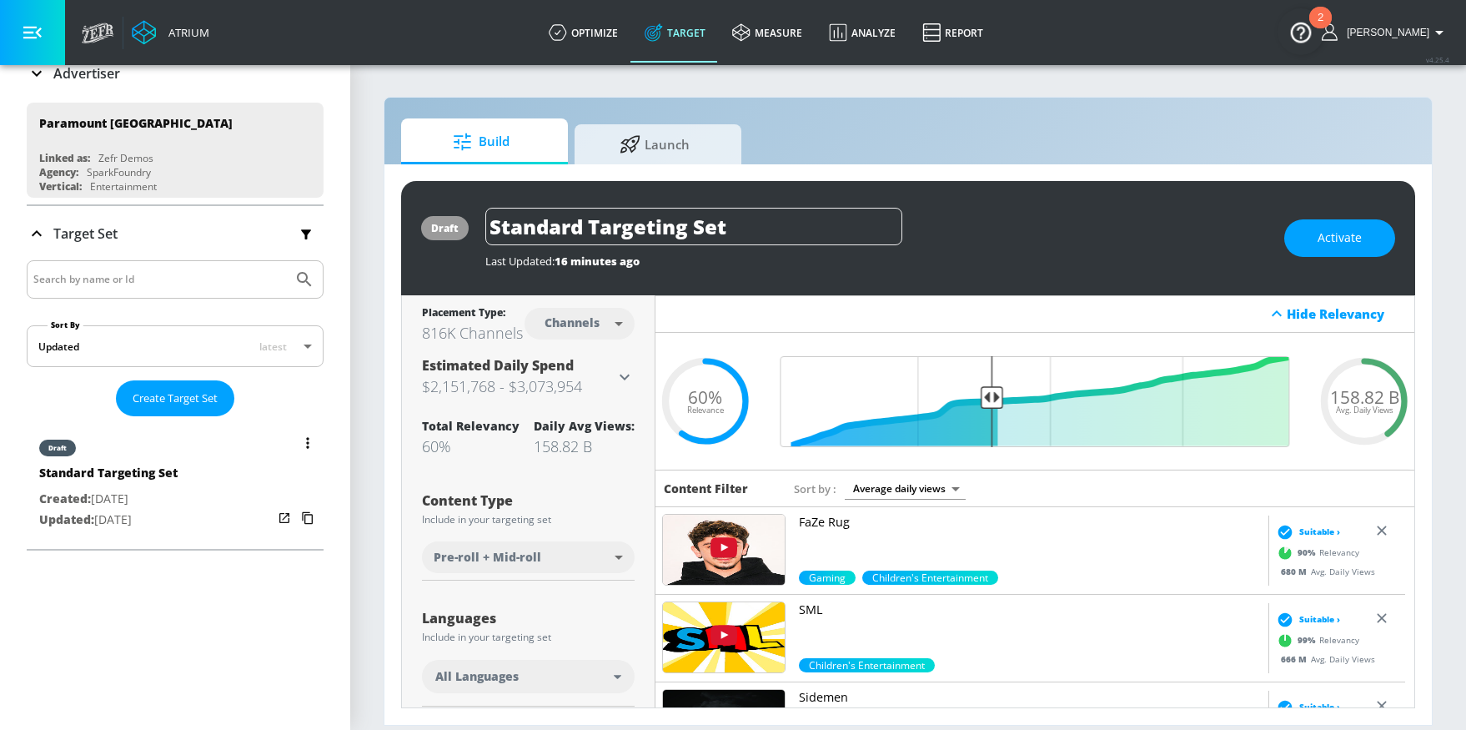
scroll to position [143, 0]
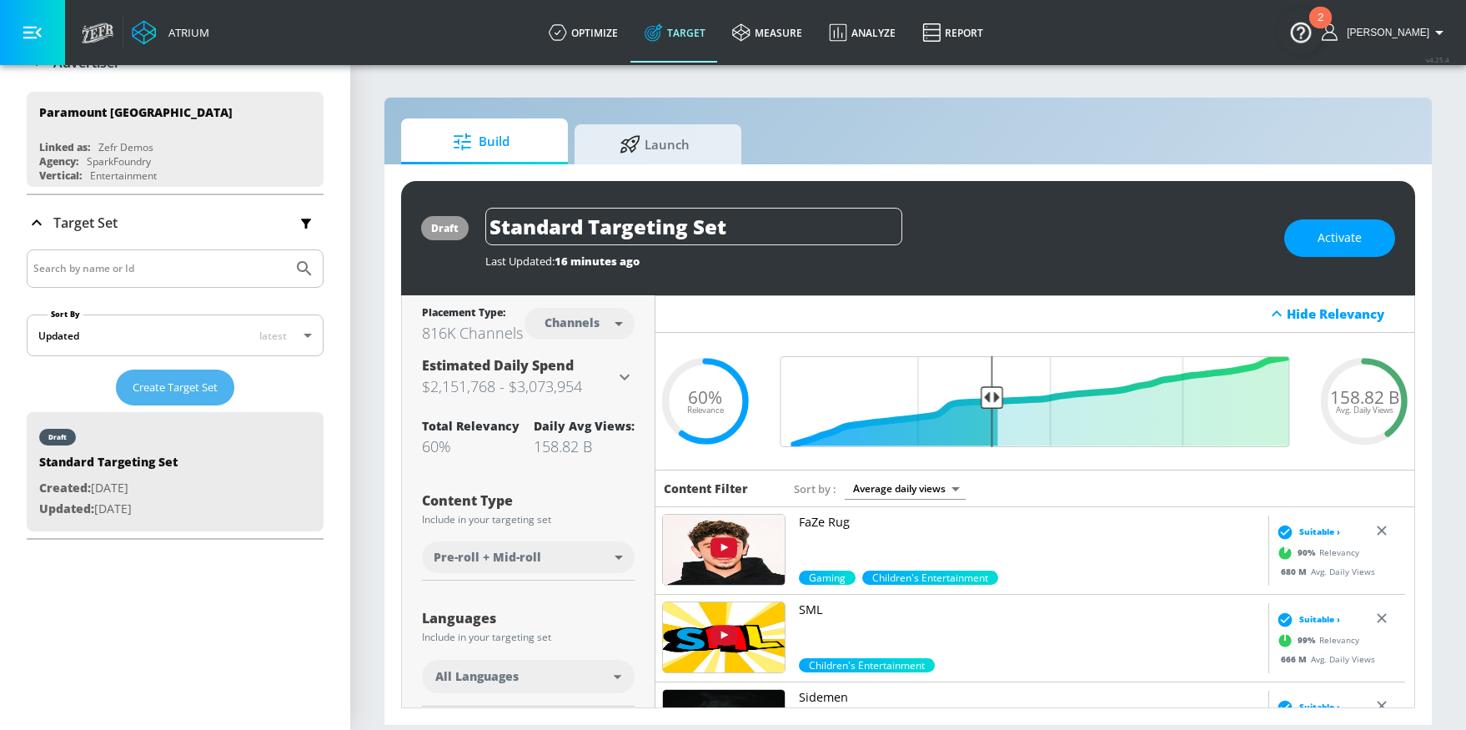
click at [195, 389] on span "Create Target Set" at bounding box center [175, 387] width 85 height 19
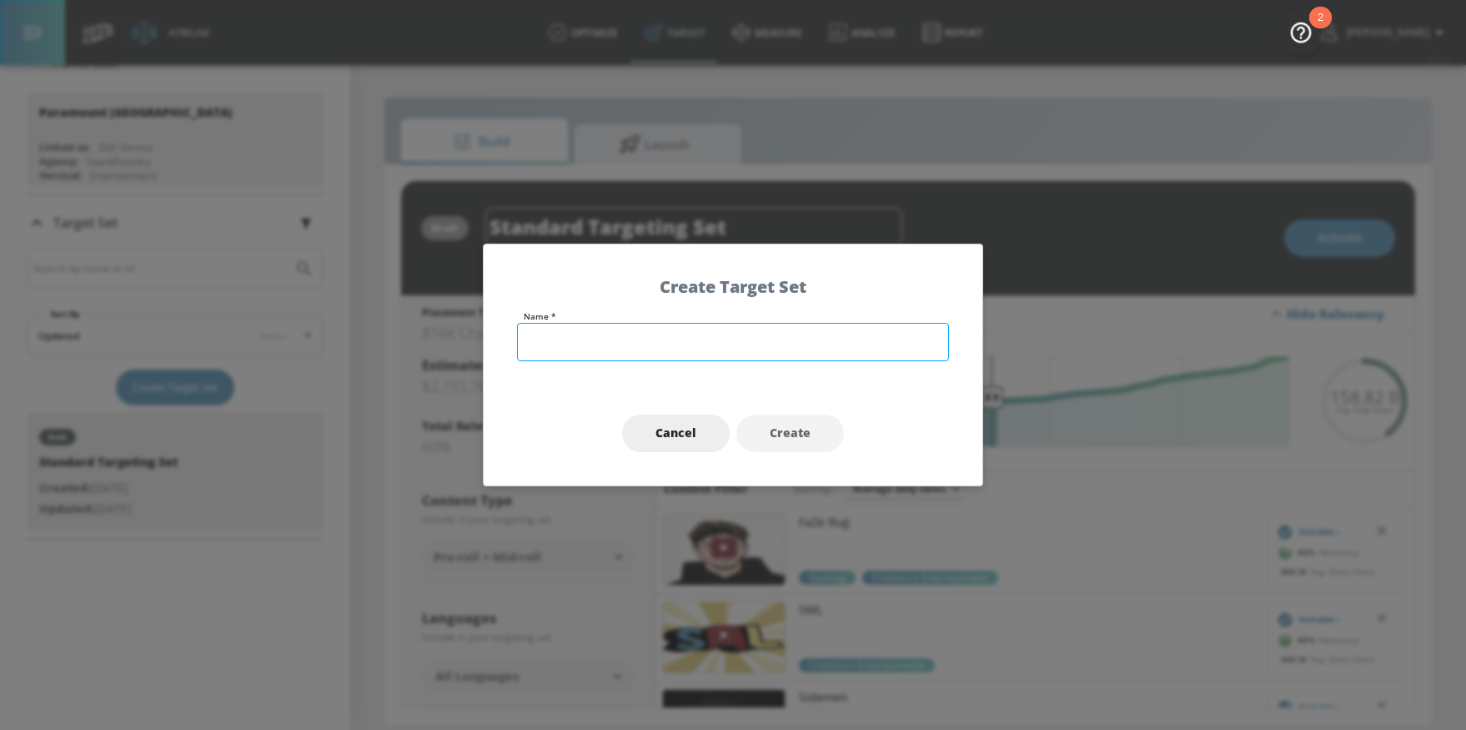
click at [629, 333] on input "text" at bounding box center [733, 342] width 432 height 38
type input "ENG - Regretting You 4Q'25 - TS"
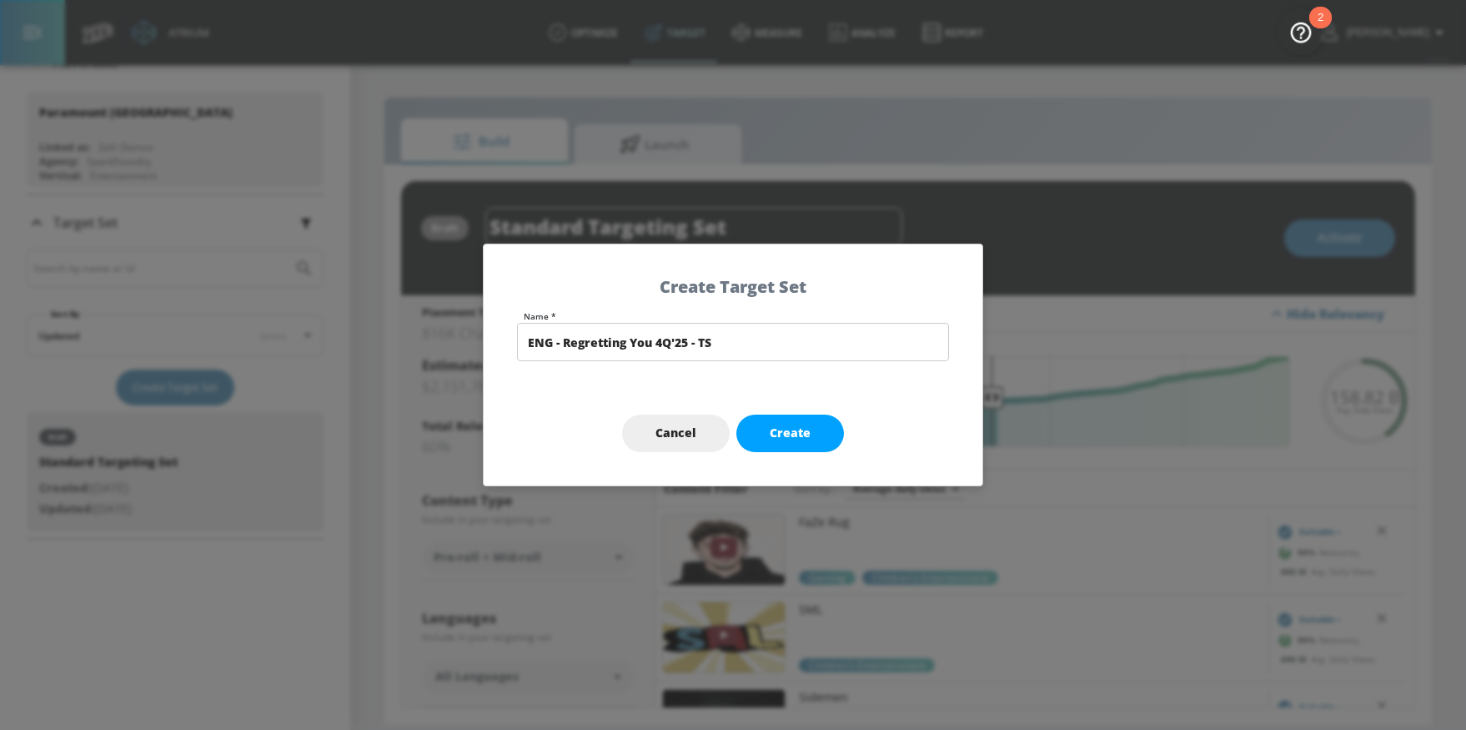
click at [786, 419] on button "Create" at bounding box center [790, 433] width 108 height 38
type input "ENG - Regretting You 4Q'25 - TS"
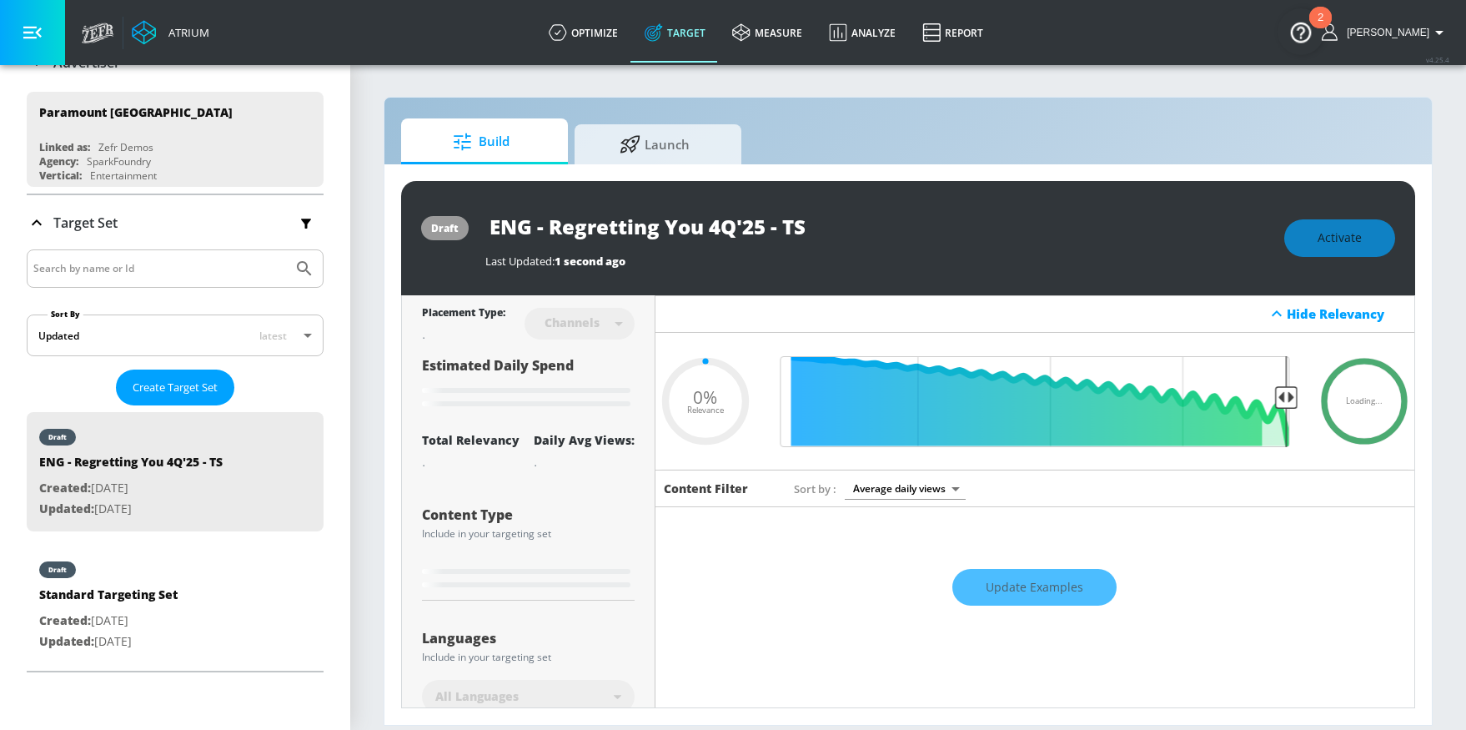
type input "0.6"
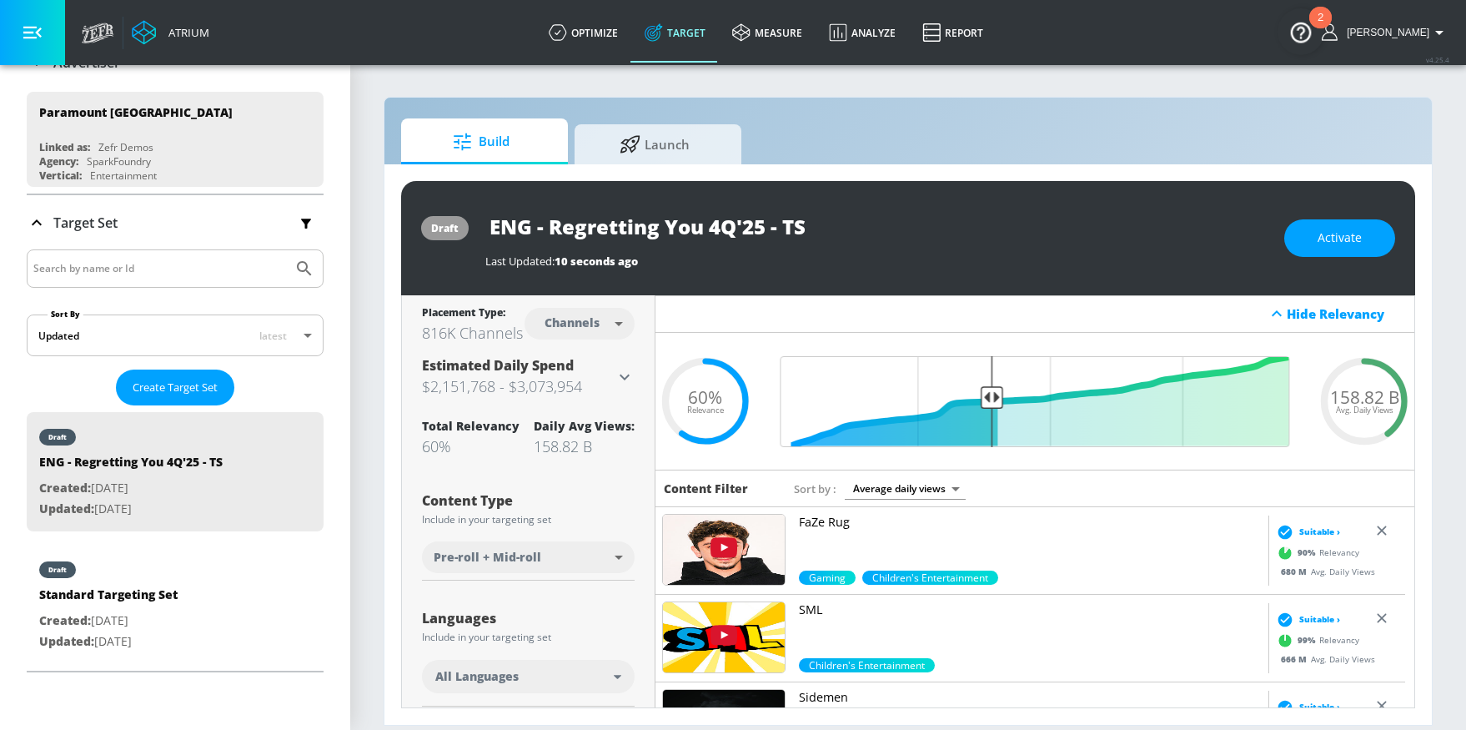
click at [592, 325] on body "Atrium optimize Target measure Analyze Report optimize Target measure Analyze R…" at bounding box center [733, 365] width 1466 height 730
click at [592, 396] on div "Videos" at bounding box center [570, 398] width 48 height 18
type input "videos"
